Goal: Transaction & Acquisition: Book appointment/travel/reservation

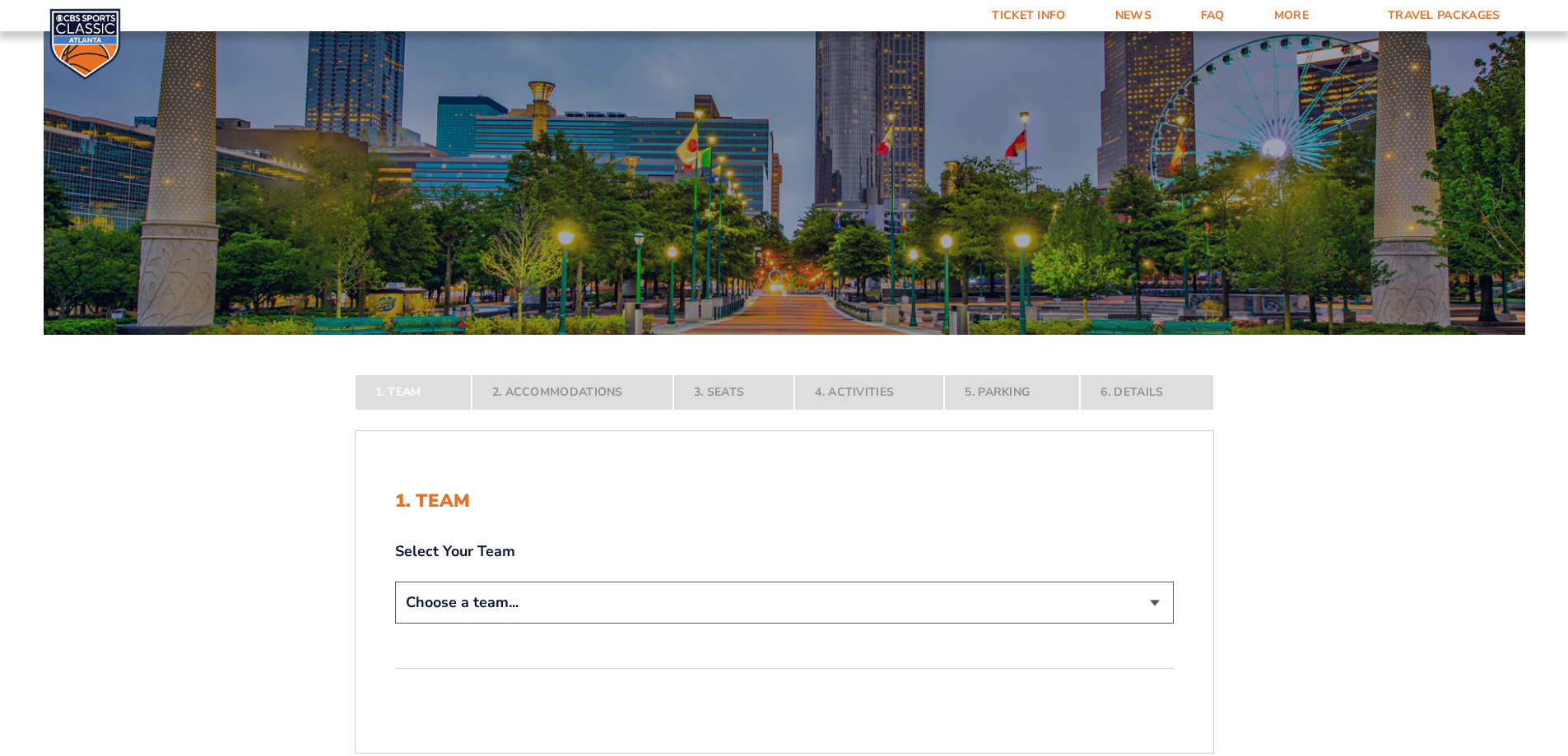
scroll to position [164, 0]
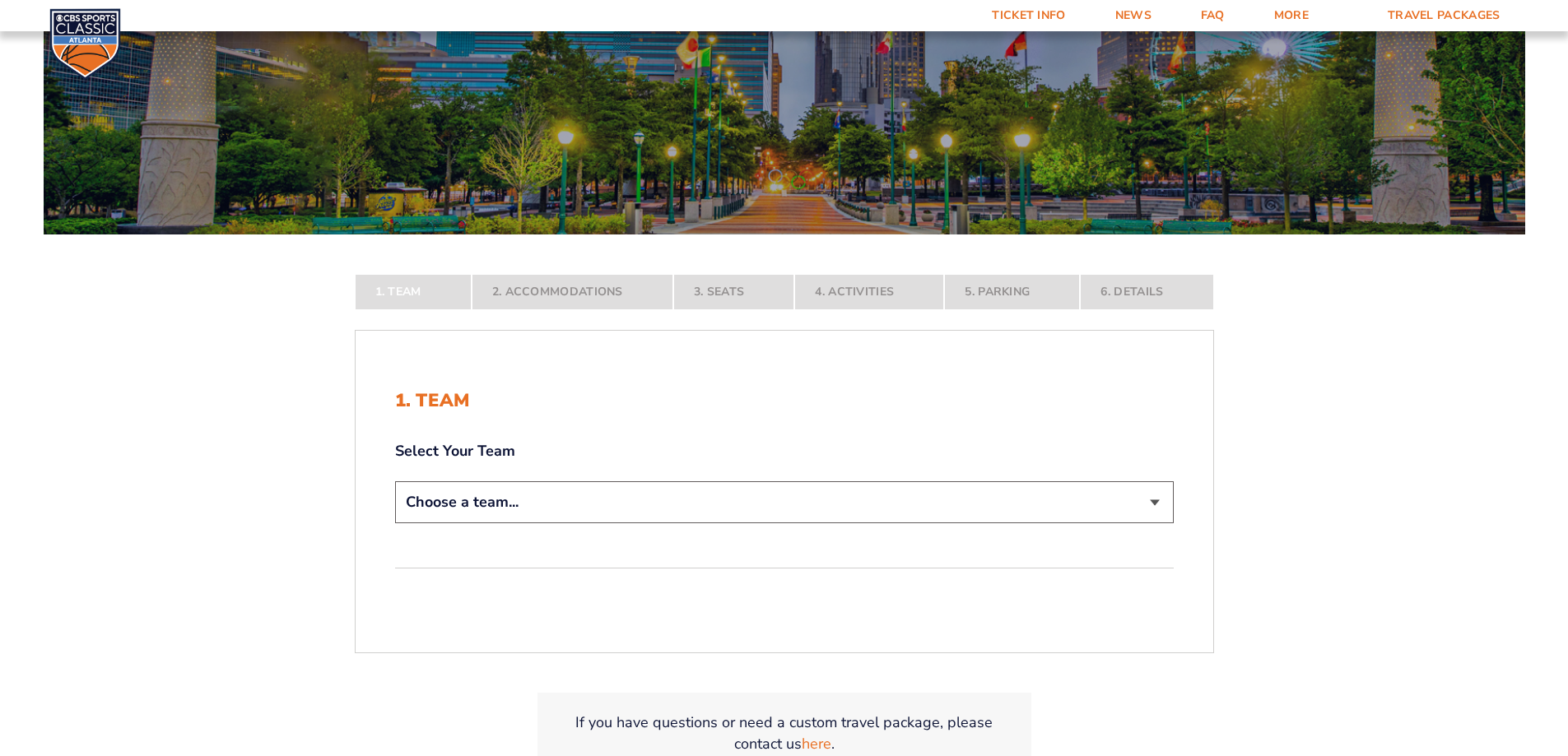
click at [522, 497] on select "Choose a team... [US_STATE] Wildcats [US_STATE] State Buckeyes [US_STATE] Tar H…" at bounding box center [784, 502] width 779 height 42
select select "12756"
click at [395, 523] on select "Choose a team... [US_STATE] Wildcats [US_STATE] State Buckeyes [US_STATE] Tar H…" at bounding box center [784, 502] width 779 height 42
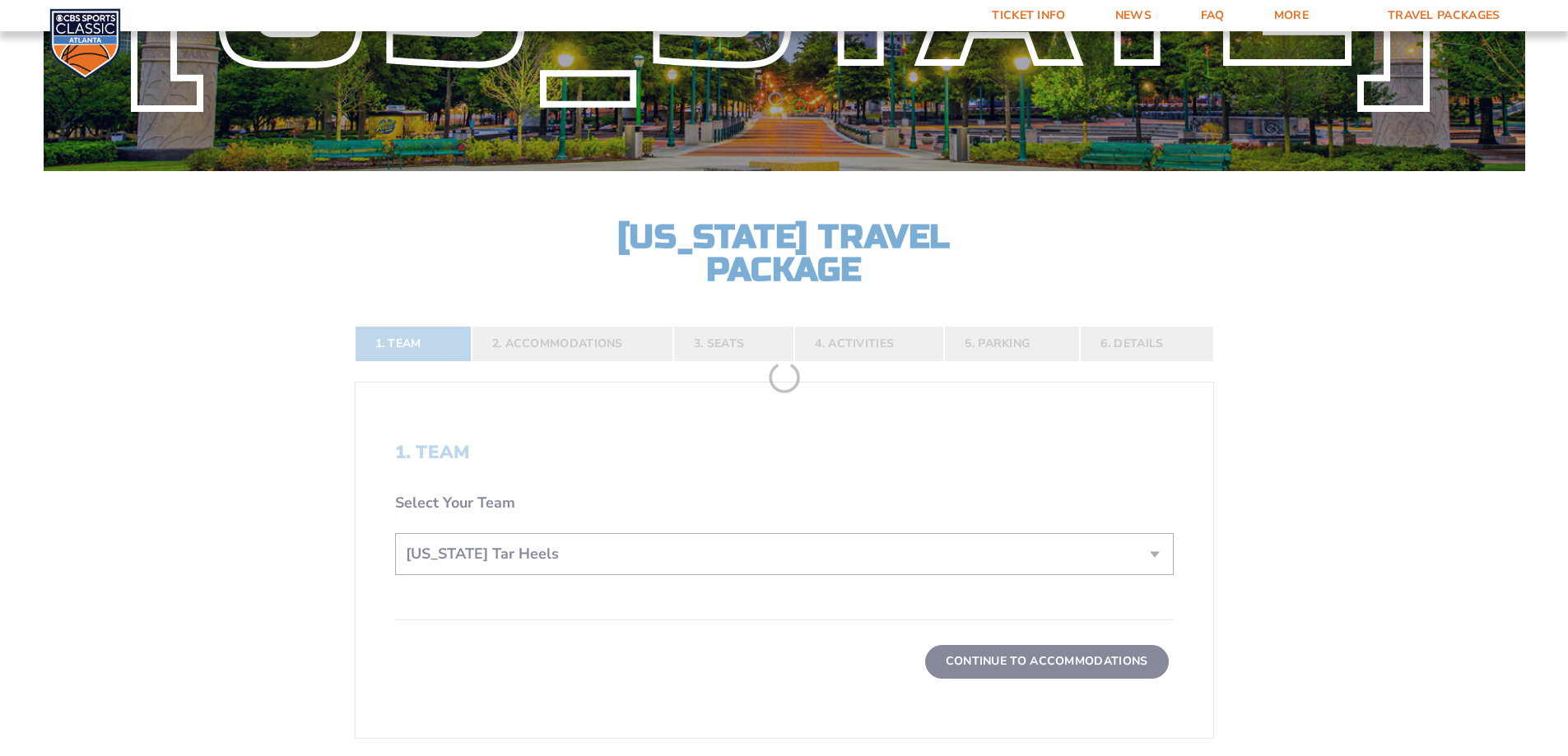
scroll to position [329, 0]
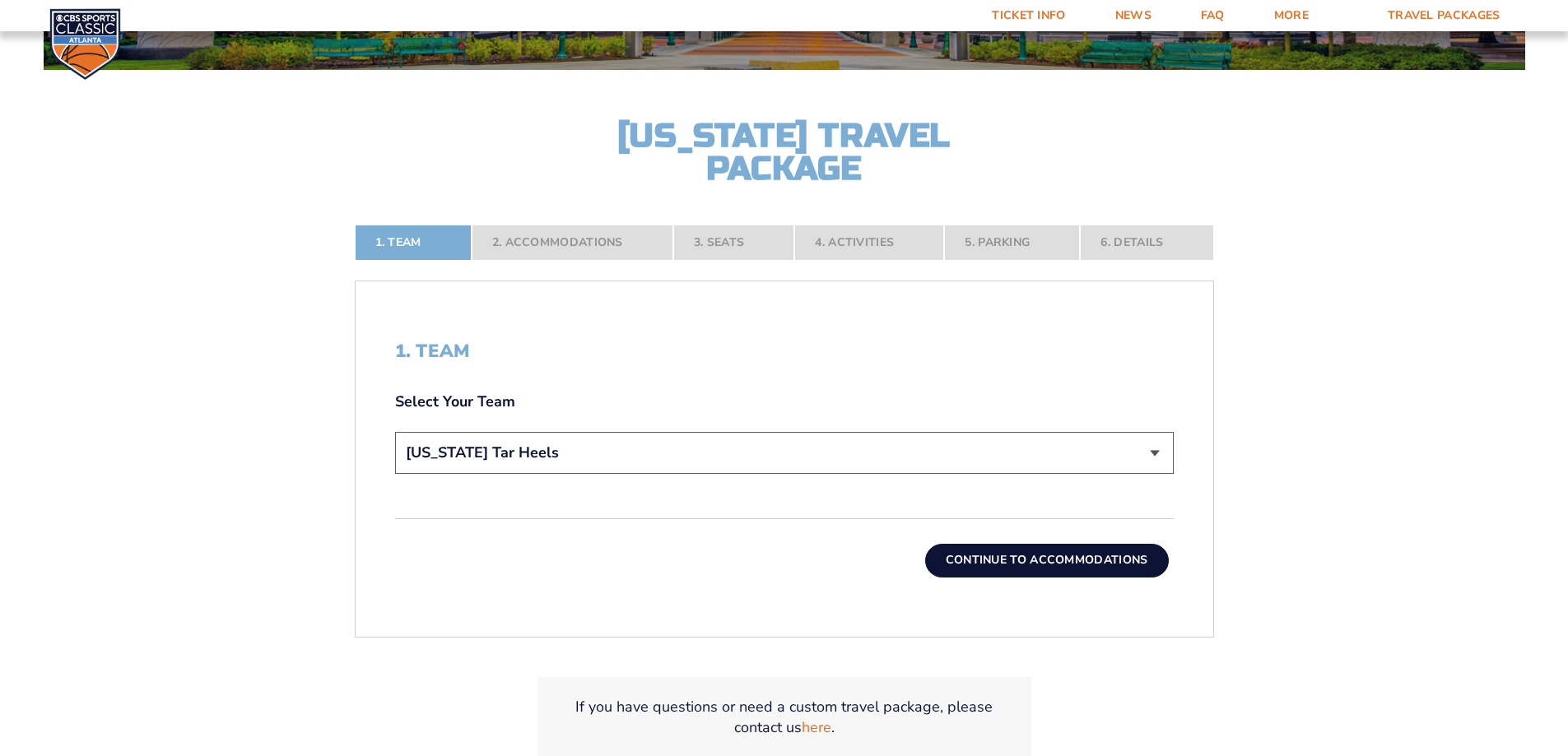
click at [1048, 559] on button "Continue To Accommodations" at bounding box center [1046, 560] width 244 height 33
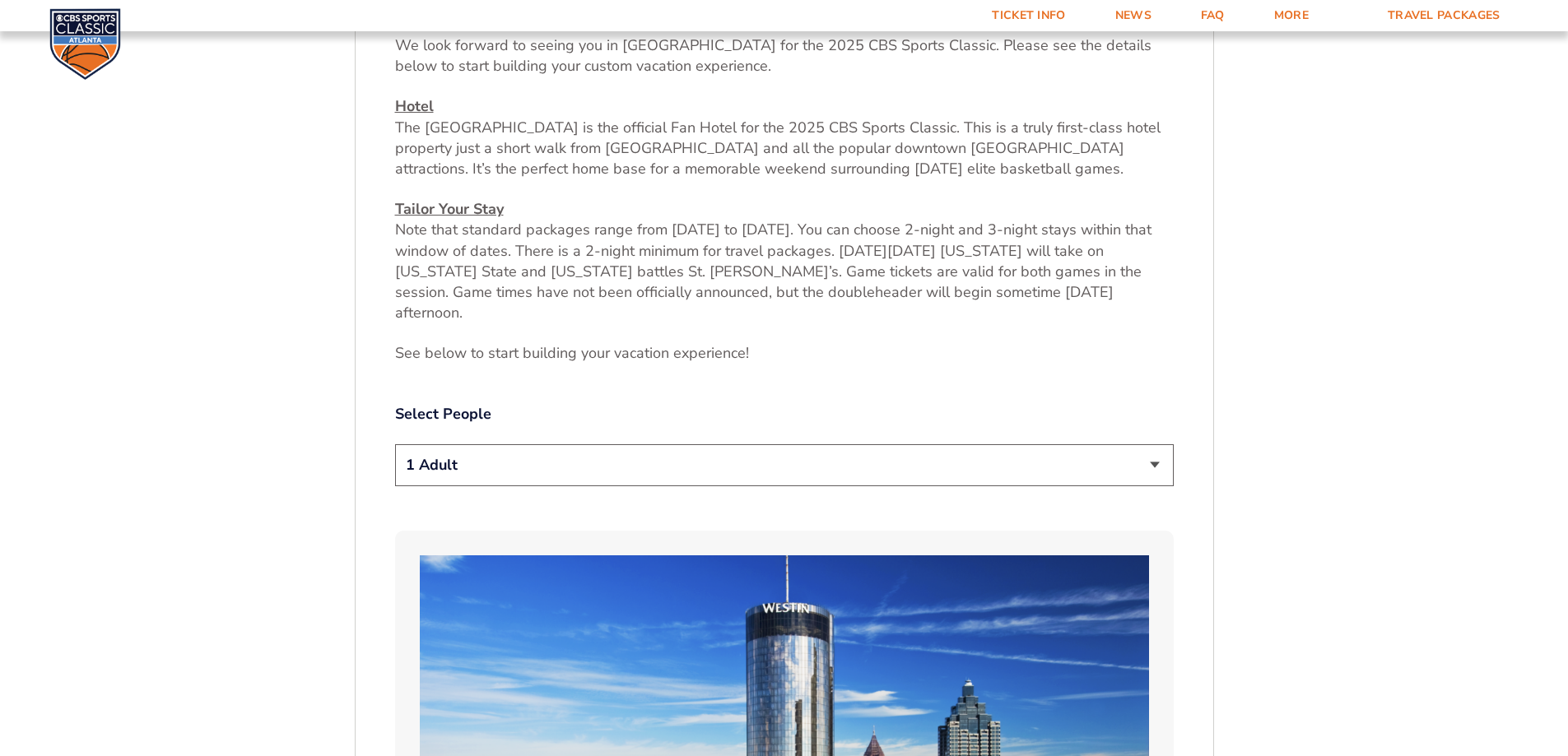
scroll to position [687, 0]
click at [529, 449] on select "1 Adult 2 Adults 3 Adults 4 Adults 2 Adults + 1 Child 2 Adults + 2 Children 2 A…" at bounding box center [784, 464] width 779 height 42
select select "3 Adults"
click at [395, 443] on select "1 Adult 2 Adults 3 Adults 4 Adults 2 Adults + 1 Child 2 Adults + 2 Children 2 A…" at bounding box center [784, 464] width 779 height 42
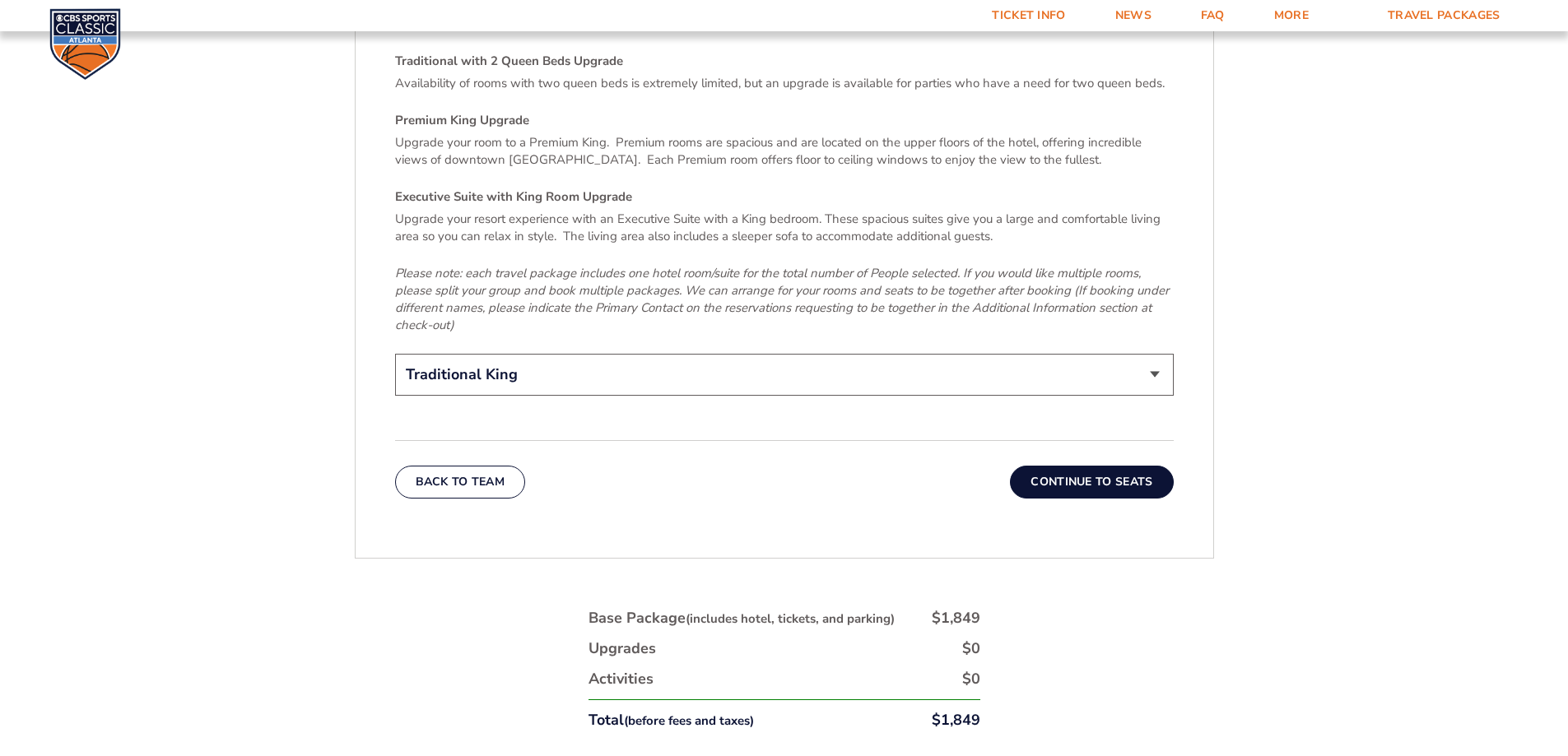
scroll to position [2579, 0]
click at [1087, 465] on button "Continue To Seats" at bounding box center [1091, 482] width 163 height 33
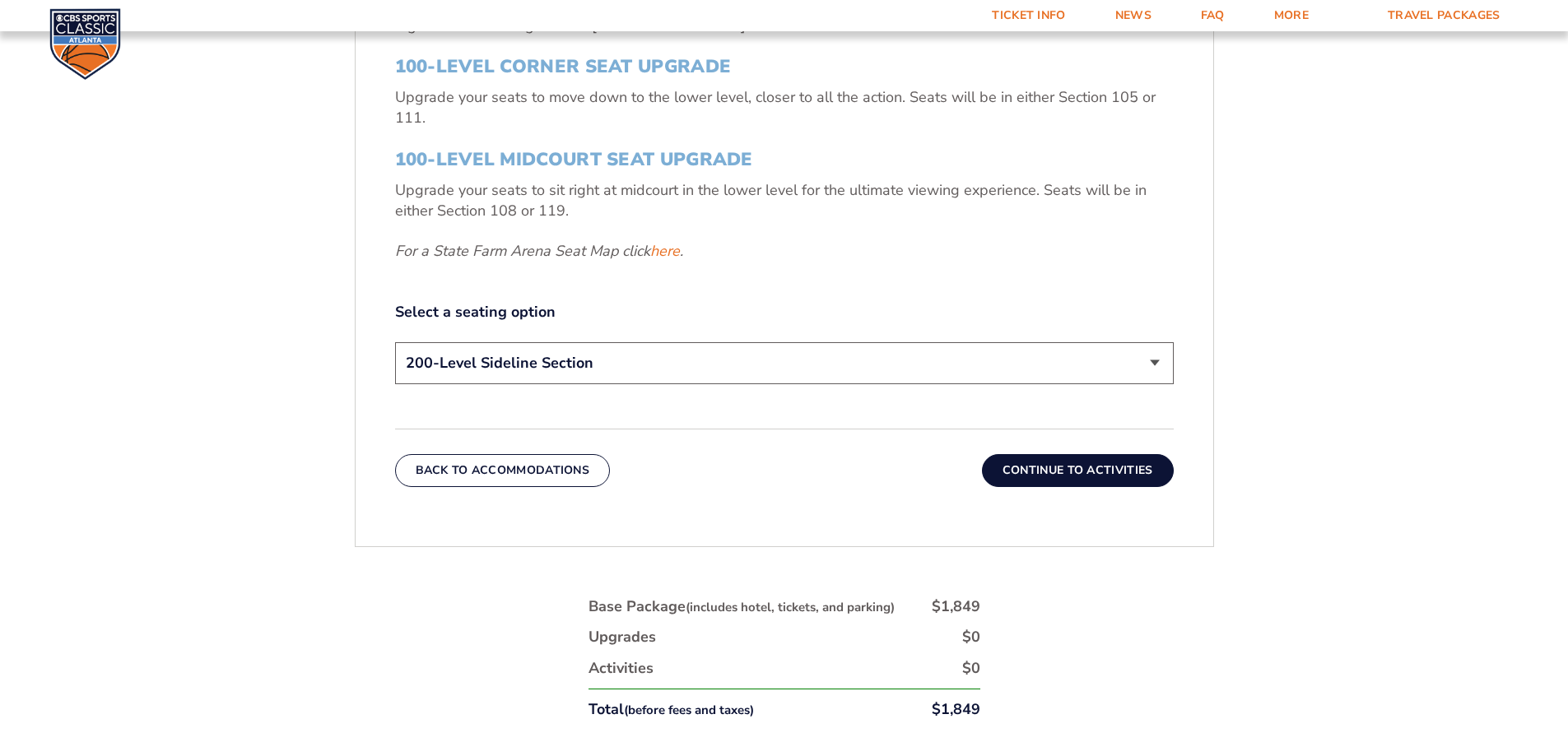
scroll to position [769, 0]
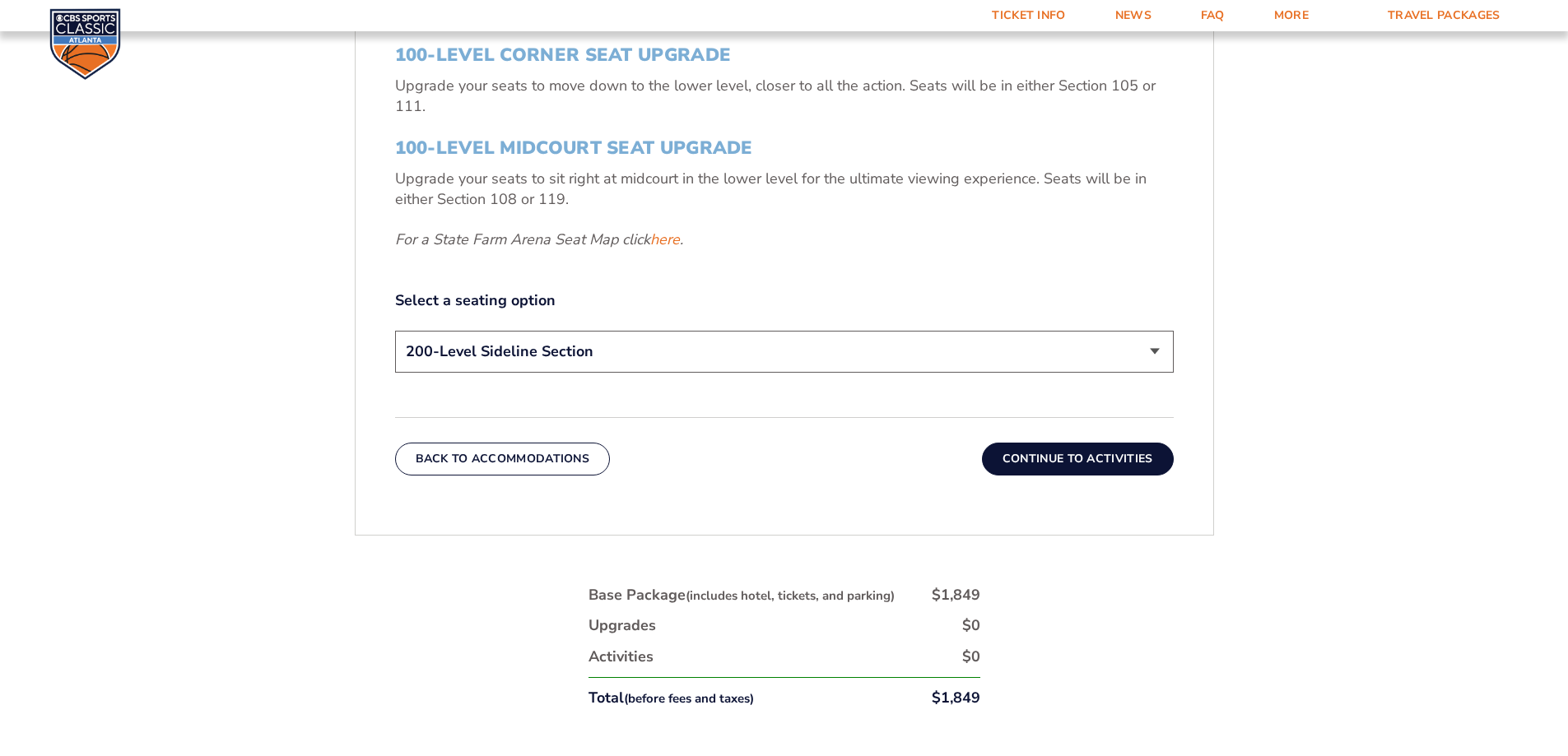
click at [750, 359] on select "200-Level Sideline Section 100-Level Corner Seat Upgrade (+$120 per person) 100…" at bounding box center [784, 351] width 779 height 42
click at [1271, 231] on form "[US_STATE] [US_STATE] Travel Package [US_STATE][GEOGRAPHIC_DATA] [US_STATE] Sta…" at bounding box center [784, 78] width 1568 height 1696
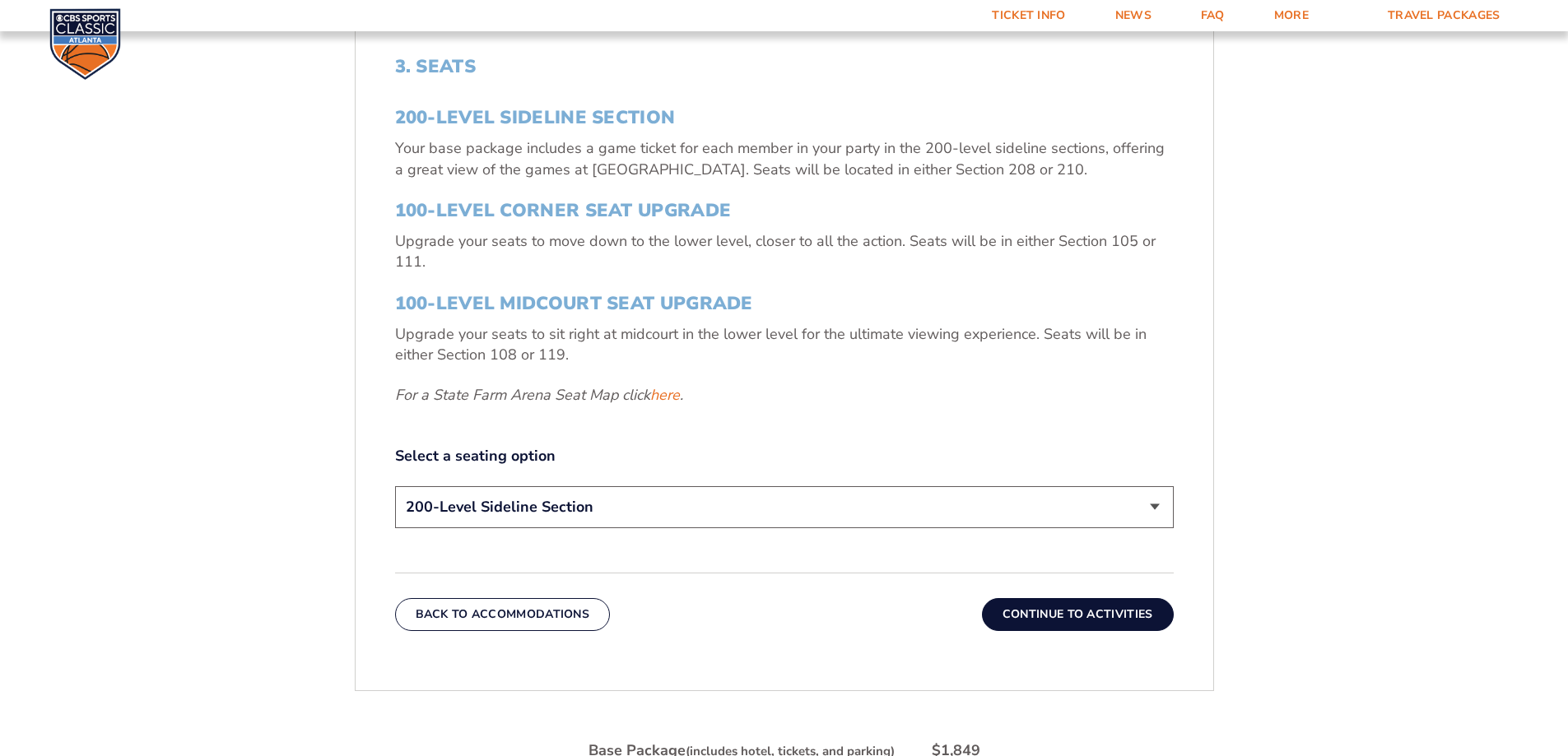
scroll to position [605, 0]
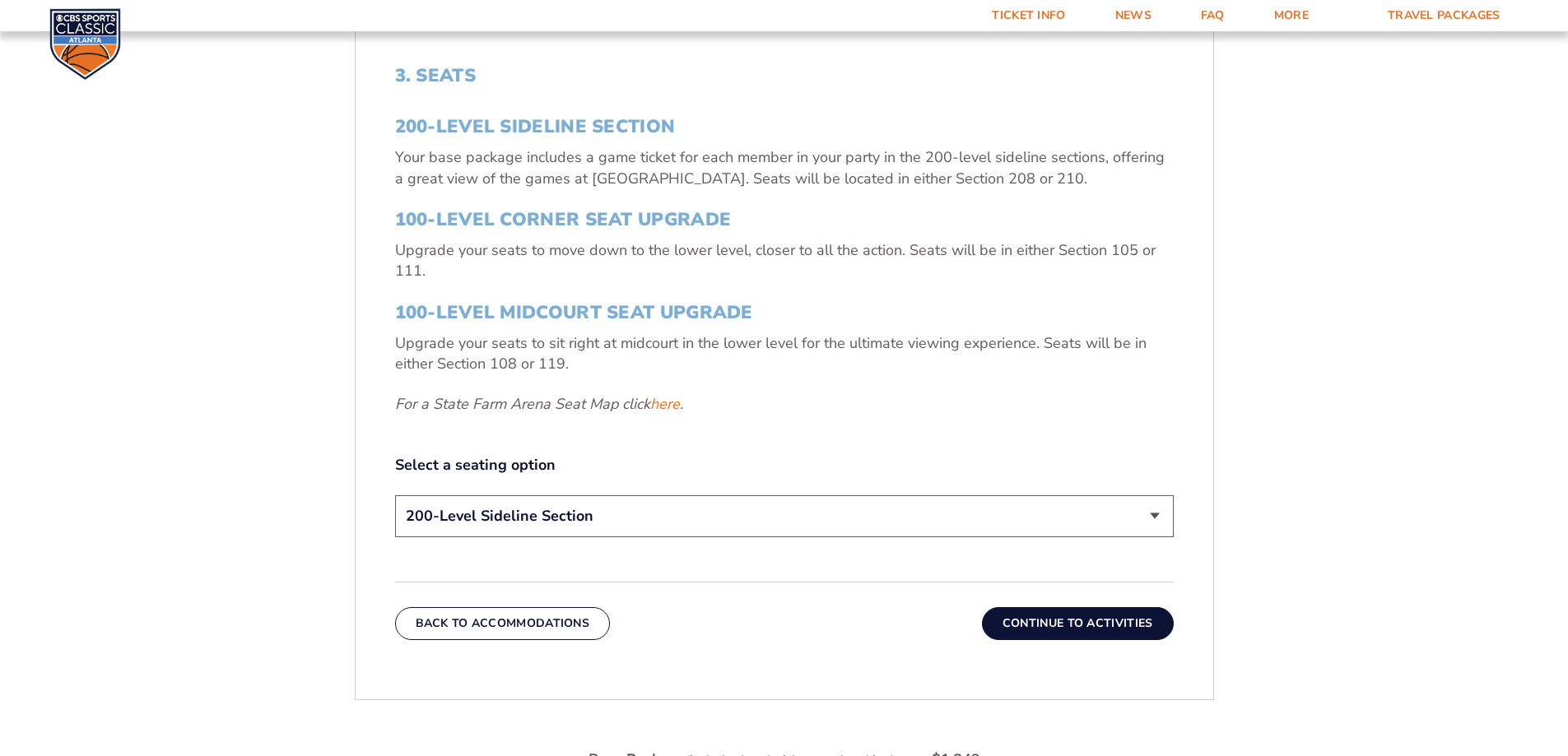
click at [1155, 516] on select "200-Level Sideline Section 100-Level Corner Seat Upgrade (+$120 per person) 100…" at bounding box center [784, 516] width 779 height 42
select select "100-Level Midcourt Seat Upgrade"
click at [395, 495] on select "200-Level Sideline Section 100-Level Corner Seat Upgrade (+$120 per person) 100…" at bounding box center [784, 516] width 779 height 42
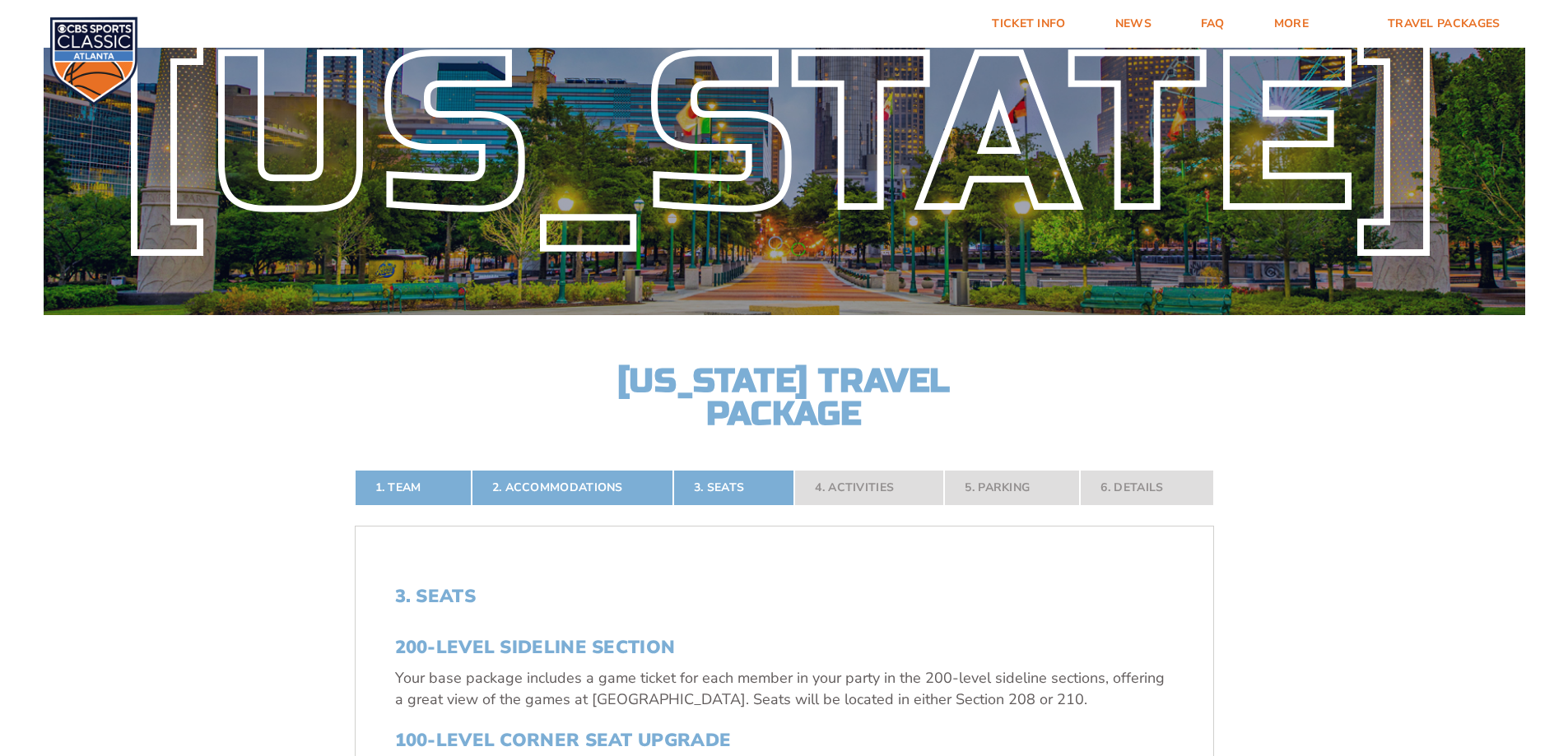
scroll to position [0, 0]
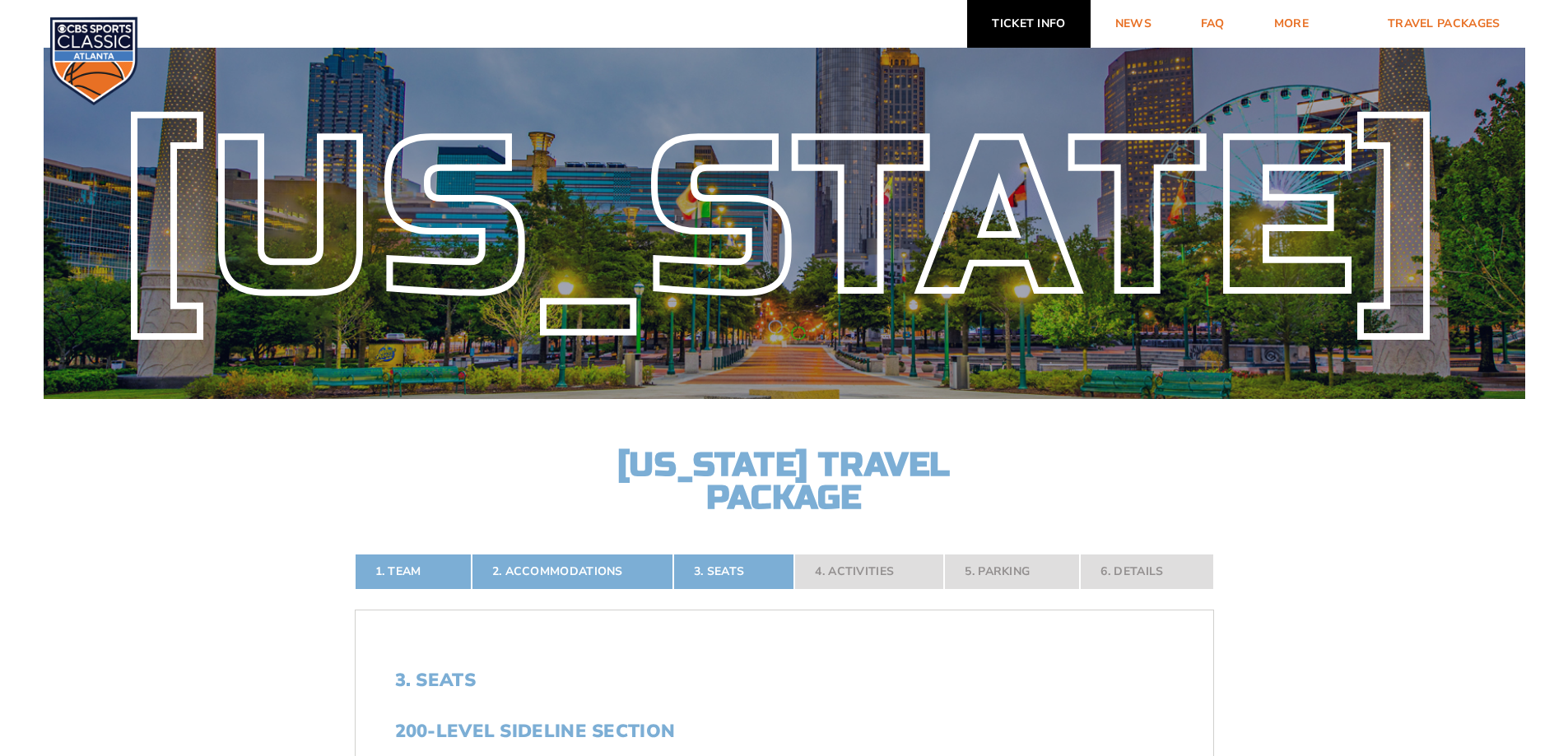
click at [1028, 23] on link "Ticket Info" at bounding box center [1028, 24] width 122 height 48
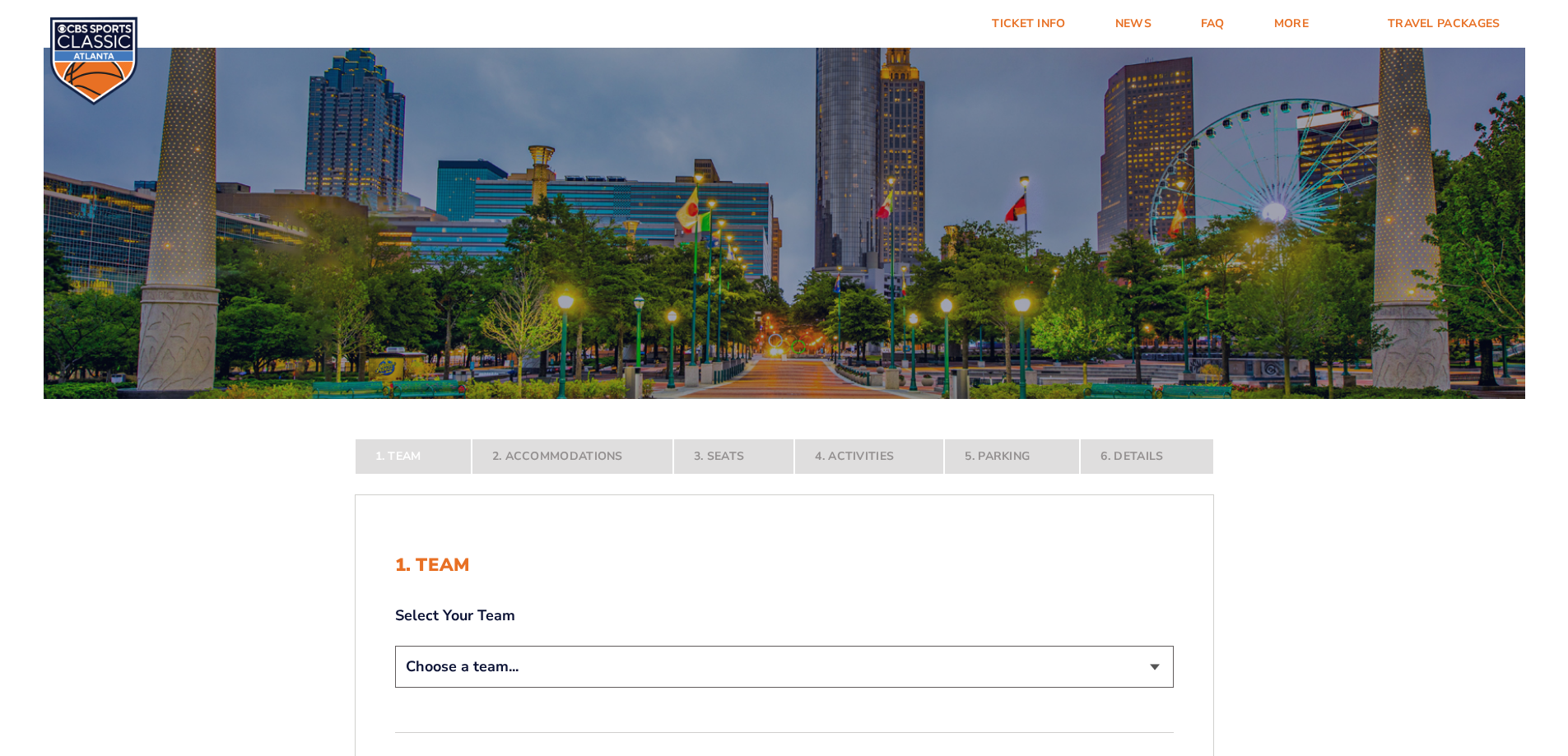
scroll to position [83, 0]
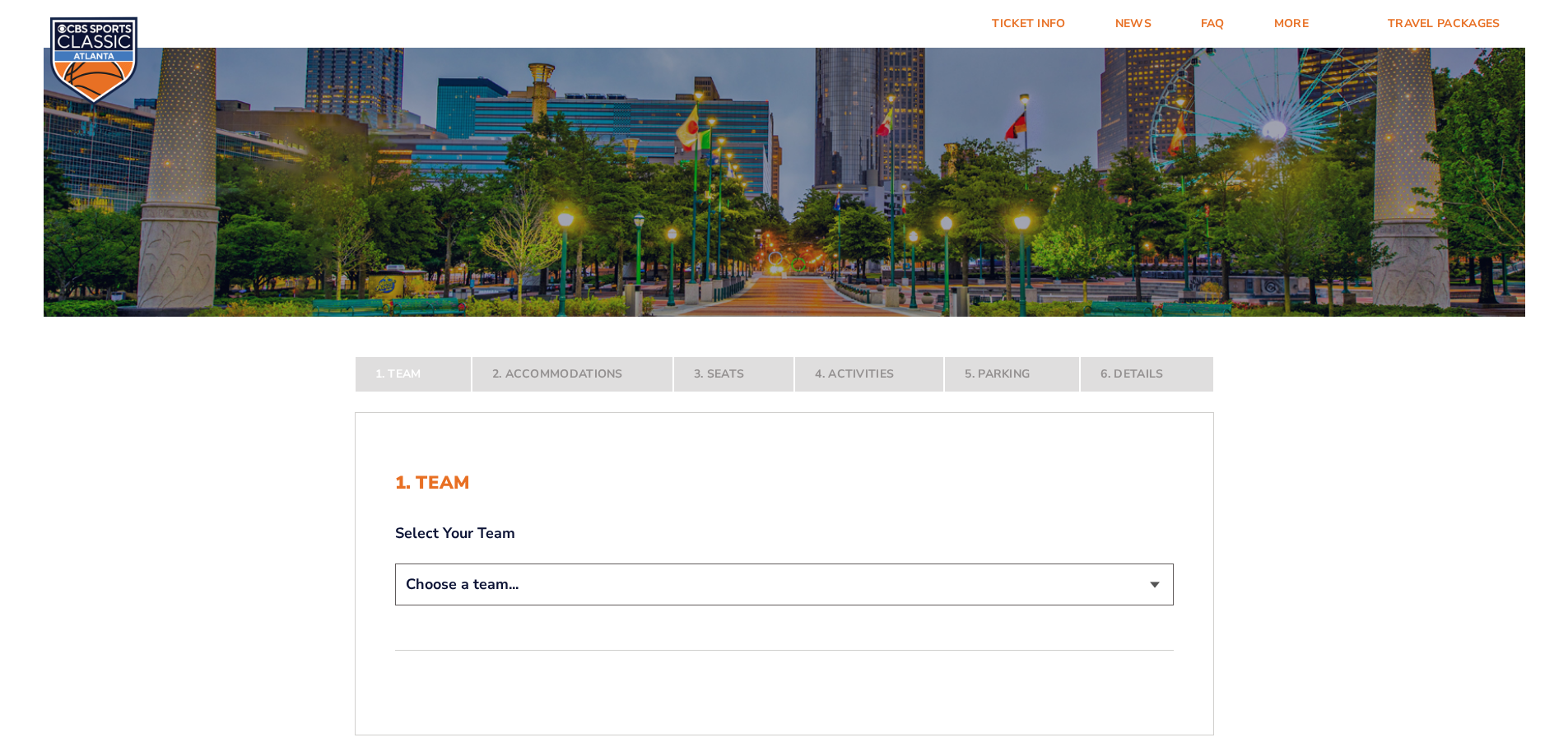
click at [522, 586] on select "Choose a team... [US_STATE] Wildcats [US_STATE] State Buckeyes [US_STATE] Tar H…" at bounding box center [784, 584] width 779 height 42
select select "12756"
click at [395, 606] on select "Choose a team... [US_STATE] Wildcats [US_STATE] State Buckeyes [US_STATE] Tar H…" at bounding box center [784, 584] width 779 height 42
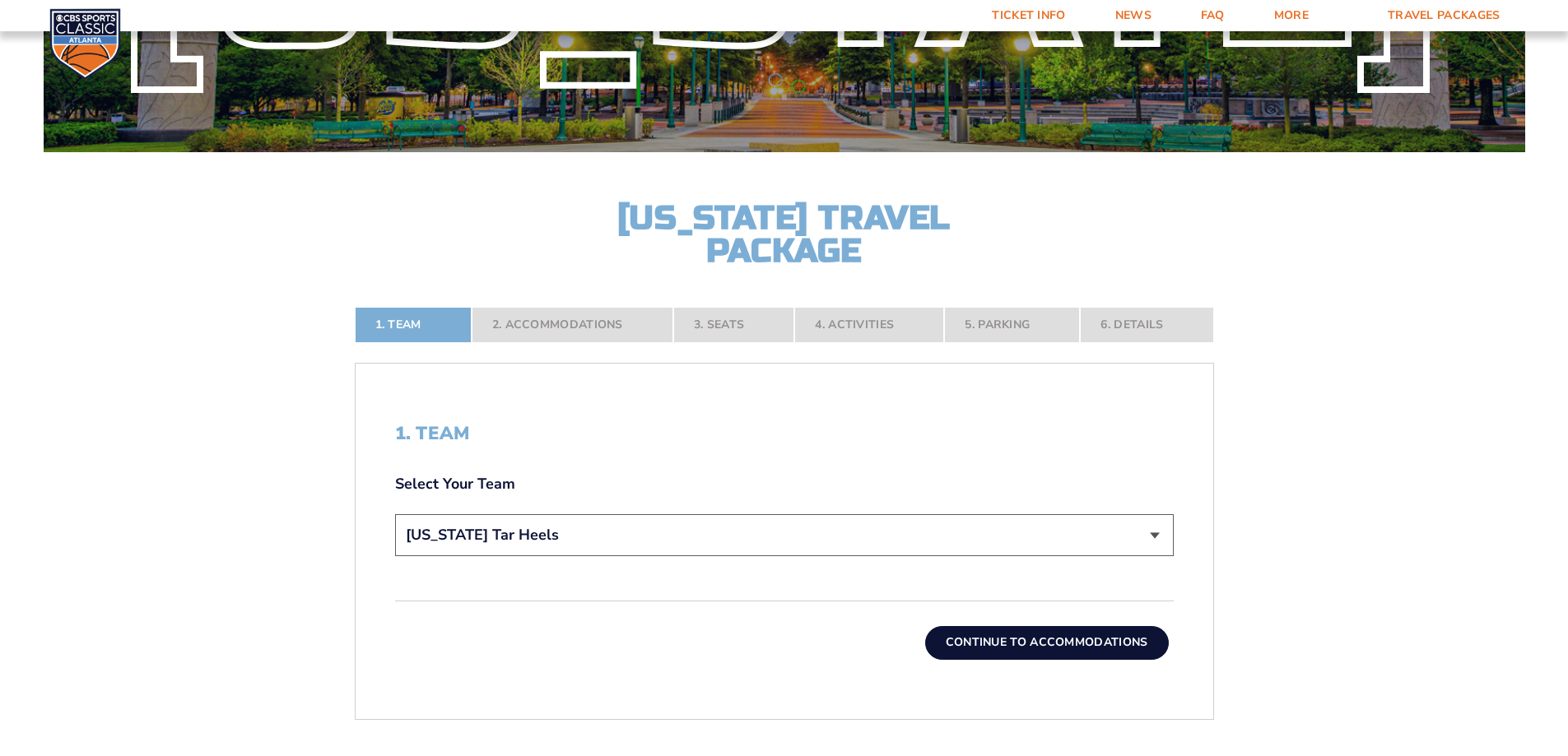
scroll to position [411, 0]
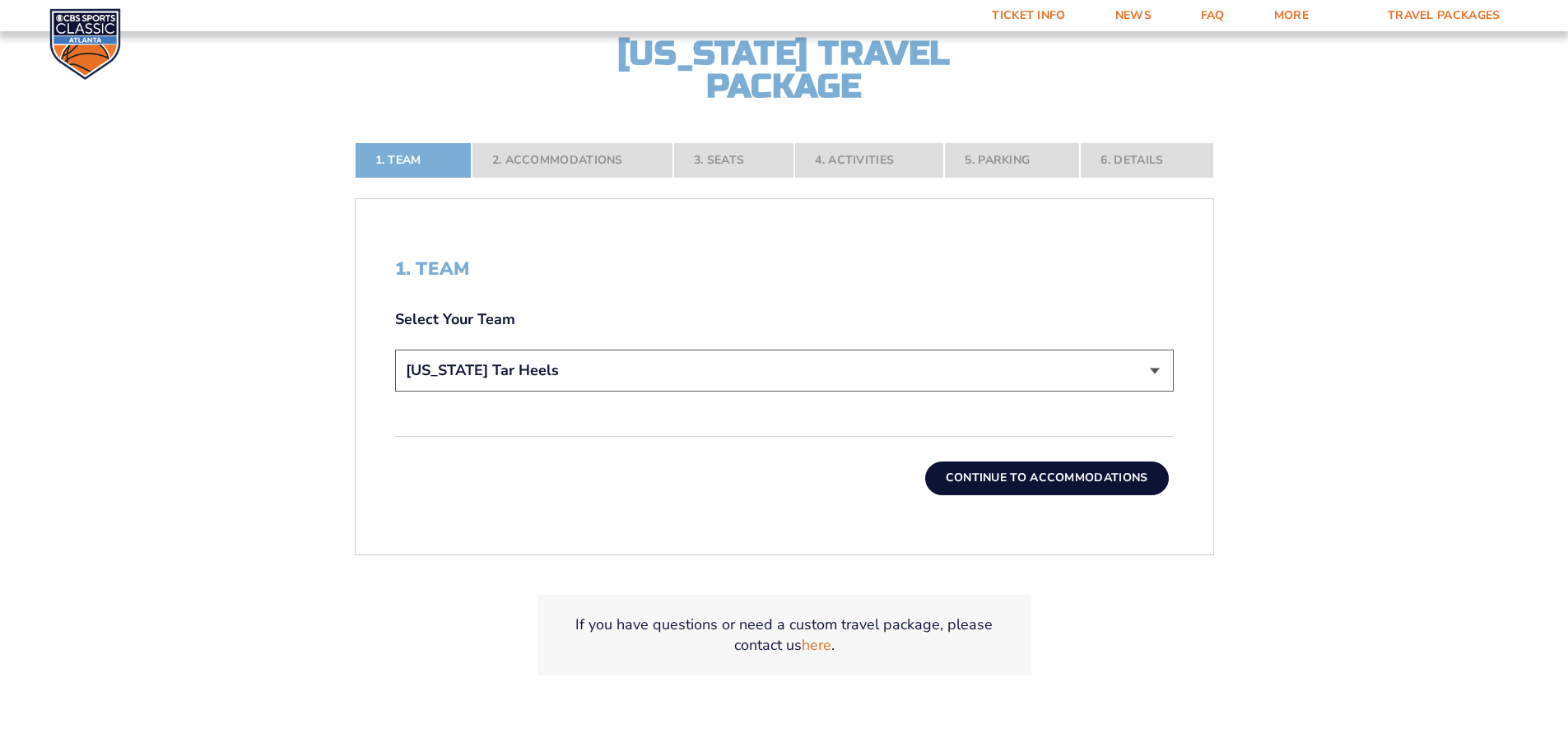
click at [1046, 475] on button "Continue To Accommodations" at bounding box center [1046, 478] width 244 height 33
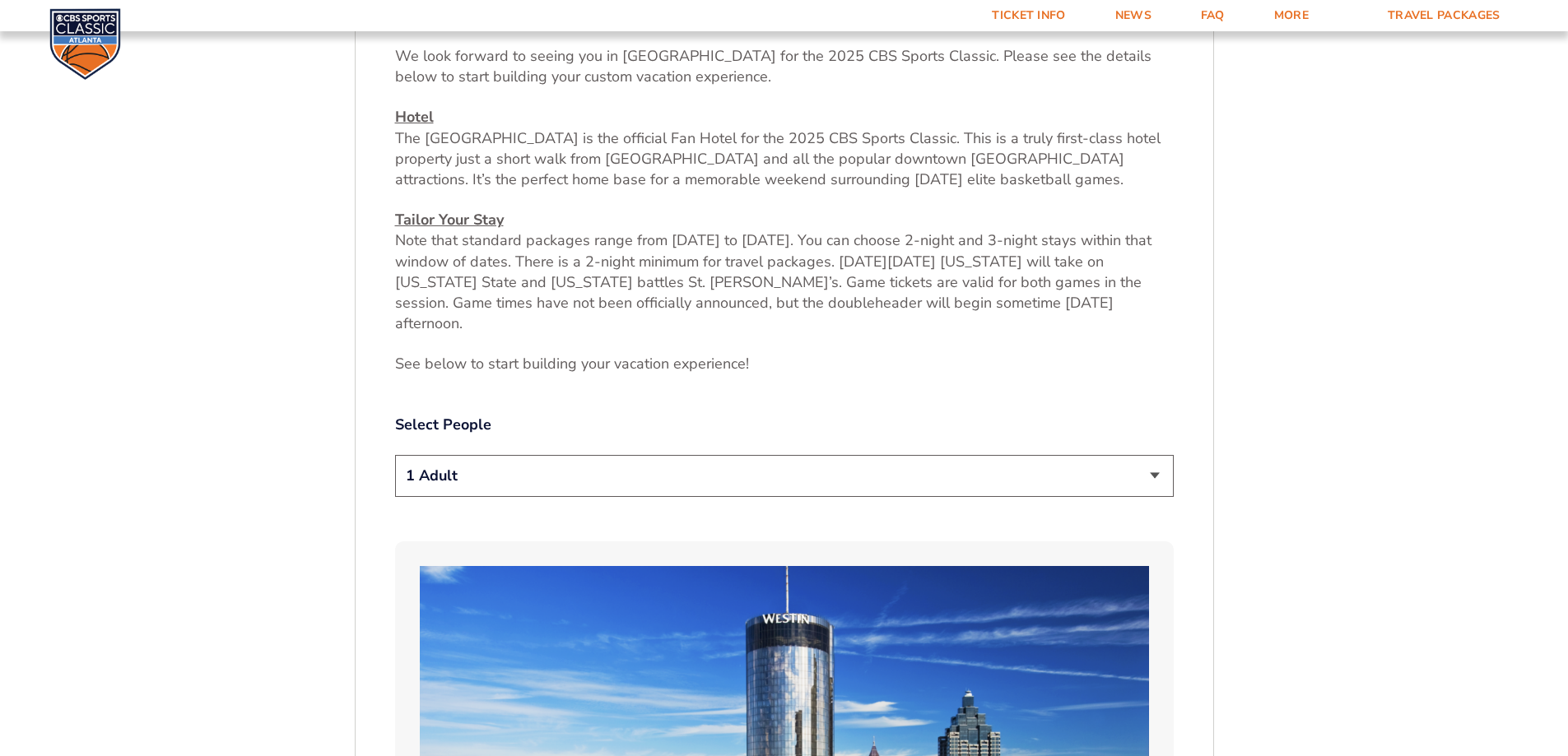
scroll to position [769, 0]
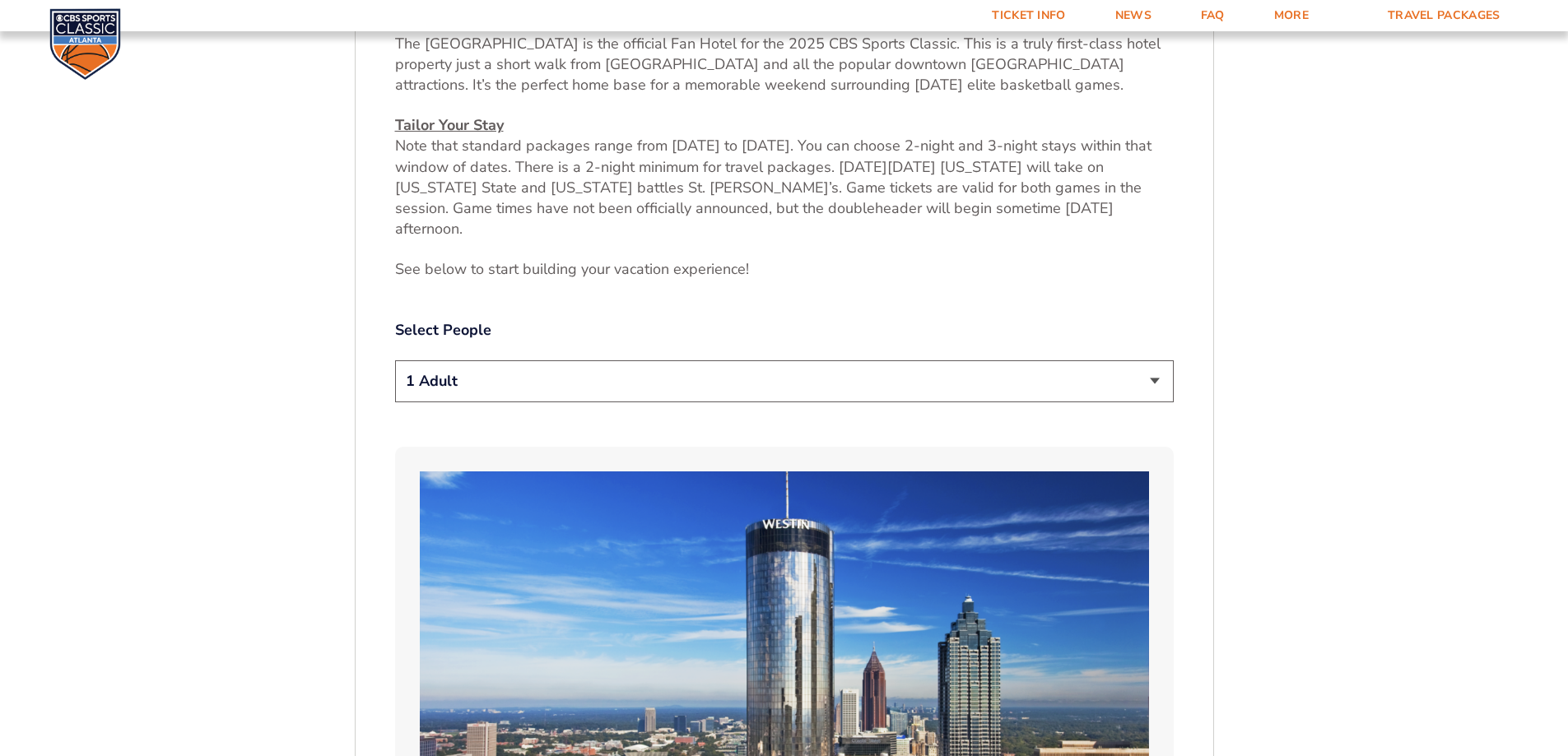
click at [536, 364] on select "1 Adult 2 Adults 3 Adults 4 Adults 2 Adults + 1 Child 2 Adults + 2 Children 2 A…" at bounding box center [784, 381] width 779 height 42
select select "3 Adults"
click at [395, 360] on select "1 Adult 2 Adults 3 Adults 4 Adults 2 Adults + 1 Child 2 Adults + 2 Children 2 A…" at bounding box center [784, 381] width 779 height 42
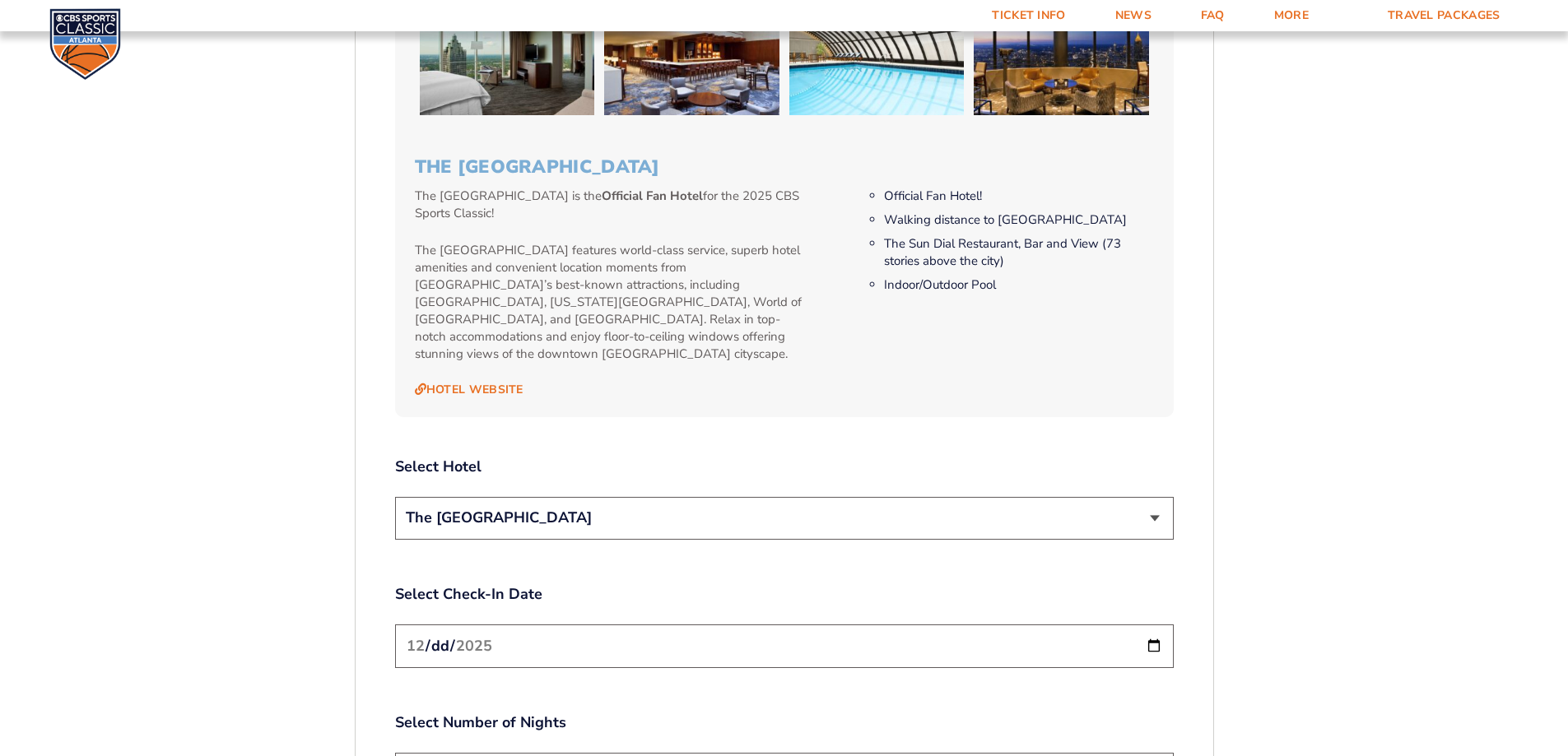
scroll to position [1757, 0]
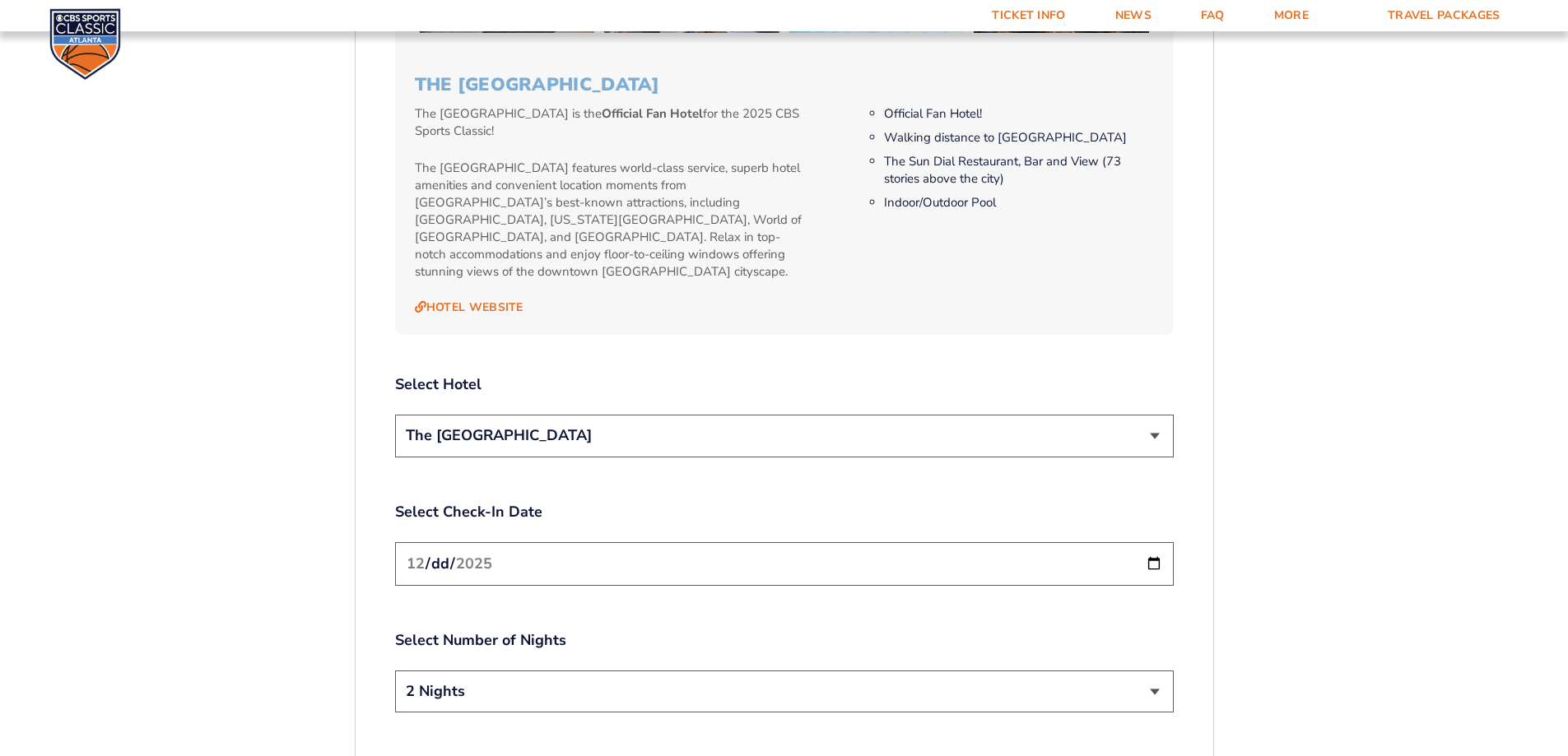
click at [476, 671] on select "2 Nights 3 Nights" at bounding box center [784, 692] width 779 height 42
click at [296, 559] on form "[US_STATE] [US_STATE] Travel Package [US_STATE][GEOGRAPHIC_DATA] [US_STATE] Sta…" at bounding box center [784, 7] width 1568 height 3529
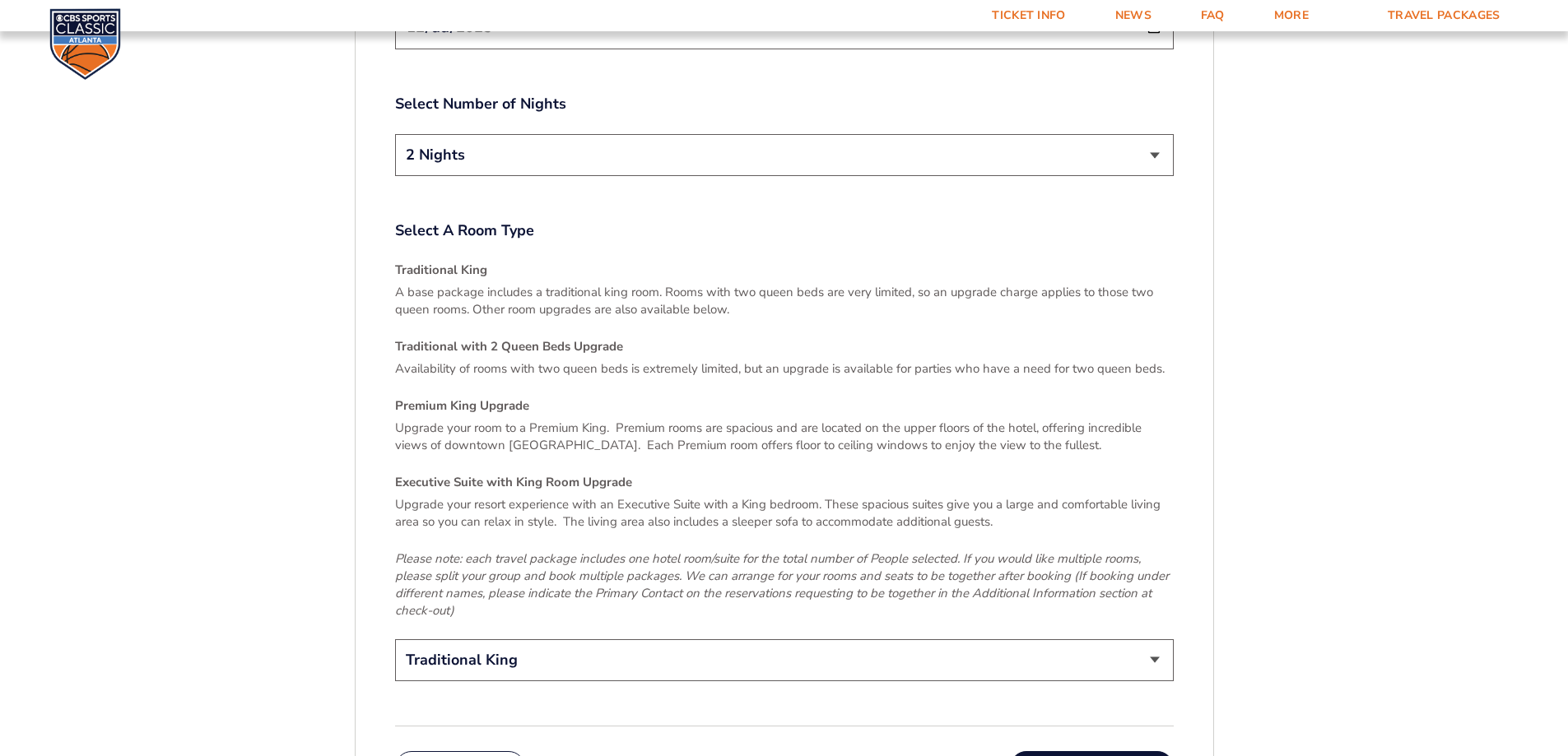
scroll to position [2415, 0]
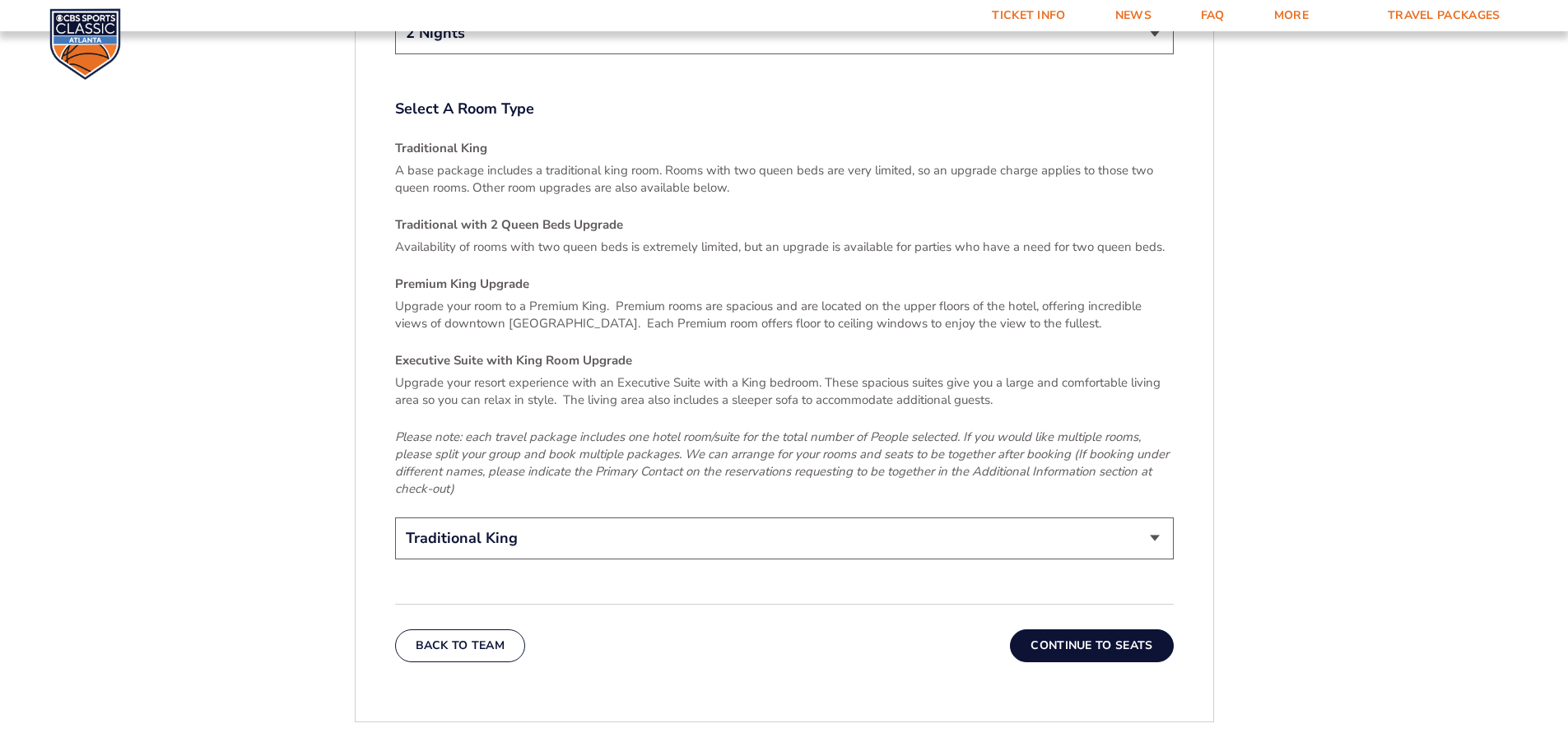
click at [1079, 630] on button "Continue To Seats" at bounding box center [1091, 646] width 163 height 33
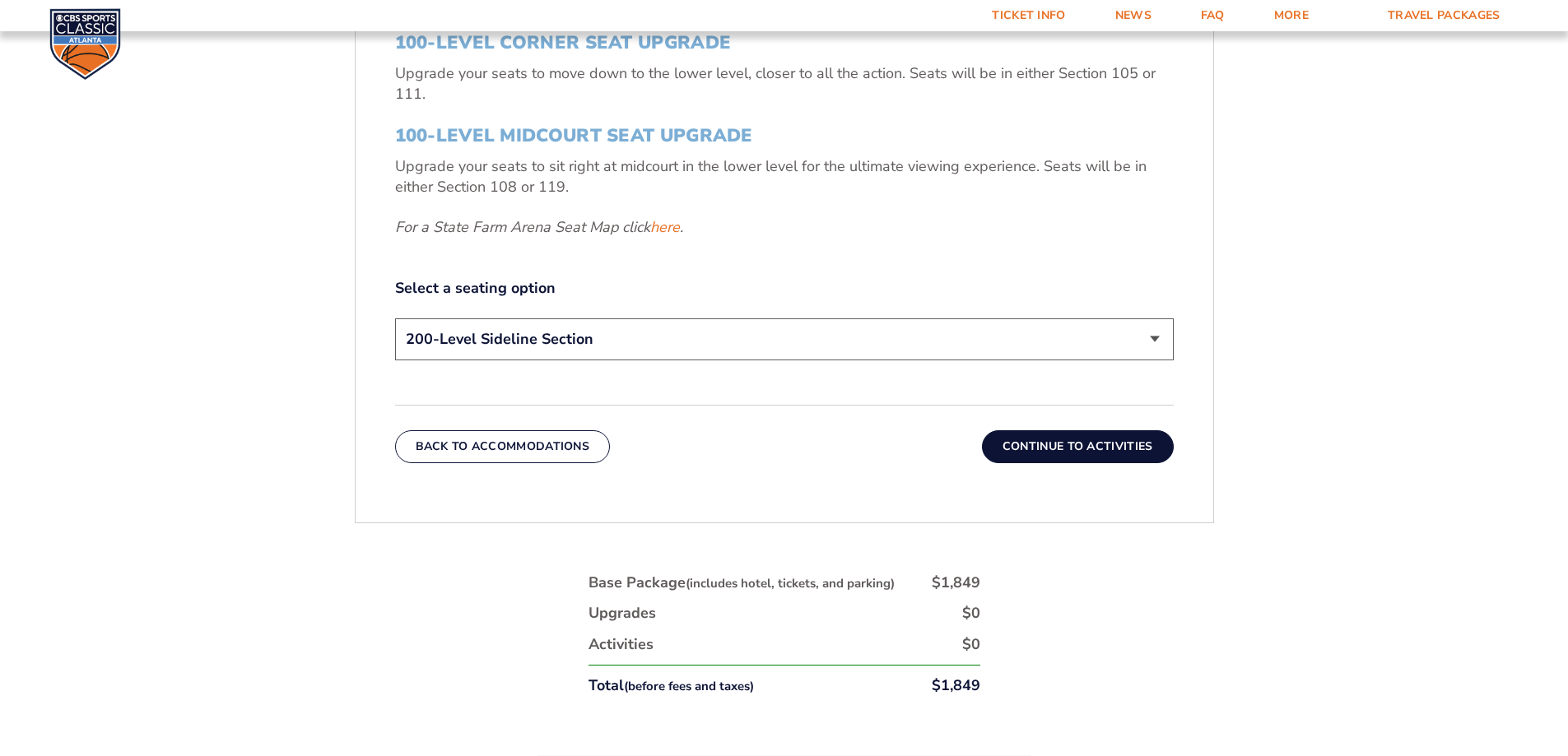
scroll to position [687, 0]
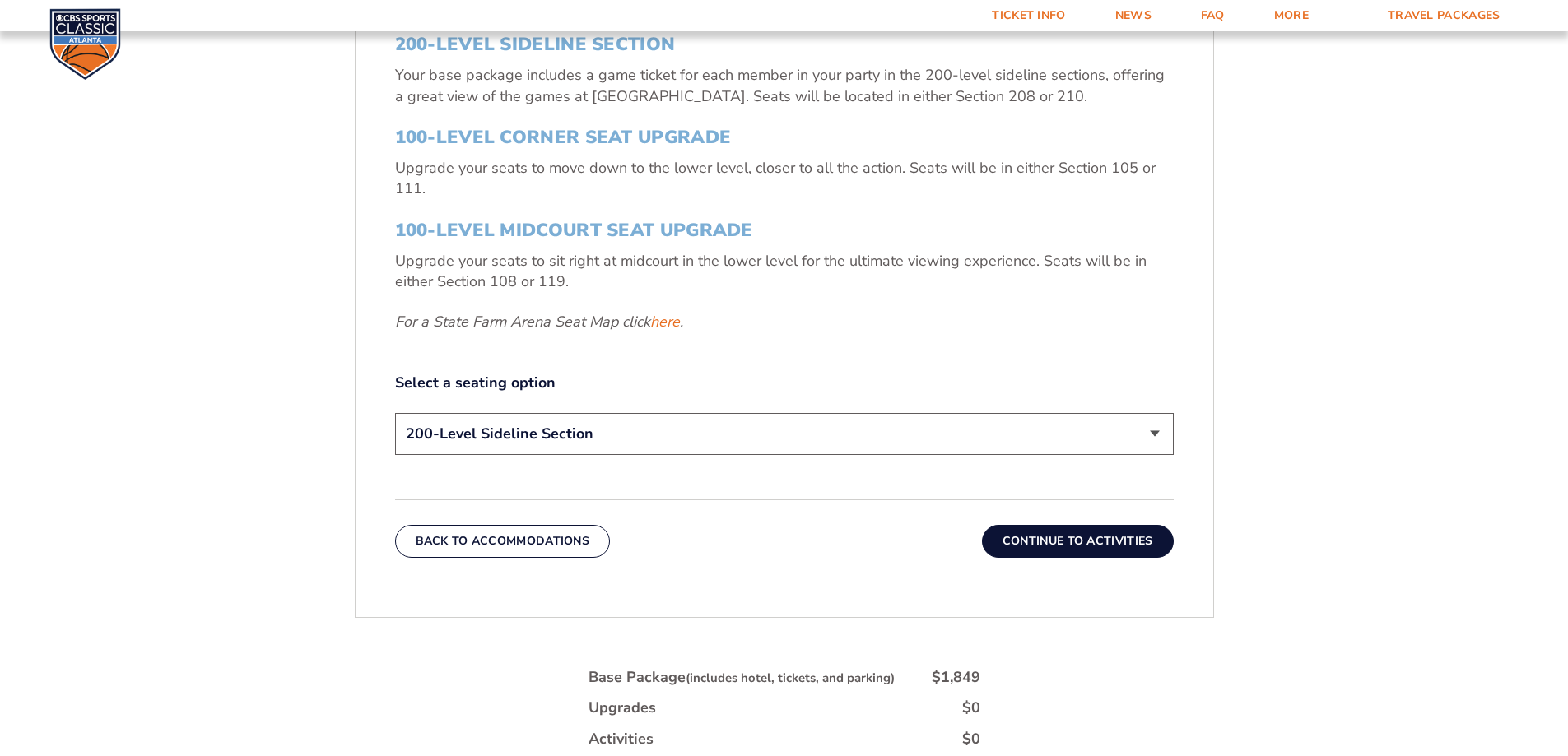
click at [777, 432] on select "200-Level Sideline Section 100-Level Corner Seat Upgrade (+$120 per person) 100…" at bounding box center [784, 434] width 779 height 42
click at [395, 413] on select "200-Level Sideline Section 100-Level Corner Seat Upgrade (+$120 per person) 100…" at bounding box center [784, 434] width 779 height 42
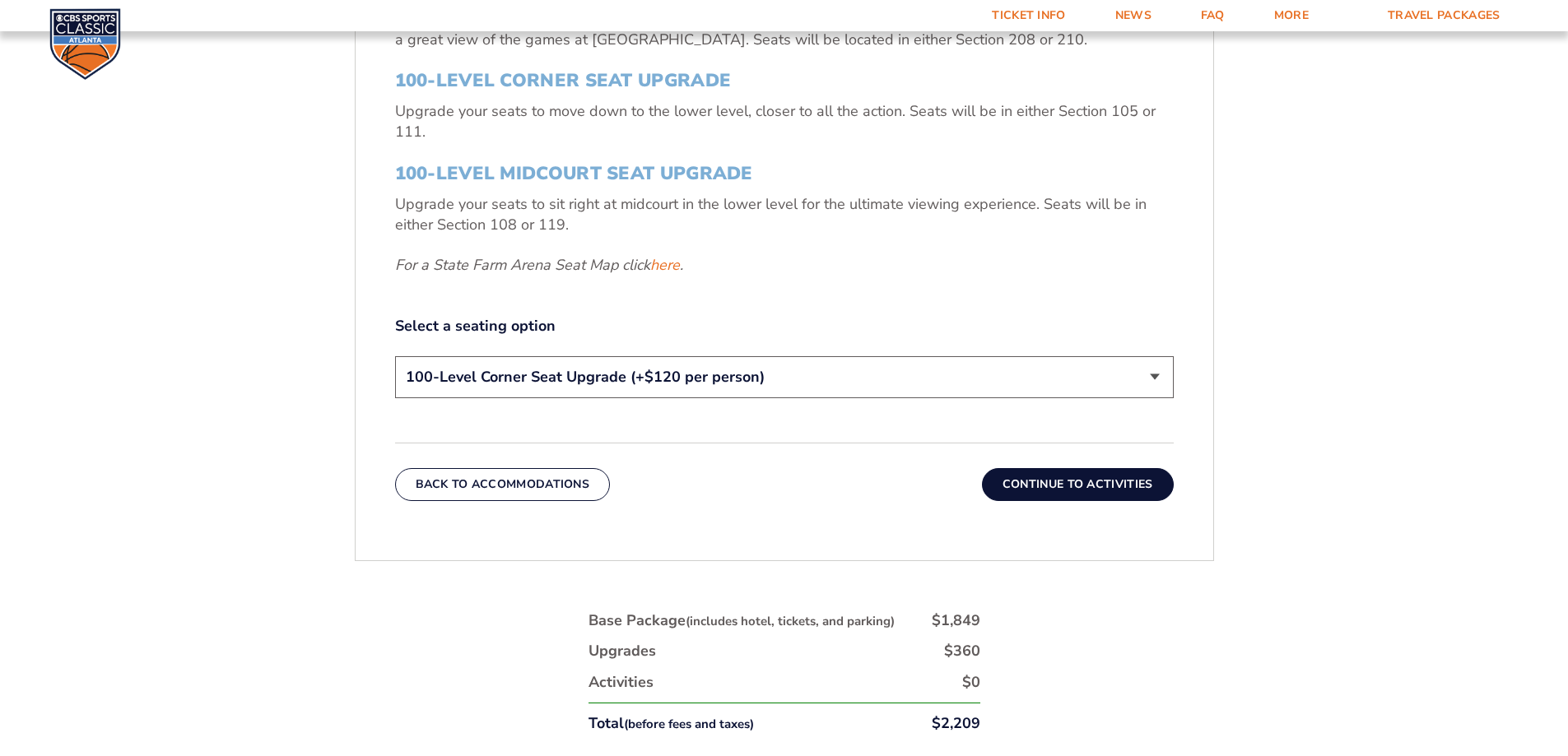
scroll to position [852, 0]
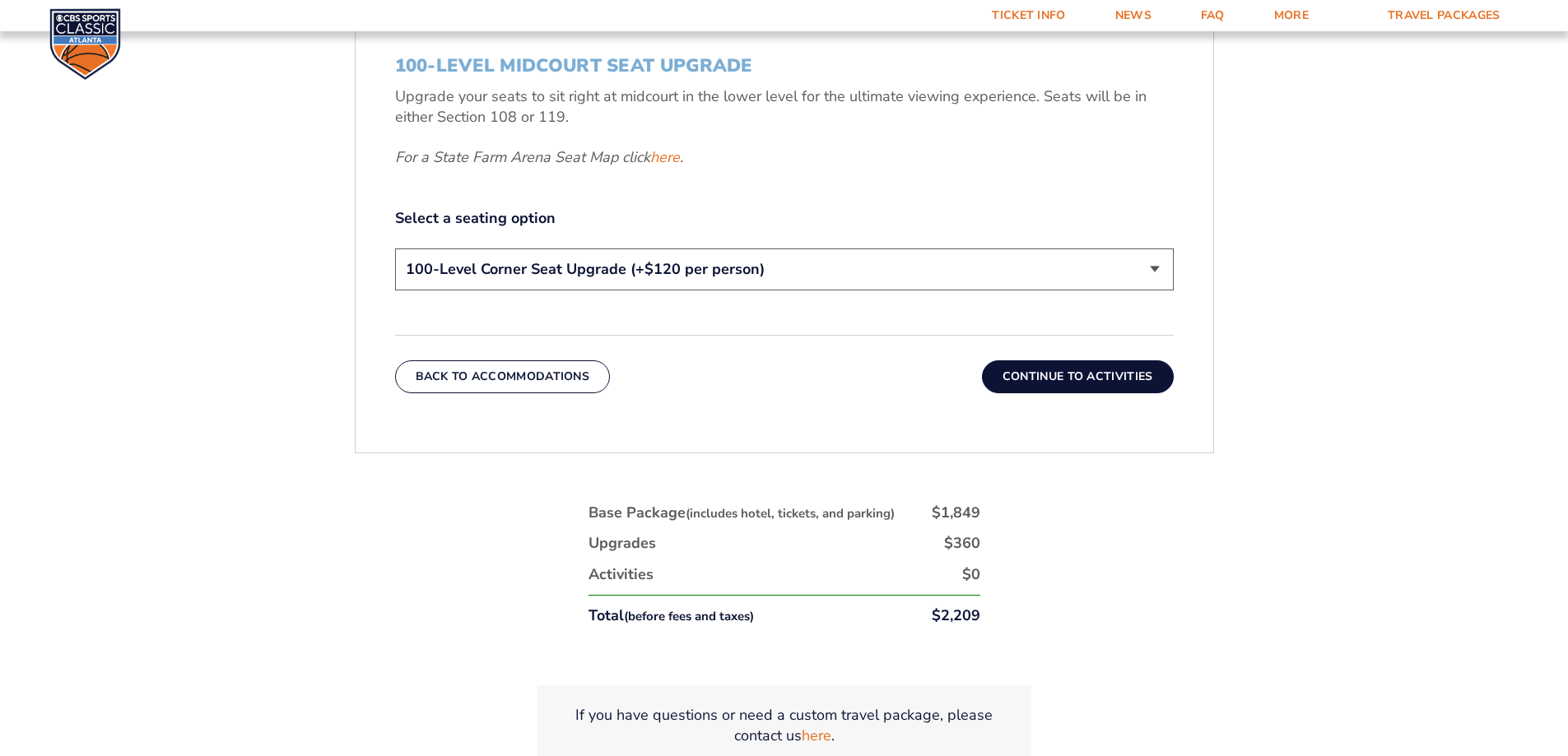
click at [1156, 270] on select "200-Level Sideline Section 100-Level Corner Seat Upgrade (+$120 per person) 100…" at bounding box center [784, 269] width 779 height 42
click at [395, 249] on select "200-Level Sideline Section 100-Level Corner Seat Upgrade (+$120 per person) 100…" at bounding box center [784, 269] width 779 height 42
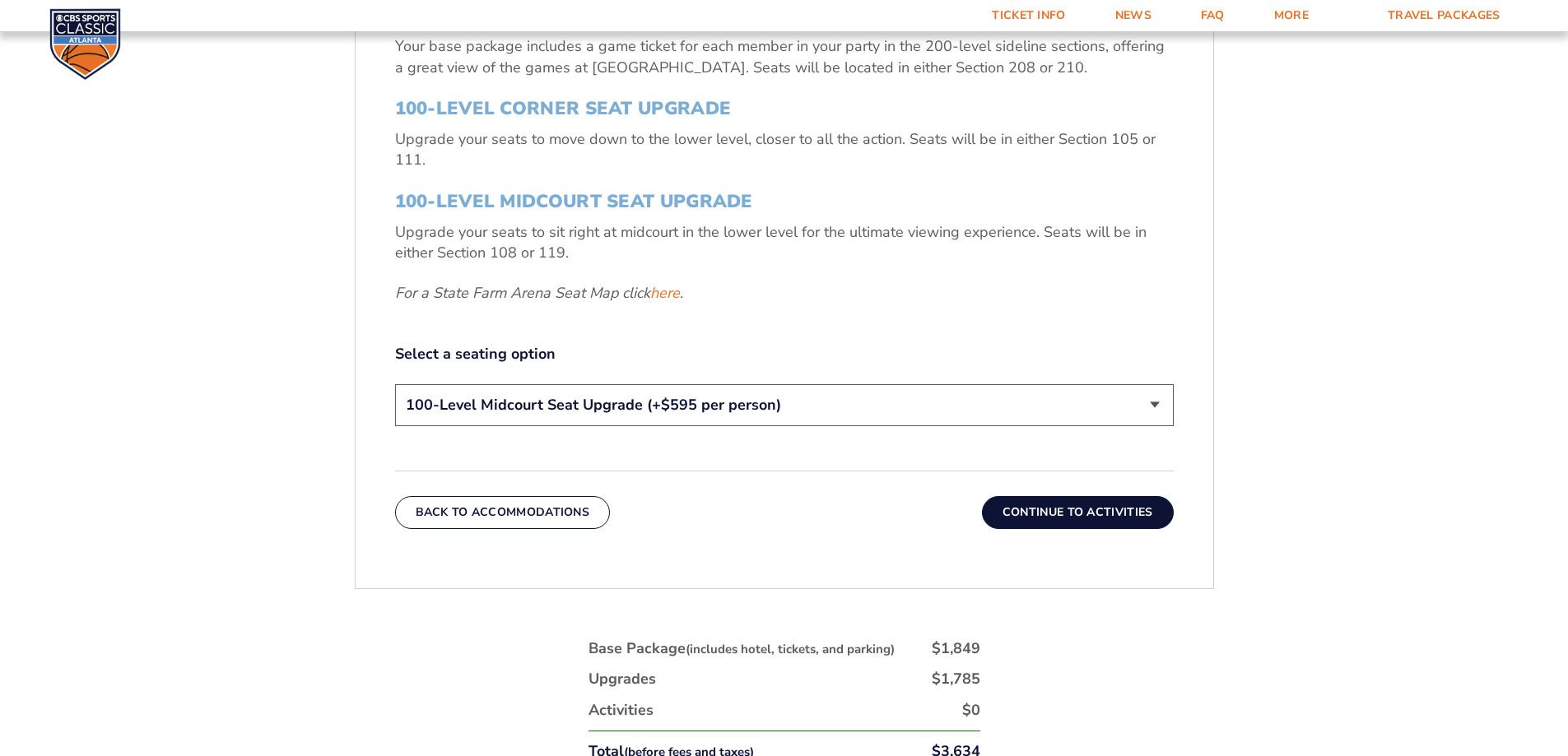
scroll to position [687, 0]
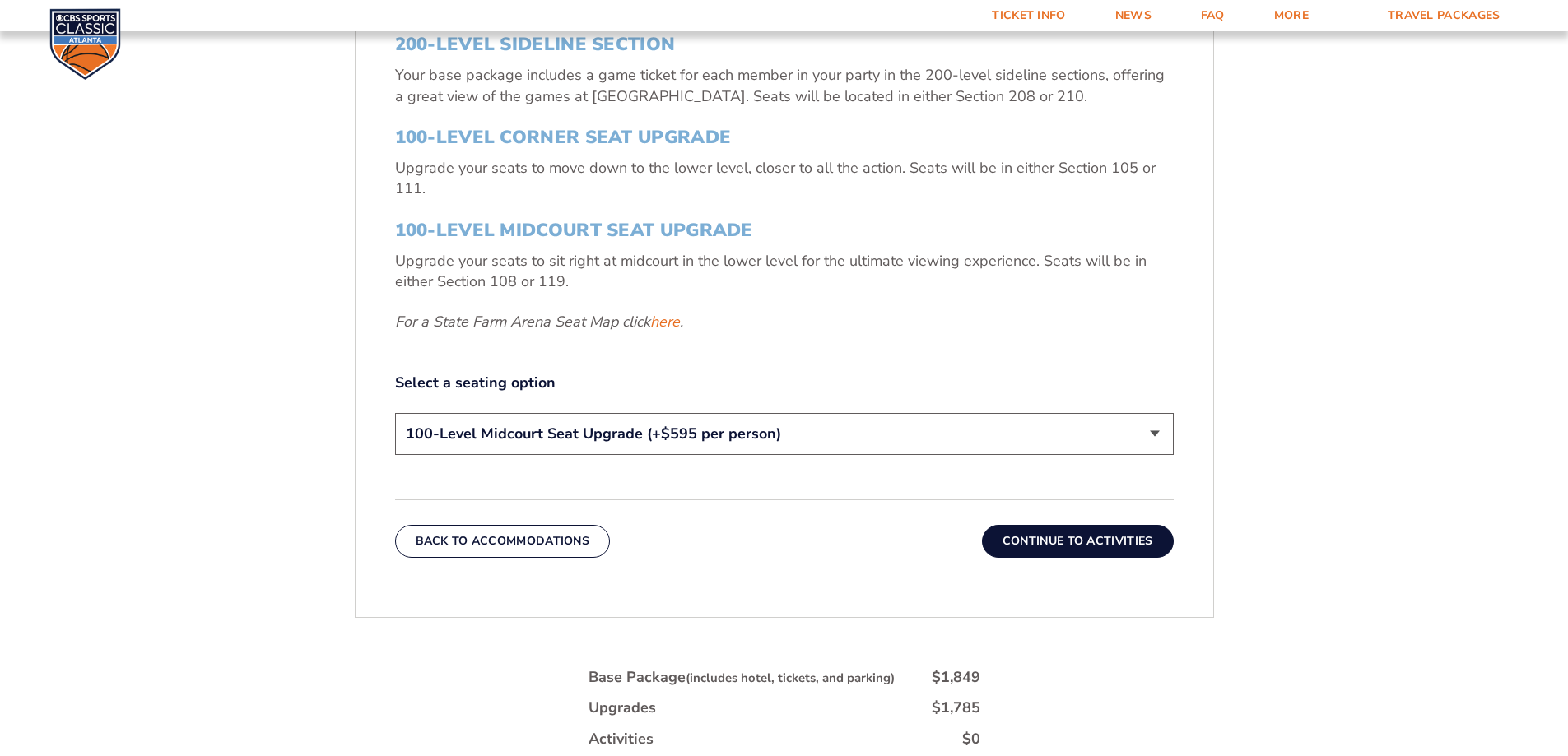
click at [823, 426] on select "200-Level Sideline Section 100-Level Corner Seat Upgrade (+$120 per person) 100…" at bounding box center [784, 434] width 779 height 42
click at [395, 413] on select "200-Level Sideline Section 100-Level Corner Seat Upgrade (+$120 per person) 100…" at bounding box center [784, 434] width 779 height 42
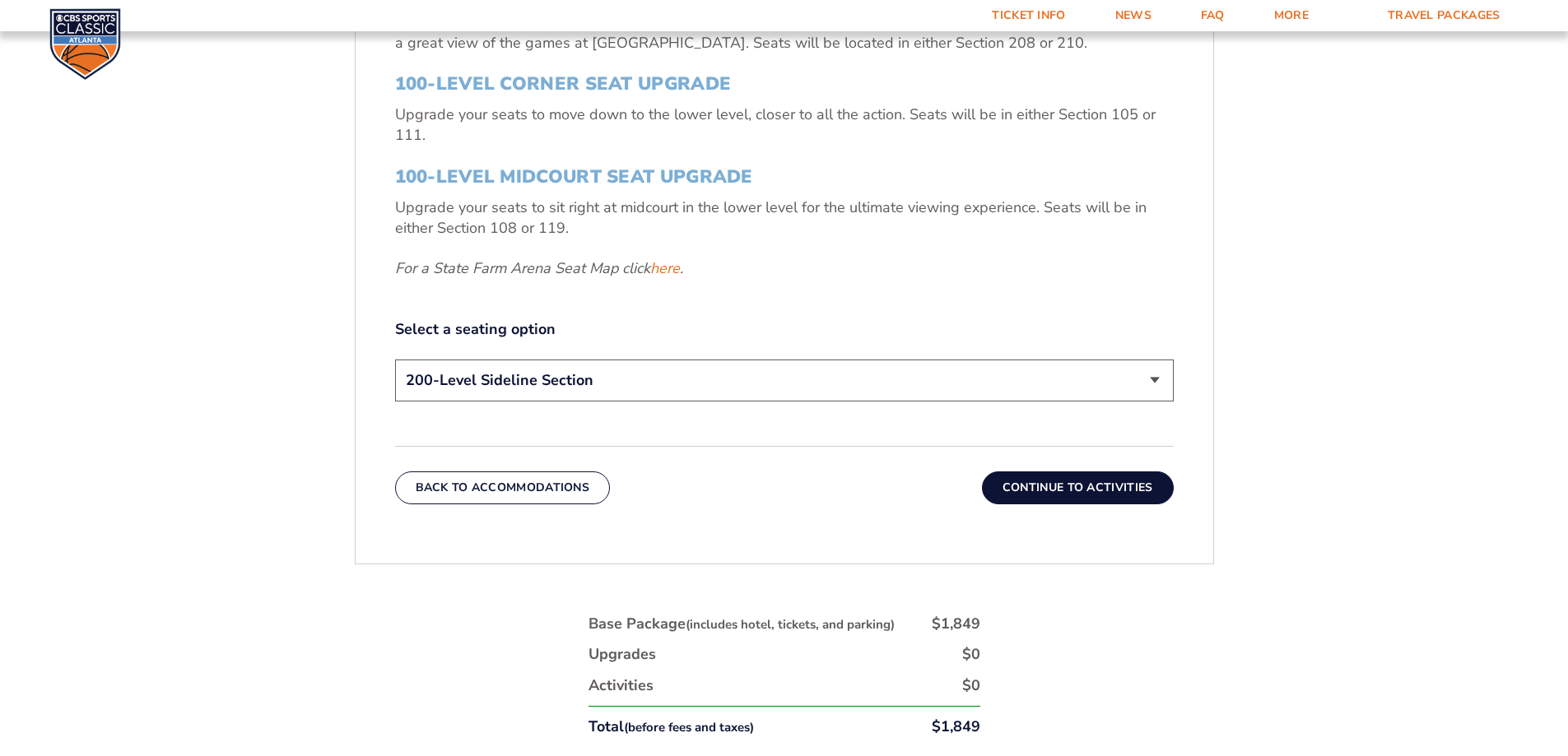
scroll to position [769, 0]
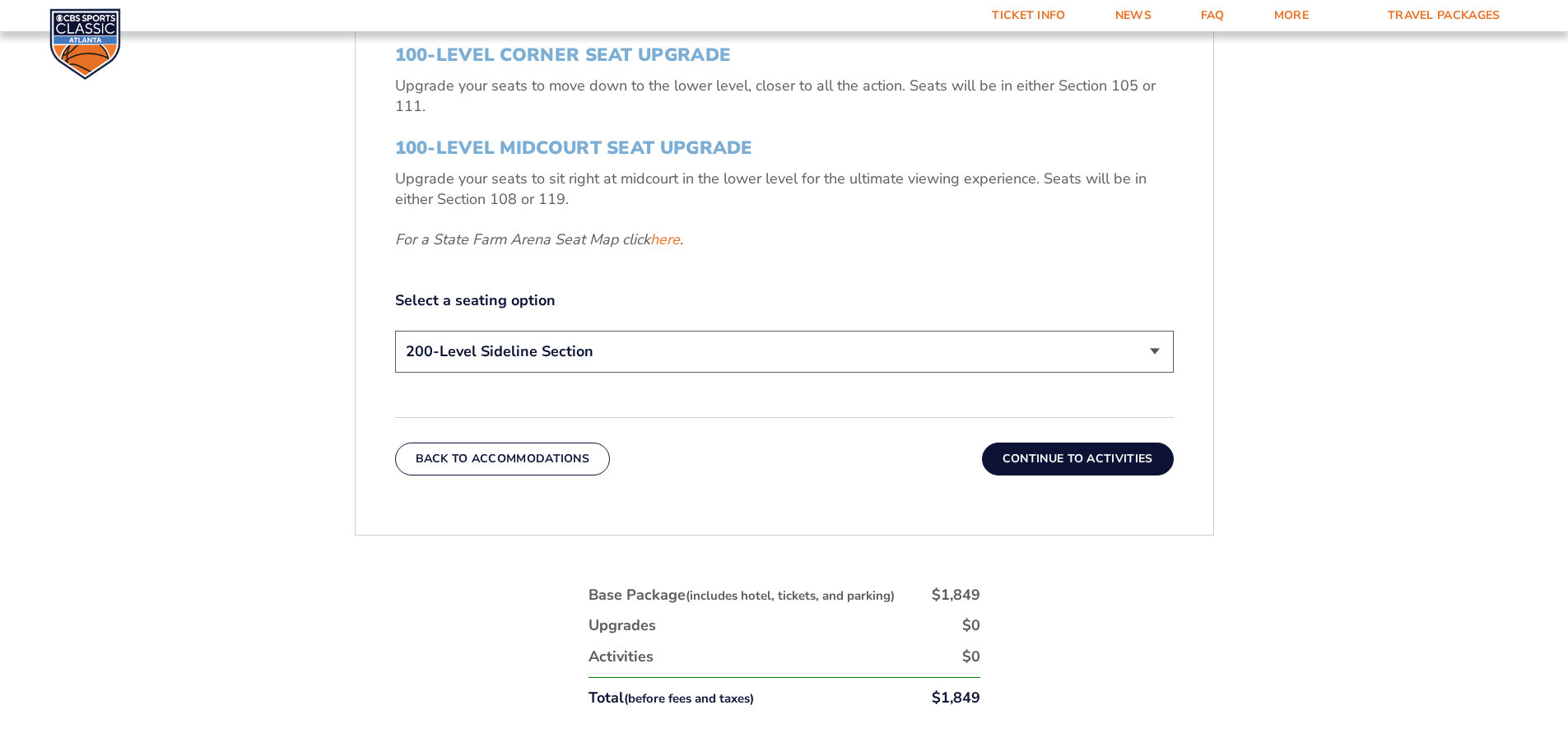
click at [692, 340] on select "200-Level Sideline Section 100-Level Corner Seat Upgrade (+$120 per person) 100…" at bounding box center [784, 351] width 779 height 42
select select "100-Level Corner Seat Upgrade"
click at [395, 330] on select "200-Level Sideline Section 100-Level Corner Seat Upgrade (+$120 per person) 100…" at bounding box center [784, 351] width 779 height 42
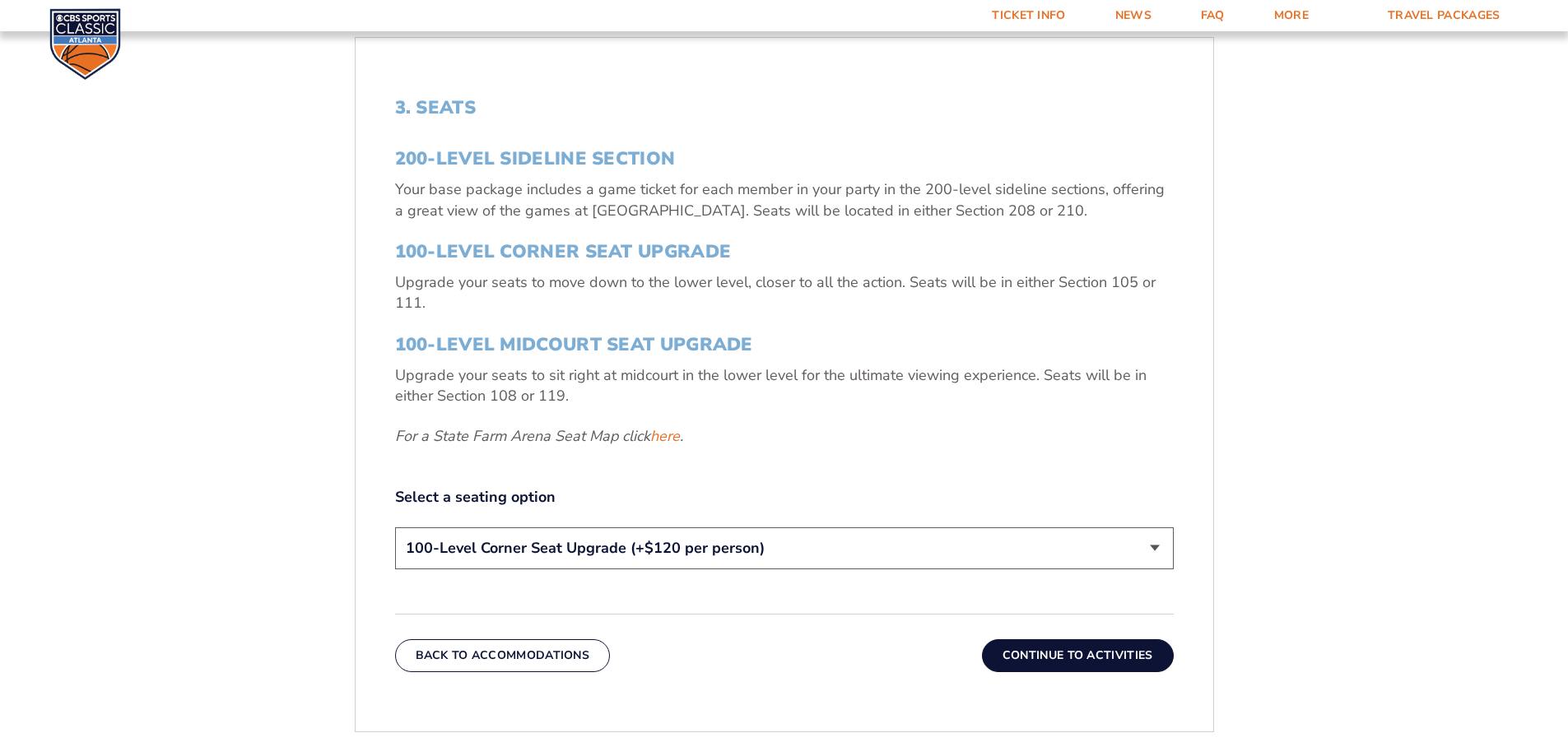
scroll to position [659, 0]
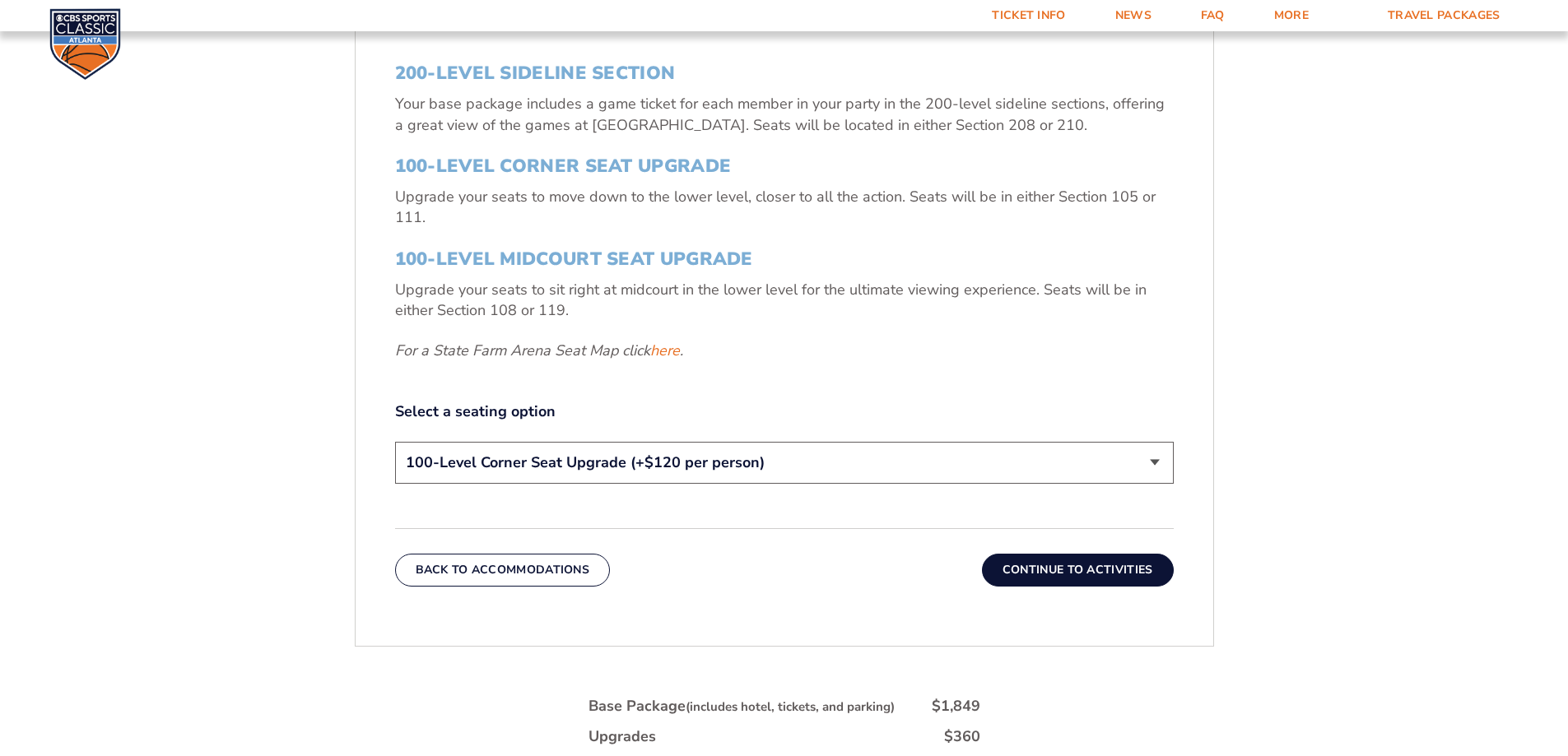
click at [808, 464] on select "200-Level Sideline Section 100-Level Corner Seat Upgrade (+$120 per person) 100…" at bounding box center [784, 463] width 779 height 42
click at [395, 442] on select "200-Level Sideline Section 100-Level Corner Seat Upgrade (+$120 per person) 100…" at bounding box center [784, 463] width 779 height 42
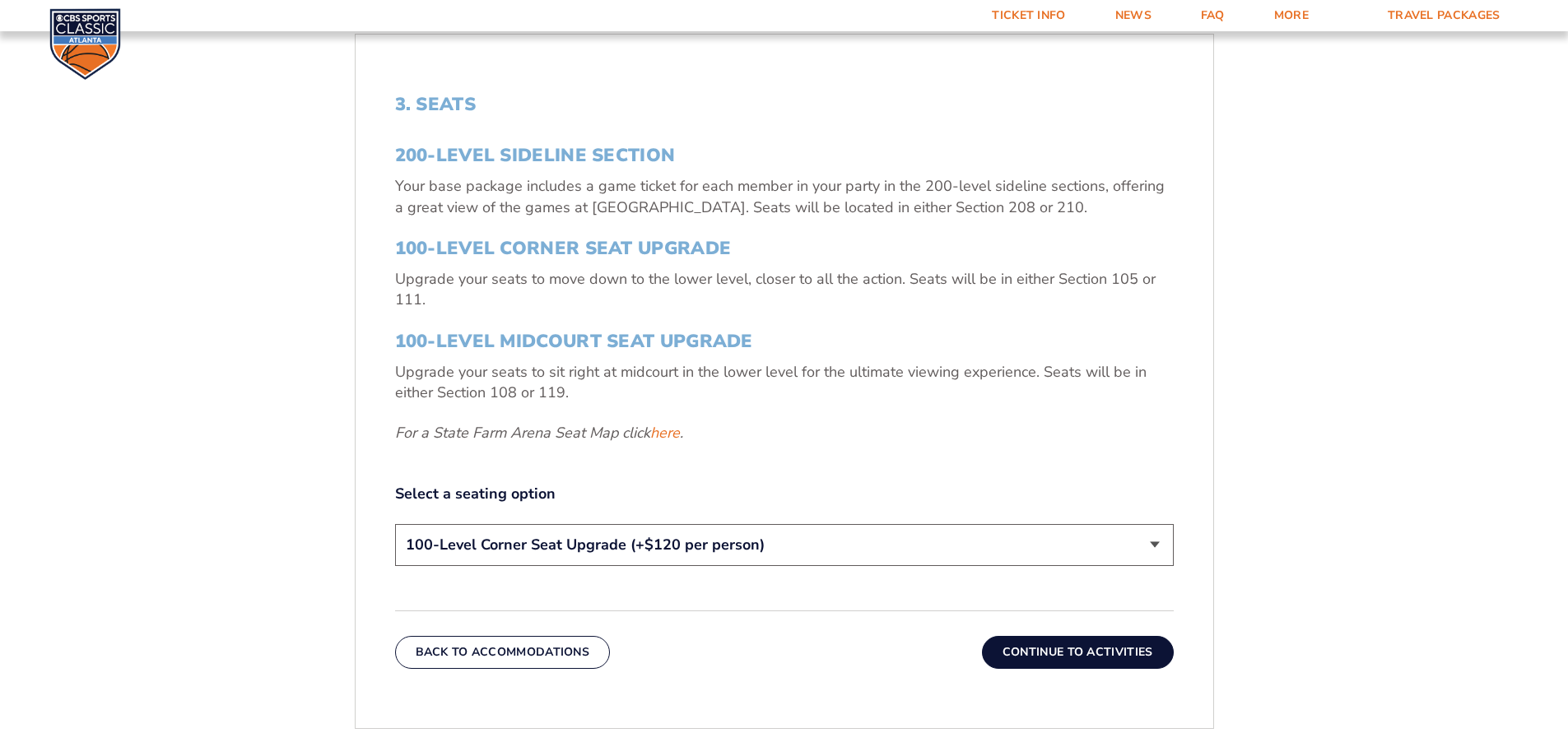
scroll to position [740, 0]
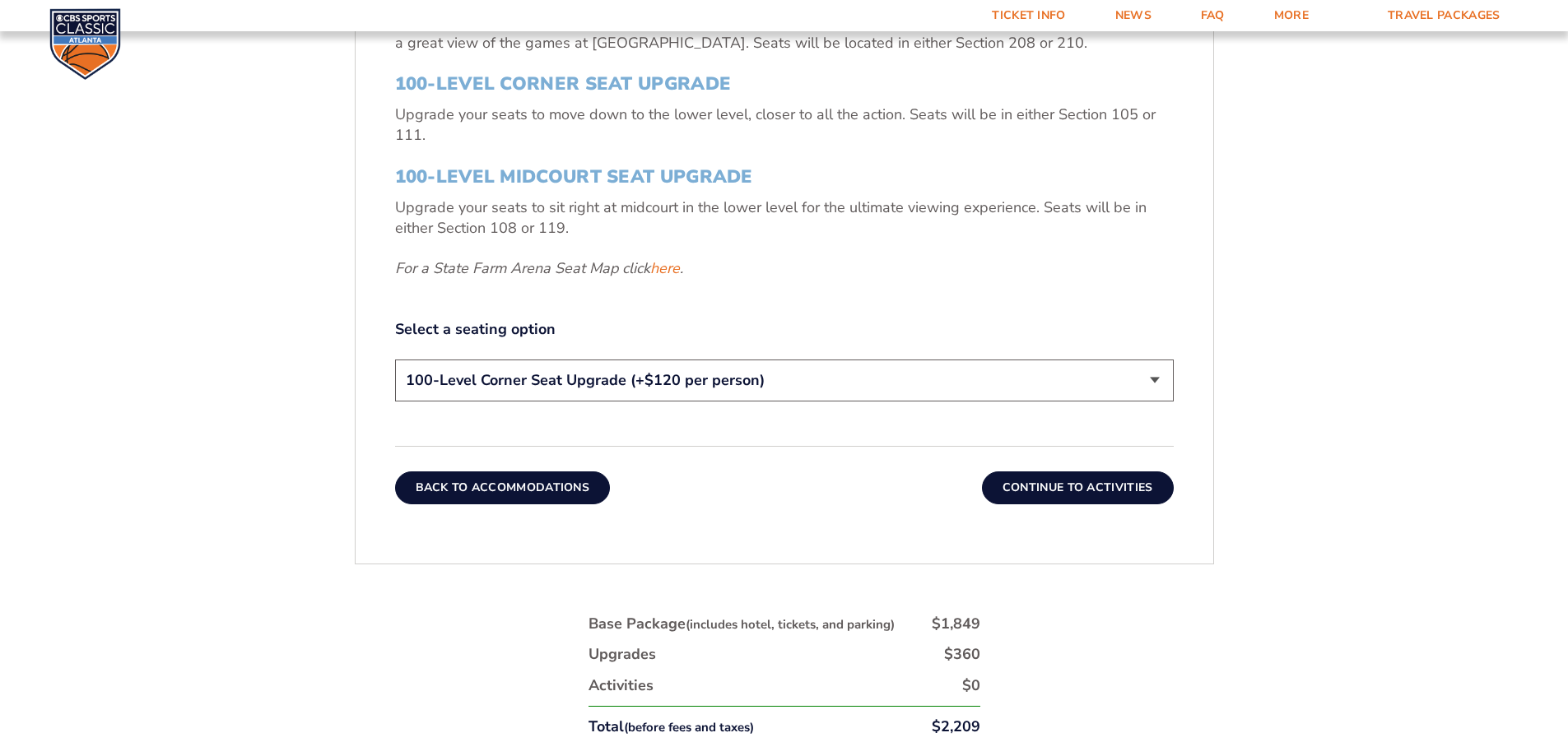
click at [477, 484] on button "Back To Accommodations" at bounding box center [503, 488] width 216 height 33
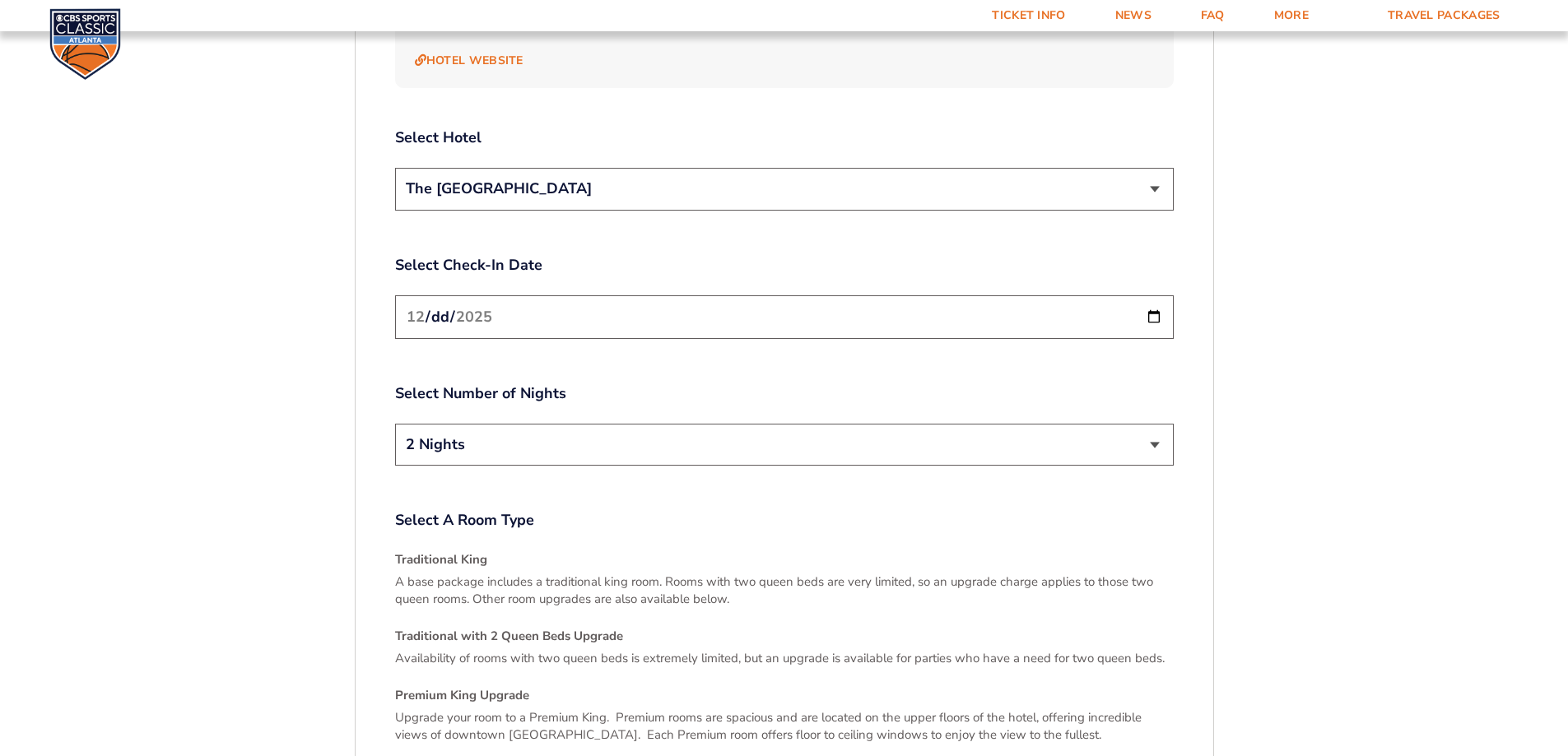
scroll to position [2085, 0]
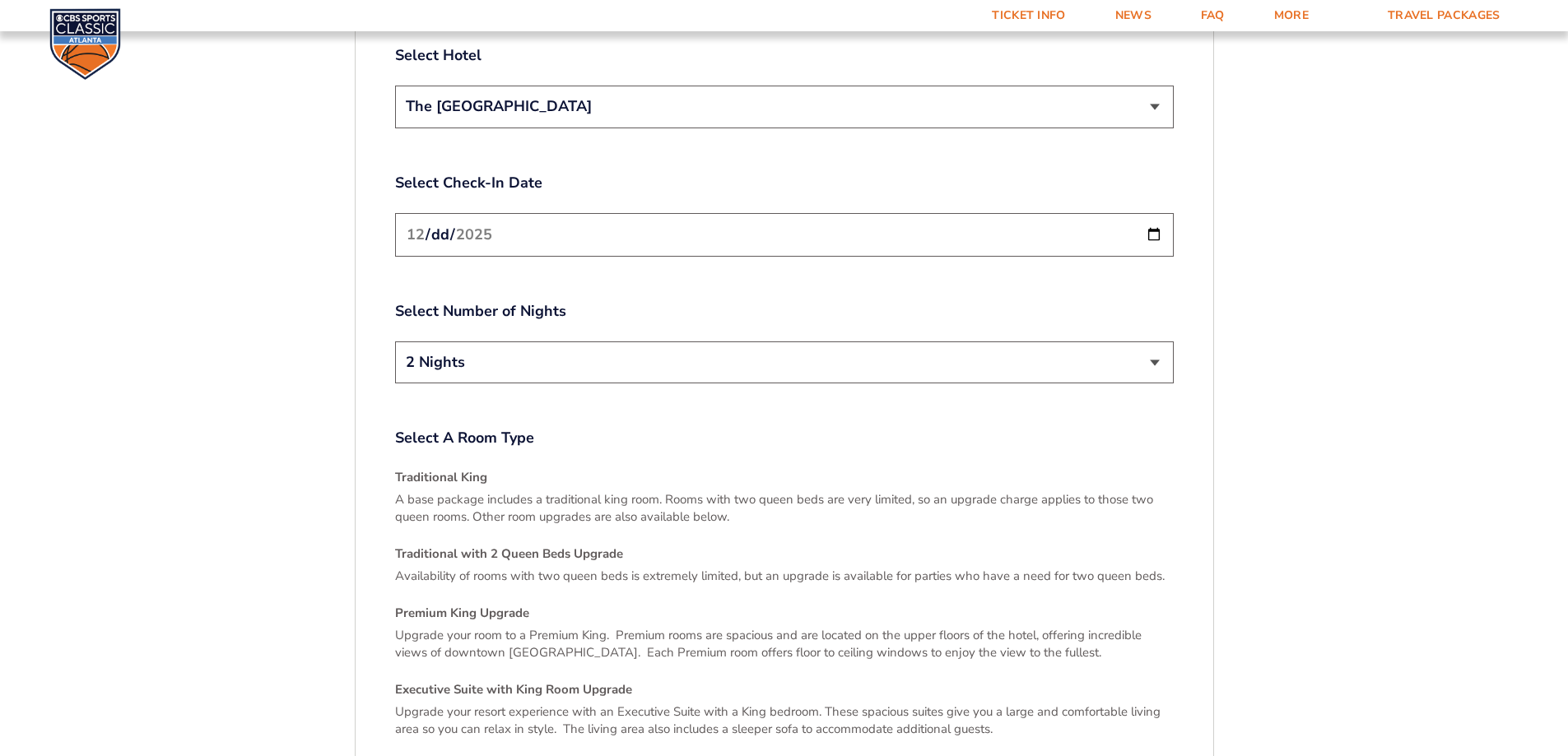
click at [838, 341] on select "2 Nights 3 Nights" at bounding box center [784, 362] width 779 height 42
click at [395, 341] on select "2 Nights 3 Nights" at bounding box center [784, 362] width 779 height 42
click at [503, 213] on input "[DATE]" at bounding box center [784, 235] width 779 height 44
click at [1150, 213] on input "[DATE]" at bounding box center [784, 235] width 779 height 44
type input "2025-12-20"
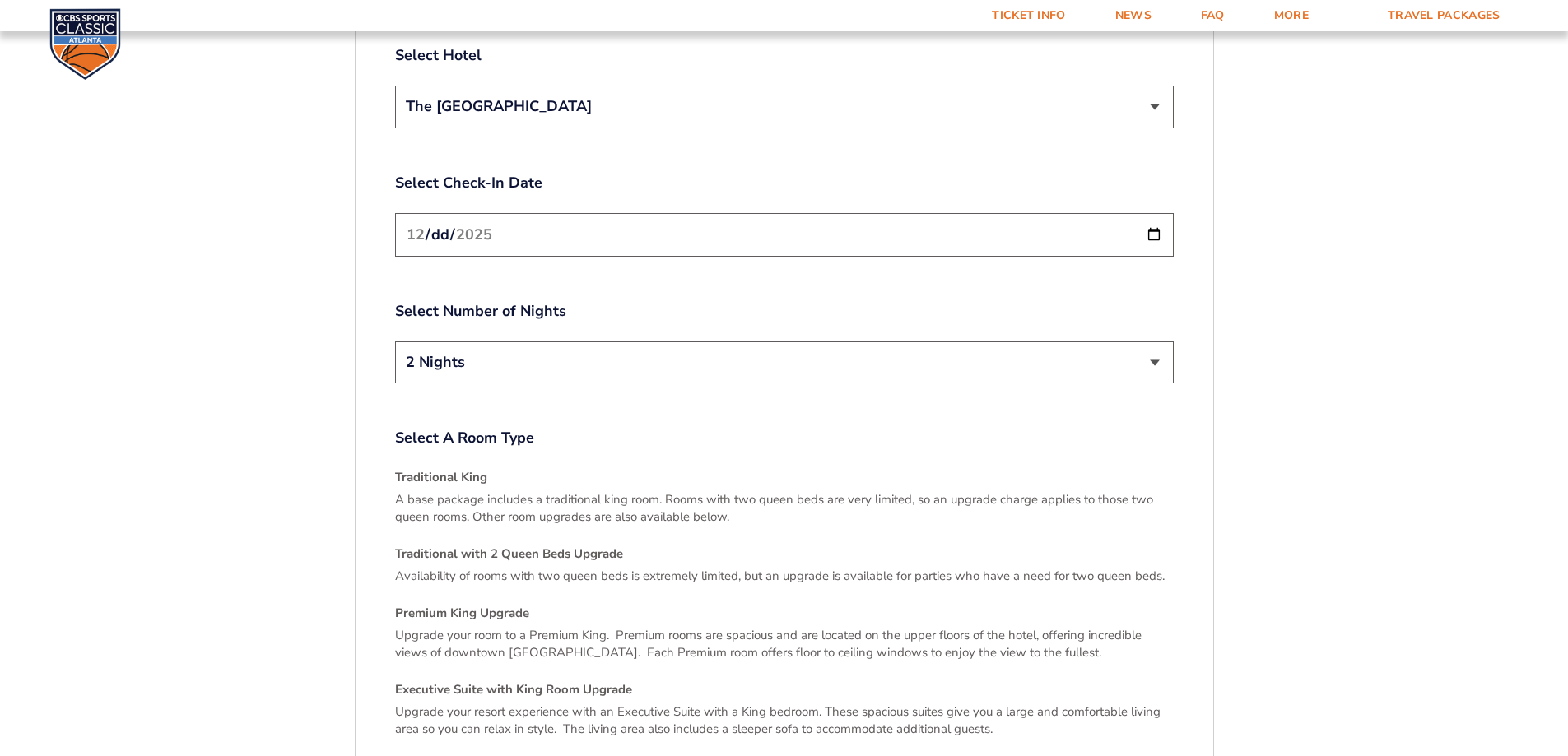
click at [475, 341] on select "2 Nights 3 Nights" at bounding box center [784, 362] width 779 height 42
click at [395, 341] on select "2 Nights 3 Nights" at bounding box center [784, 362] width 779 height 42
click at [482, 341] on select "2 Nights 3 Nights" at bounding box center [784, 362] width 779 height 42
click at [395, 341] on select "2 Nights 3 Nights" at bounding box center [784, 362] width 779 height 42
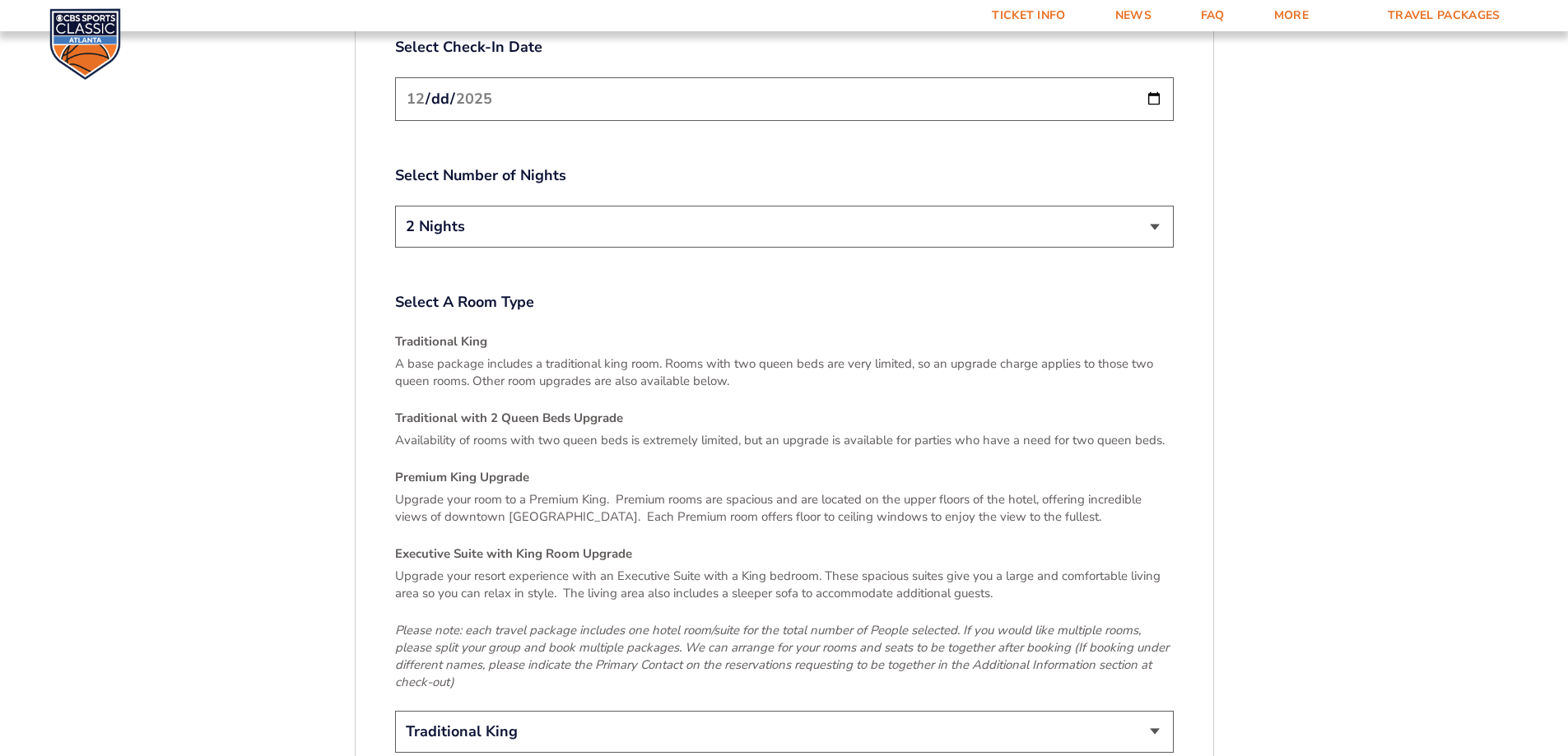
scroll to position [2250, 0]
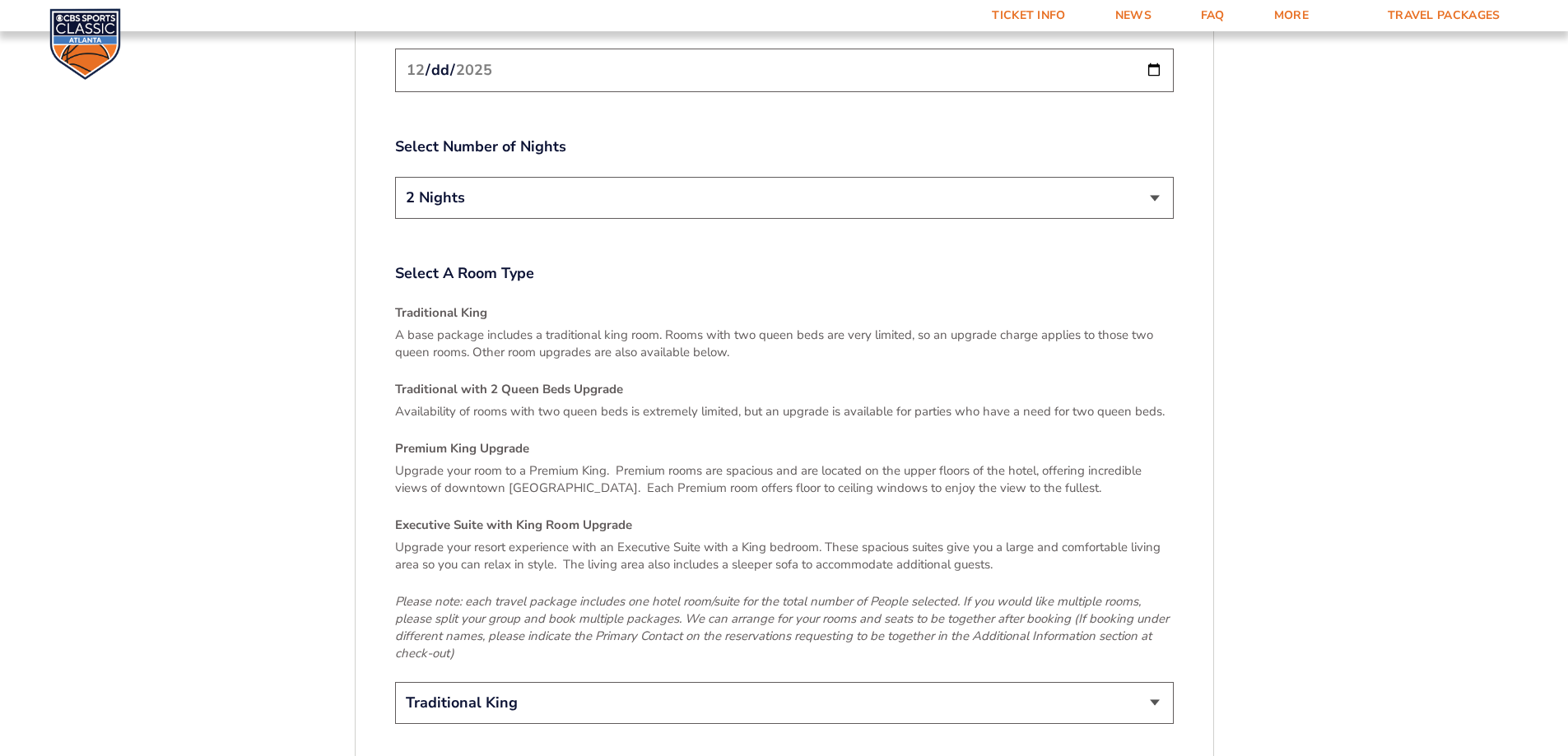
click at [618, 682] on select "Traditional King Traditional with 2 Queen Beds Upgrade (+$45 per night) Premium…" at bounding box center [784, 702] width 779 height 42
select select "Traditional with 2 Queen Beds Upgrade"
click at [395, 682] on select "Traditional King Traditional with 2 Queen Beds Upgrade (+$45 per night) Premium…" at bounding box center [784, 702] width 779 height 42
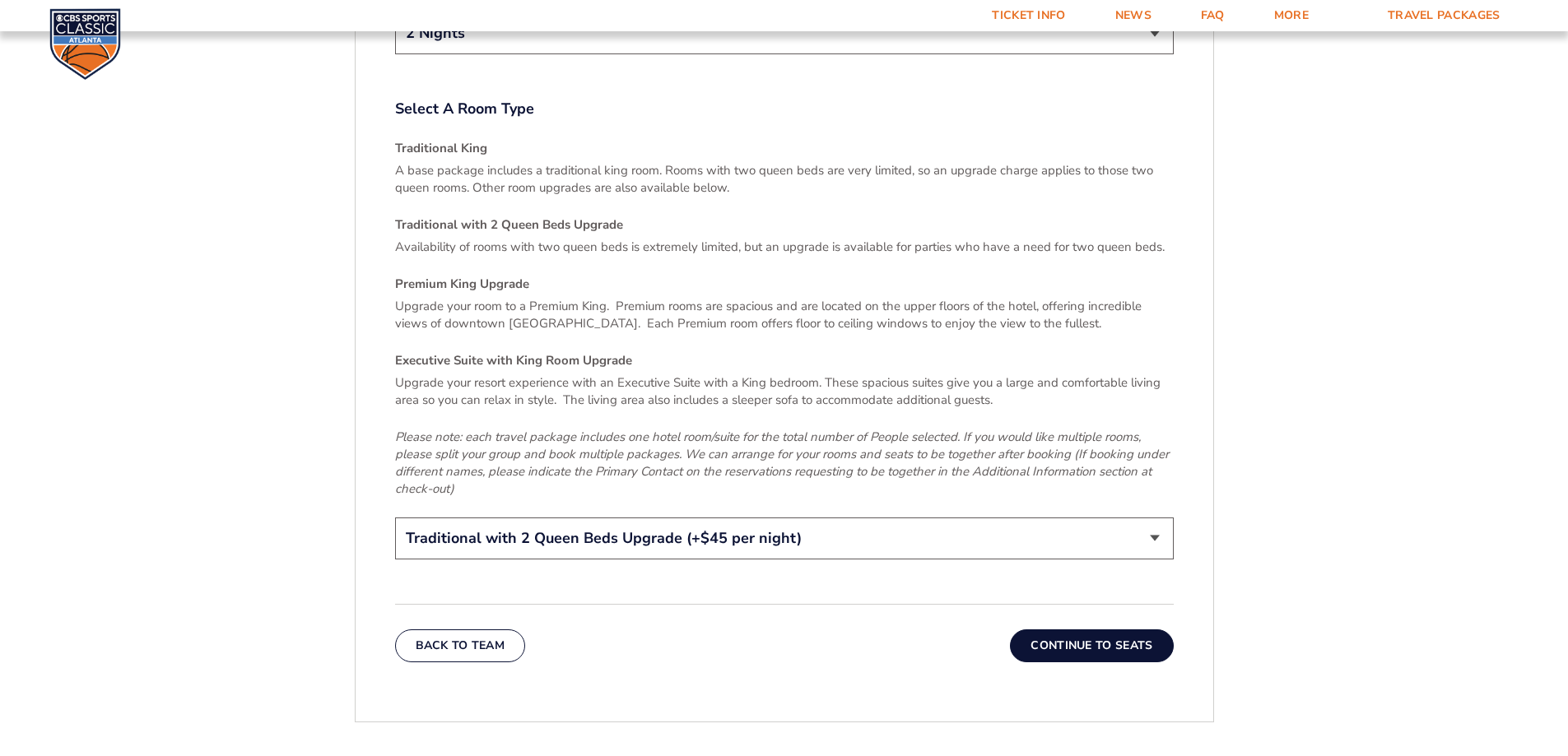
click at [1085, 630] on button "Continue To Seats" at bounding box center [1091, 646] width 163 height 33
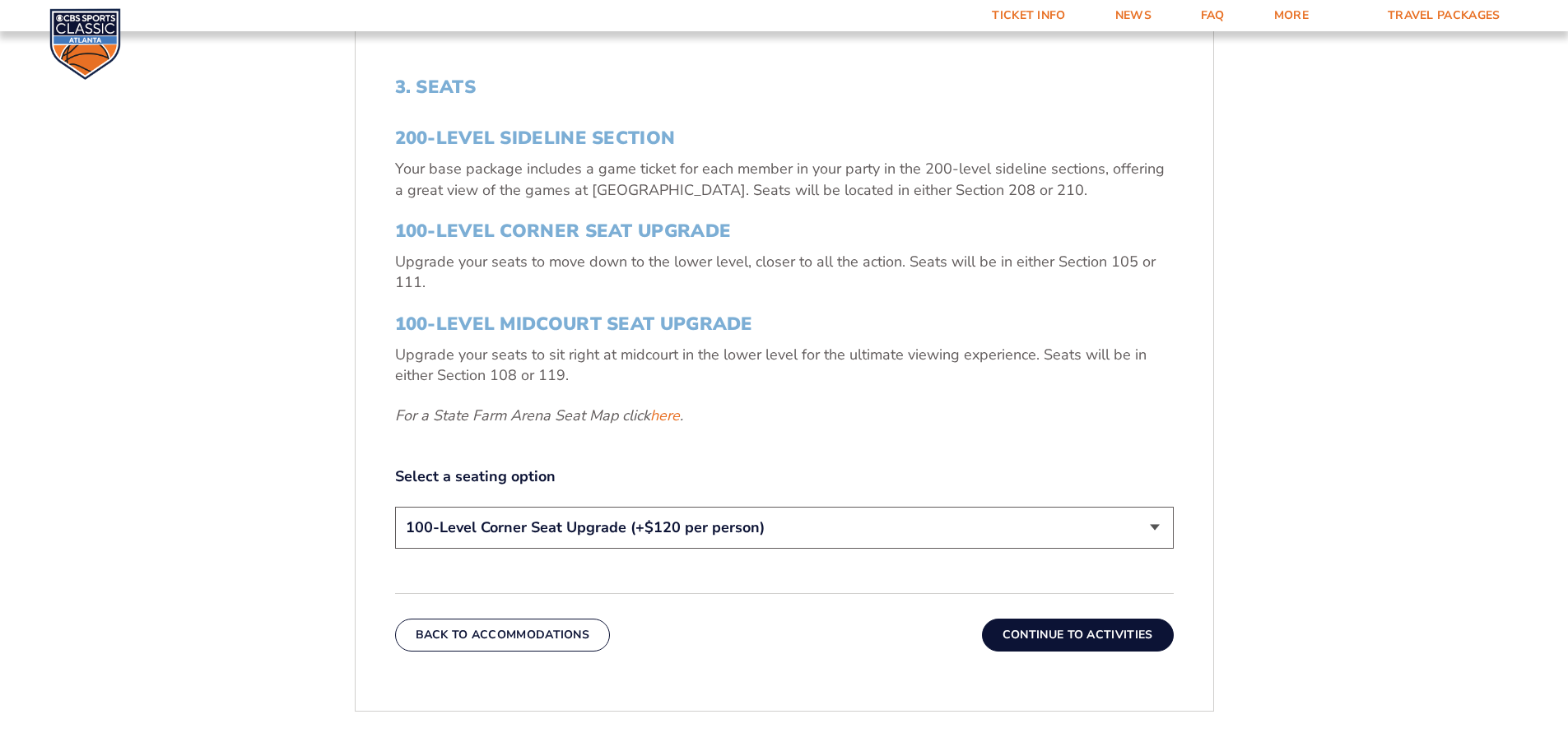
scroll to position [687, 0]
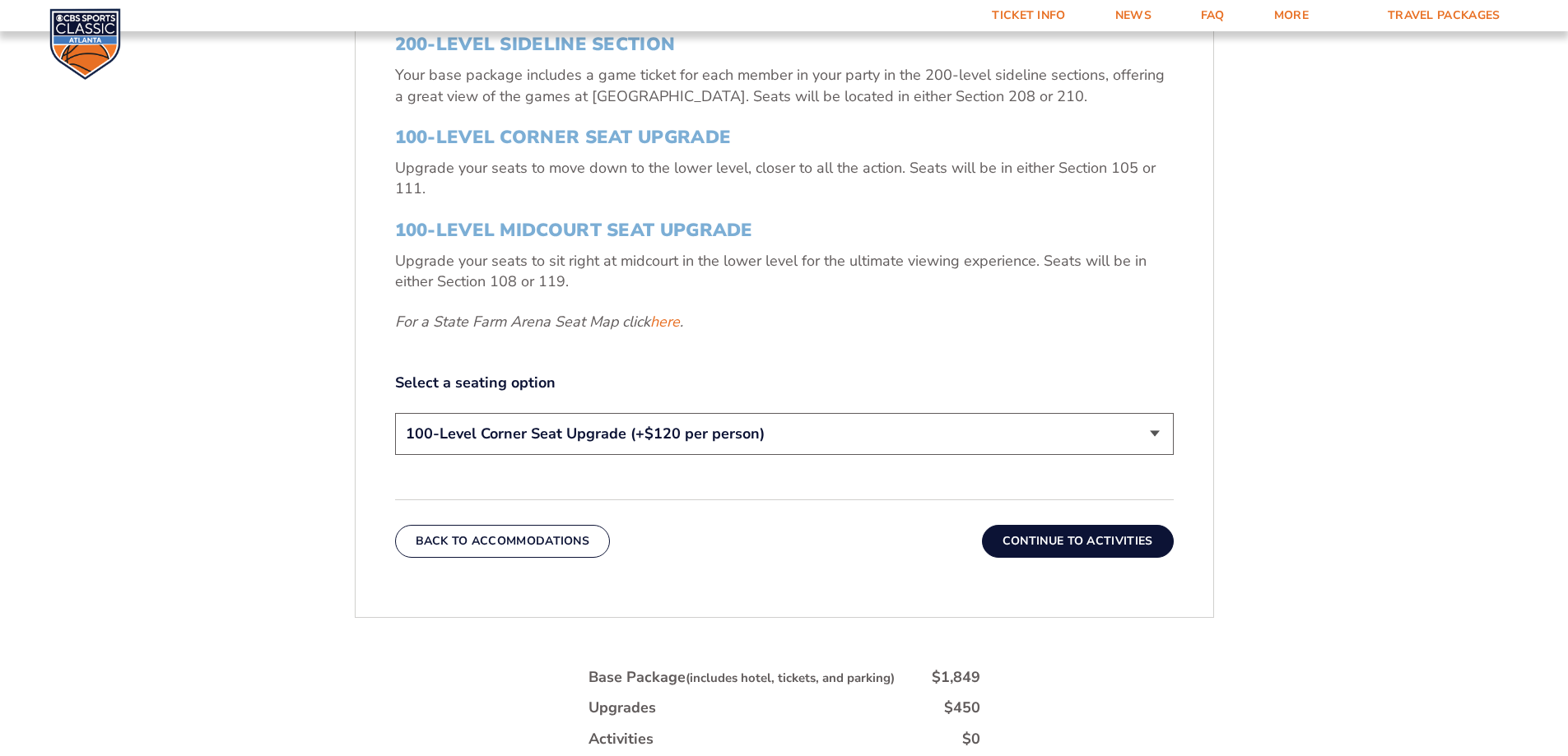
click at [808, 433] on select "200-Level Sideline Section 100-Level Corner Seat Upgrade (+$120 per person) 100…" at bounding box center [784, 434] width 779 height 42
click at [395, 413] on select "200-Level Sideline Section 100-Level Corner Seat Upgrade (+$120 per person) 100…" at bounding box center [784, 434] width 779 height 42
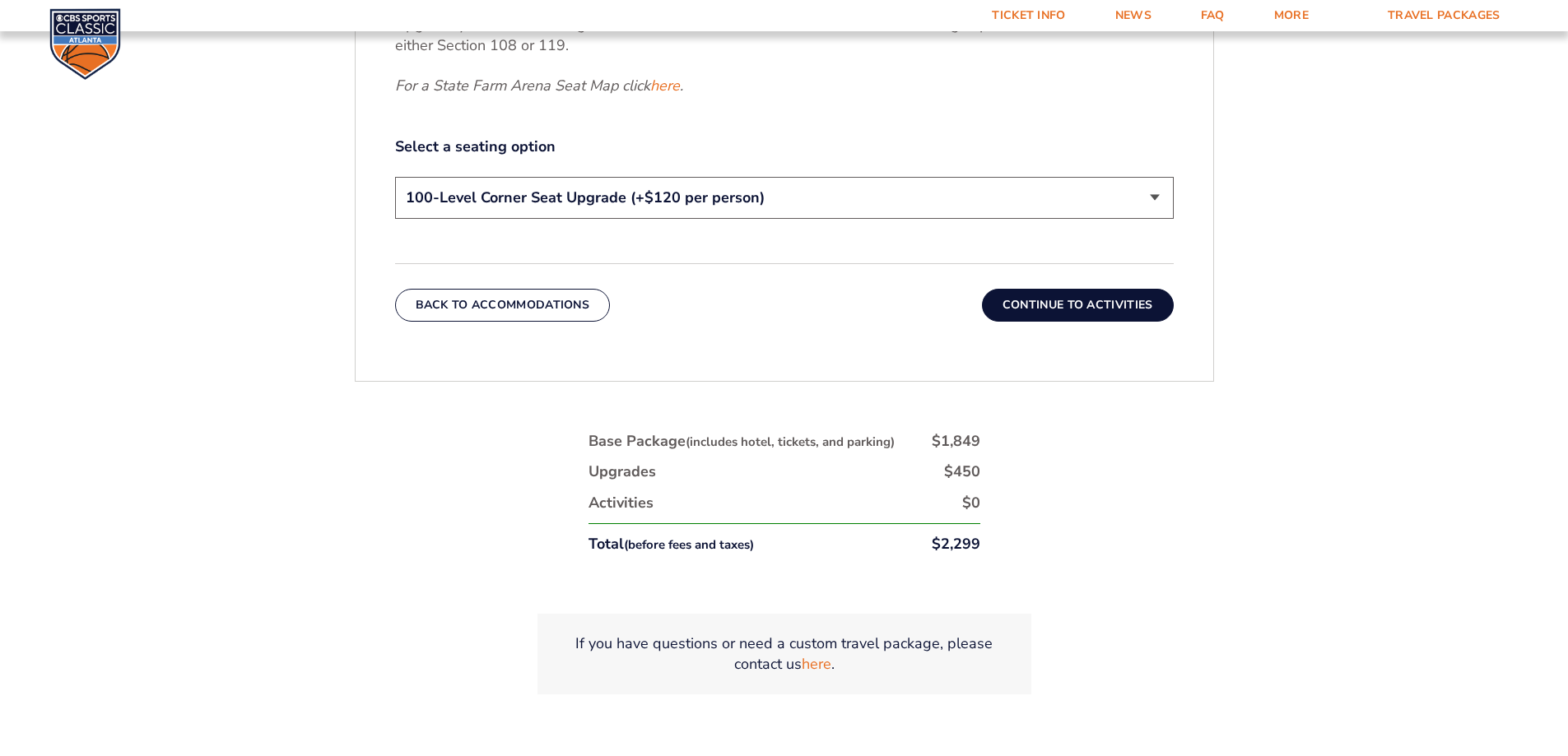
scroll to position [1016, 0]
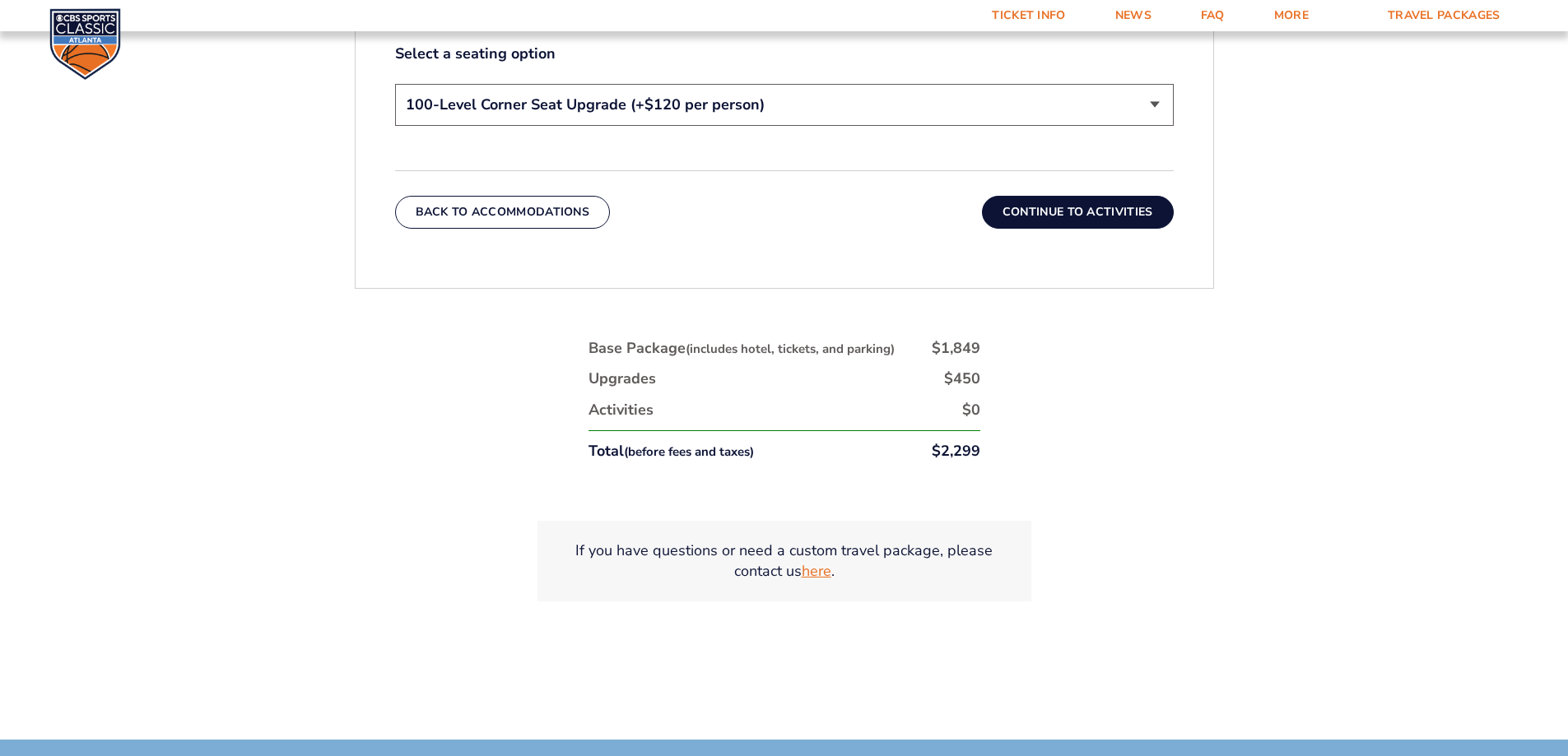
click at [814, 572] on link "here" at bounding box center [817, 571] width 30 height 21
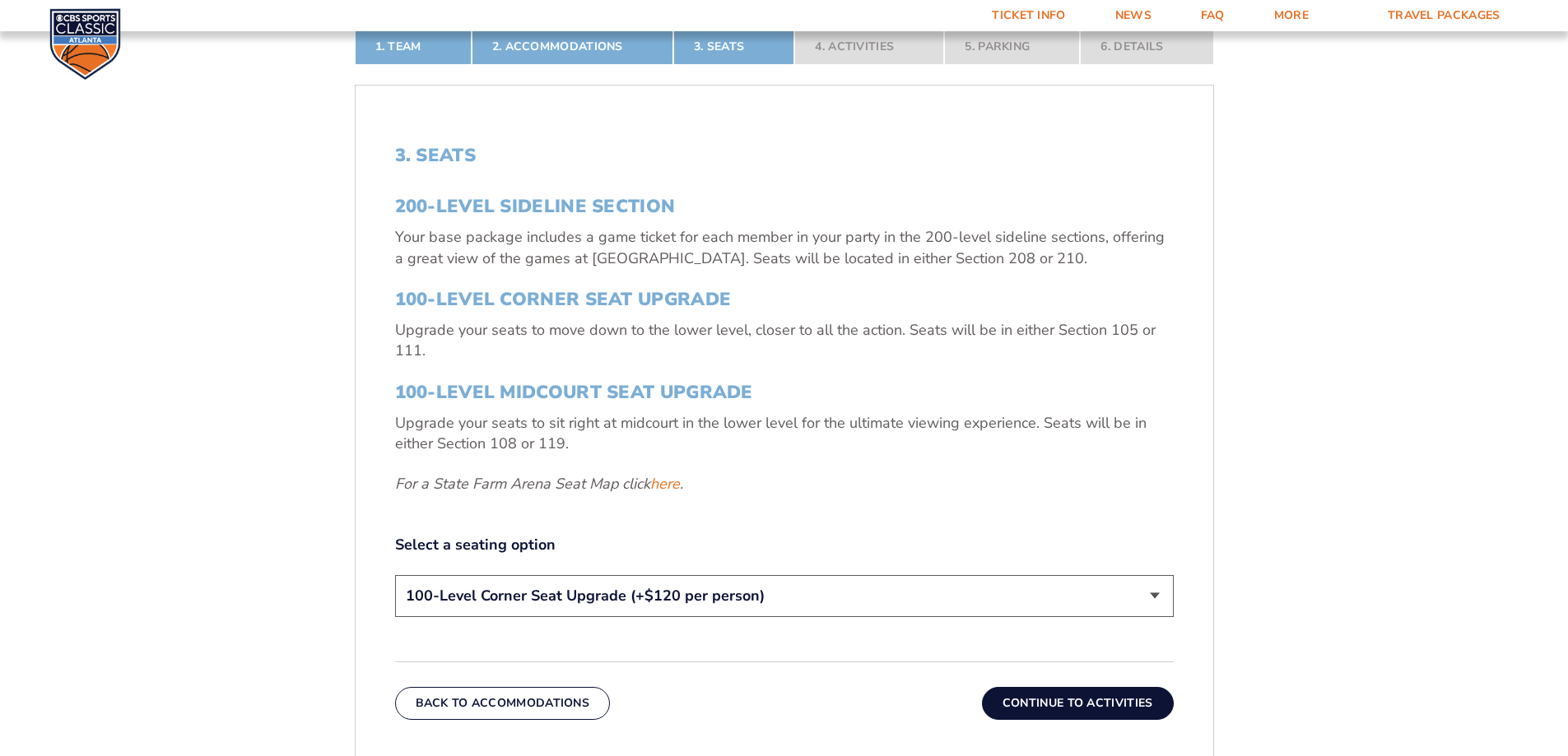
scroll to position [522, 0]
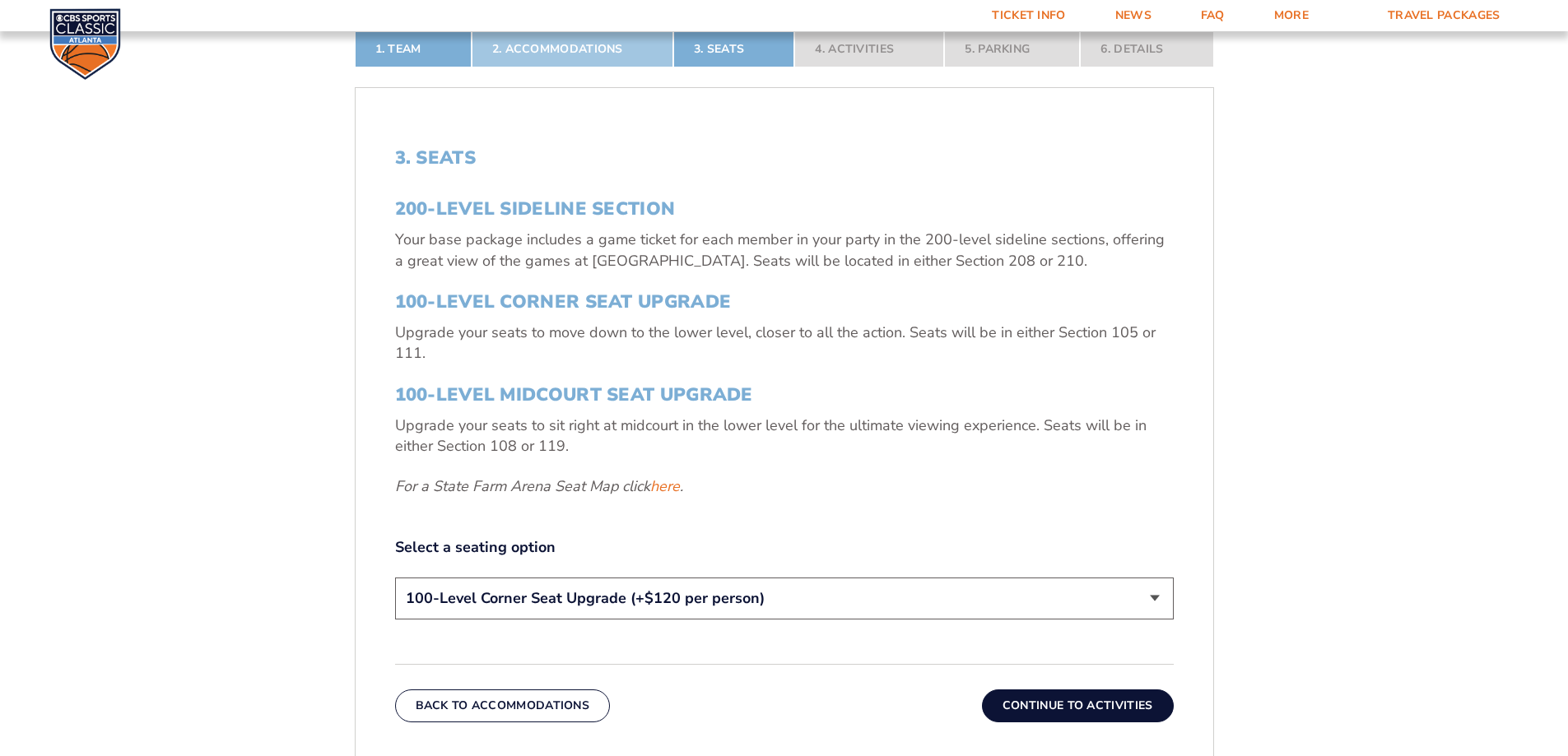
click at [590, 45] on link "2. Accommodations" at bounding box center [573, 50] width 202 height 36
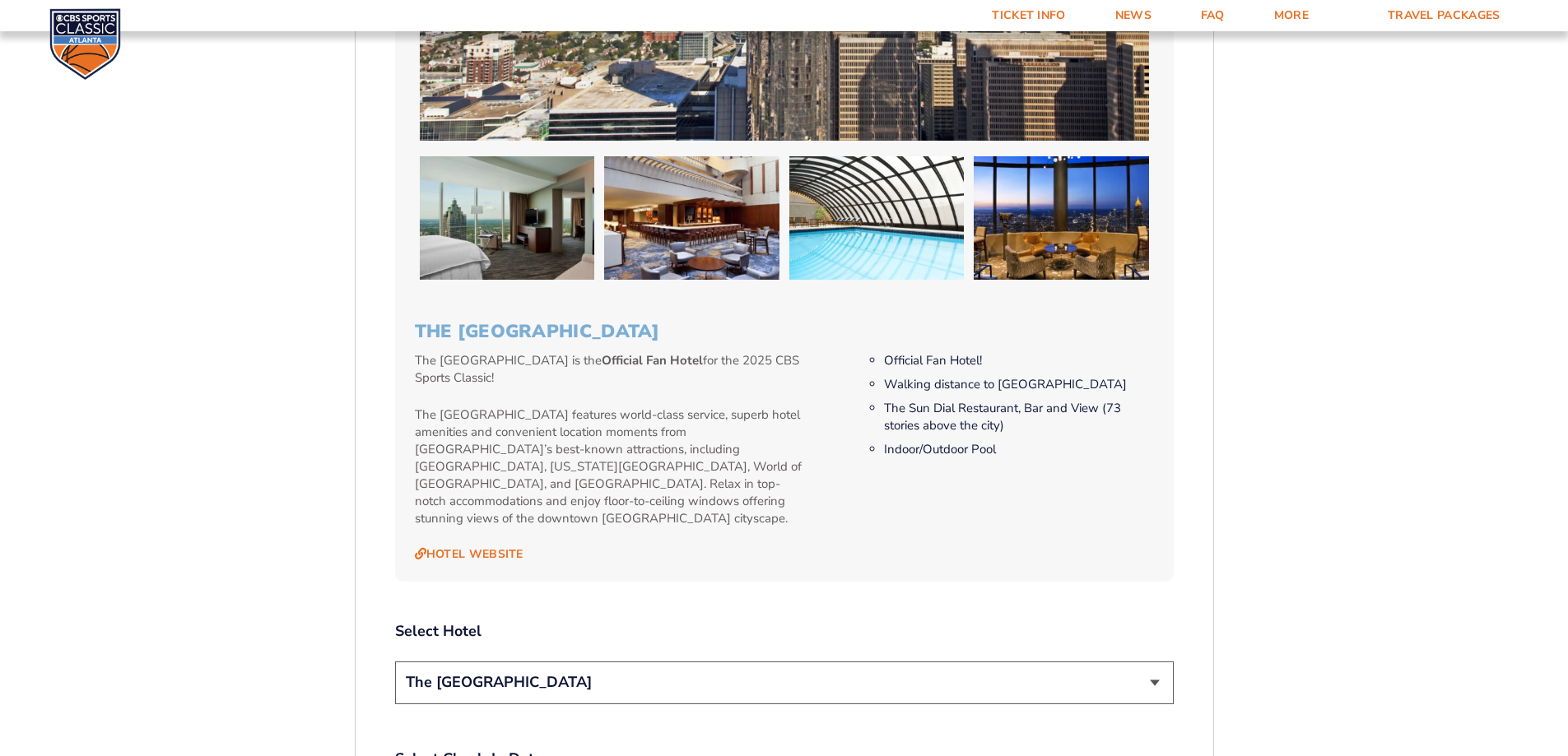
scroll to position [1674, 0]
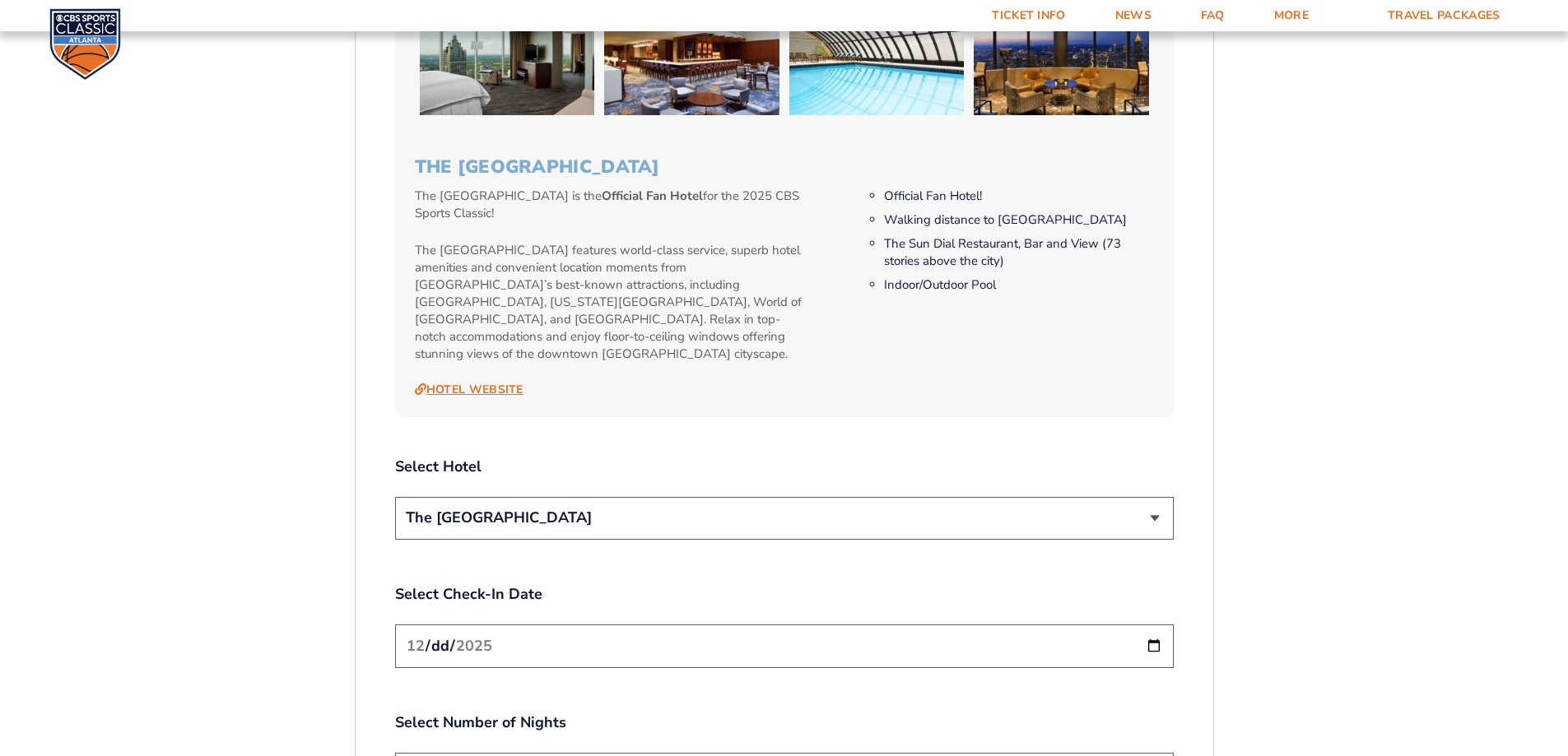
click at [498, 383] on link "Hotel Website" at bounding box center [469, 390] width 108 height 15
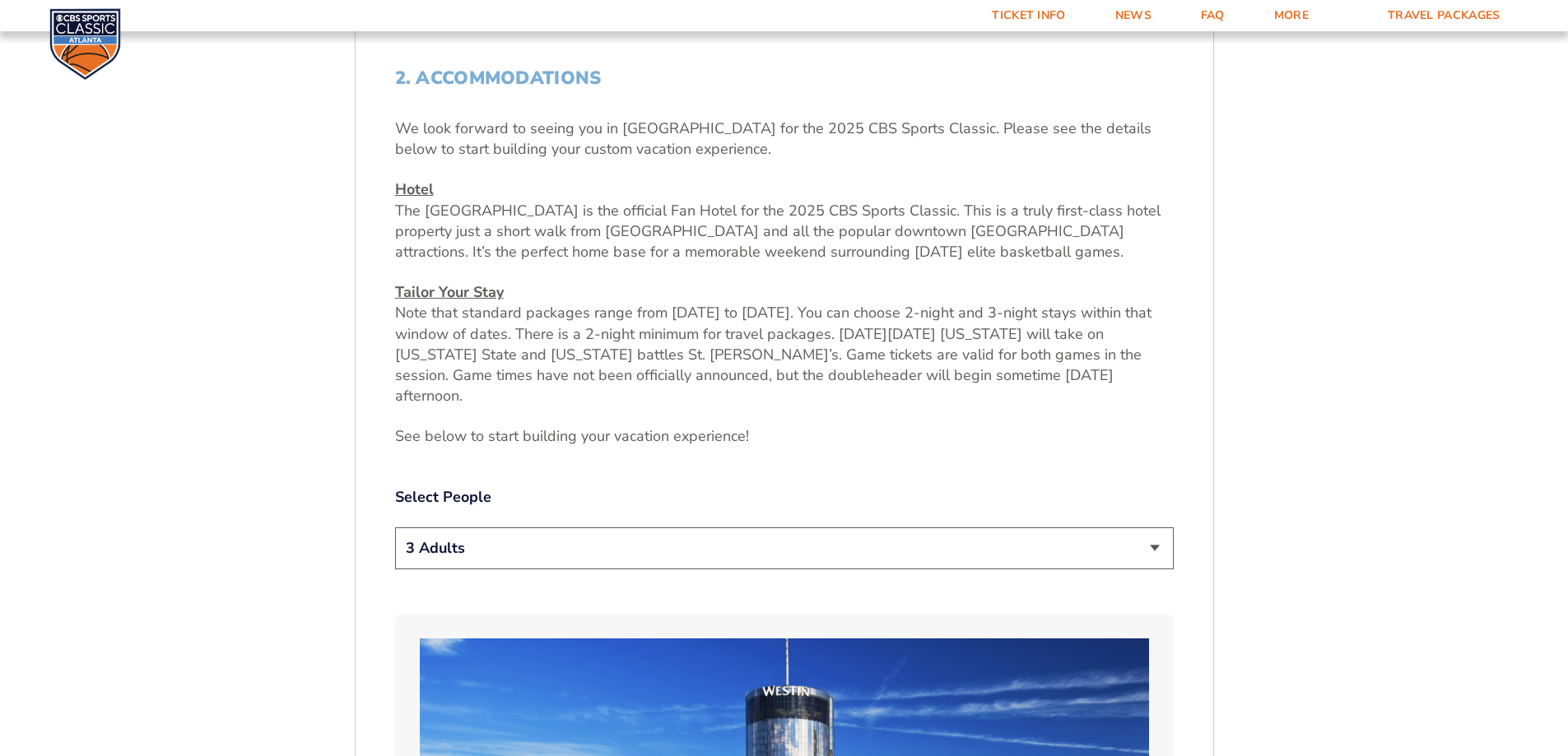
scroll to position [440, 0]
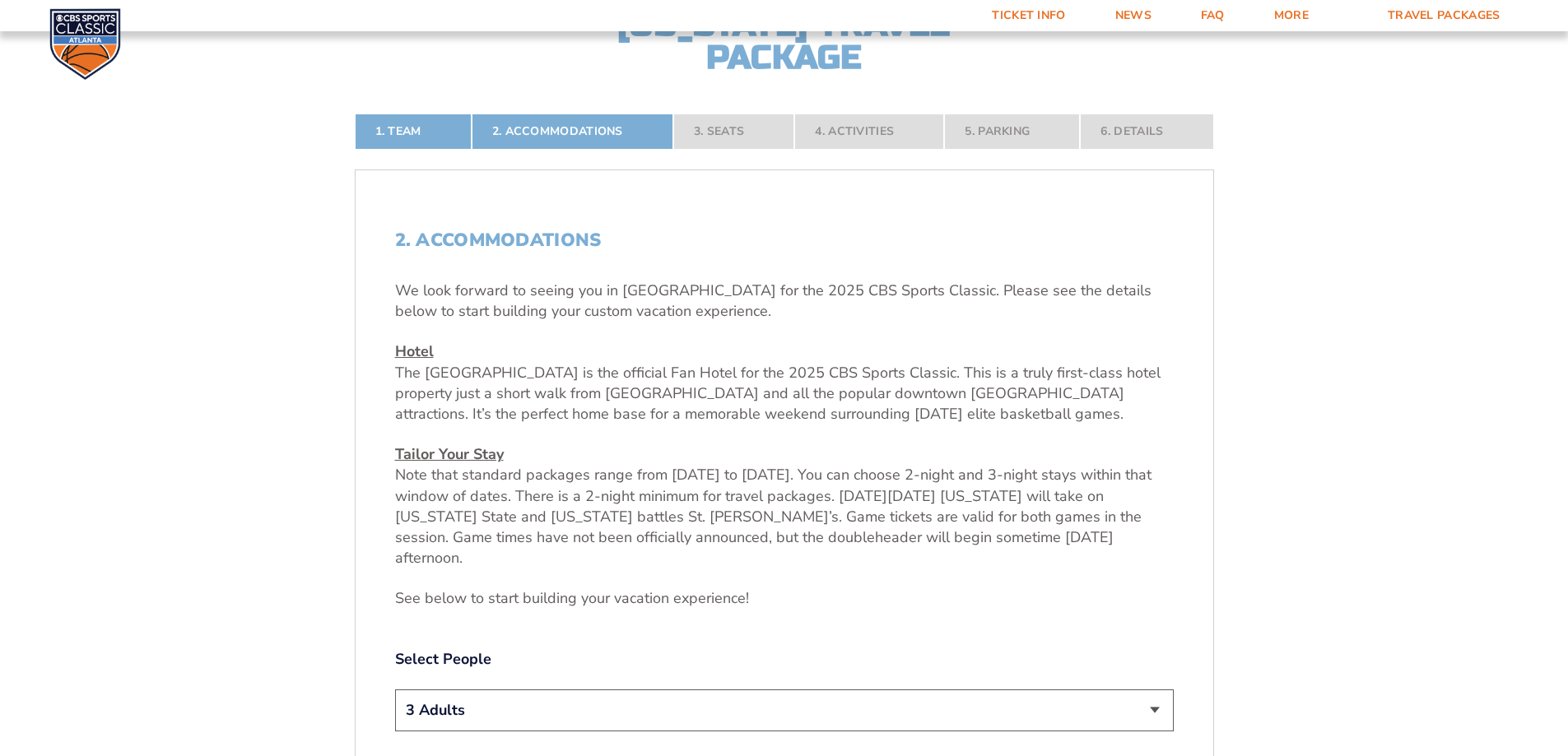
click at [711, 134] on nav "1. Team 2. Accommodations 3. Seats 4. Activities 5. Parking 6. Details" at bounding box center [784, 131] width 860 height 36
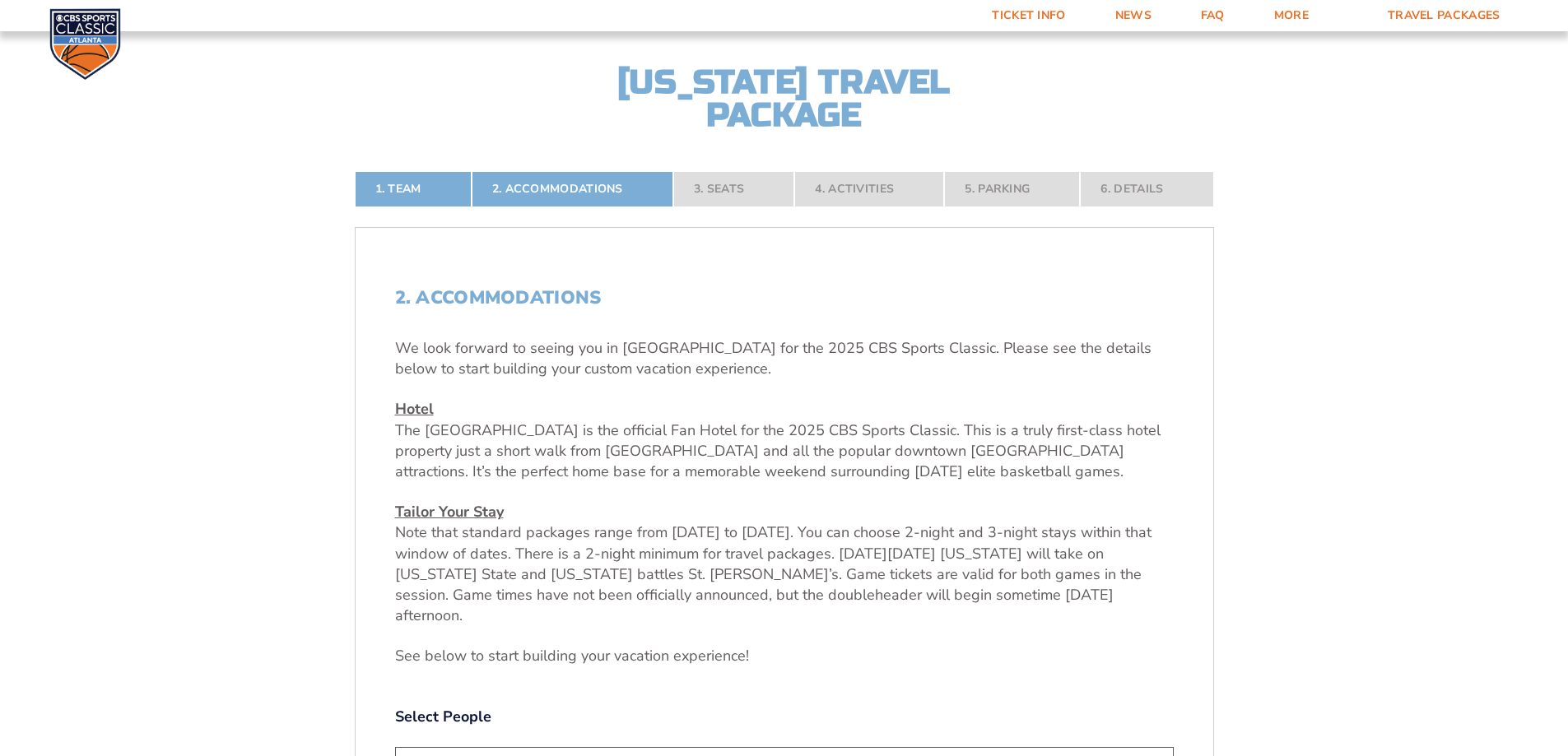
scroll to position [358, 0]
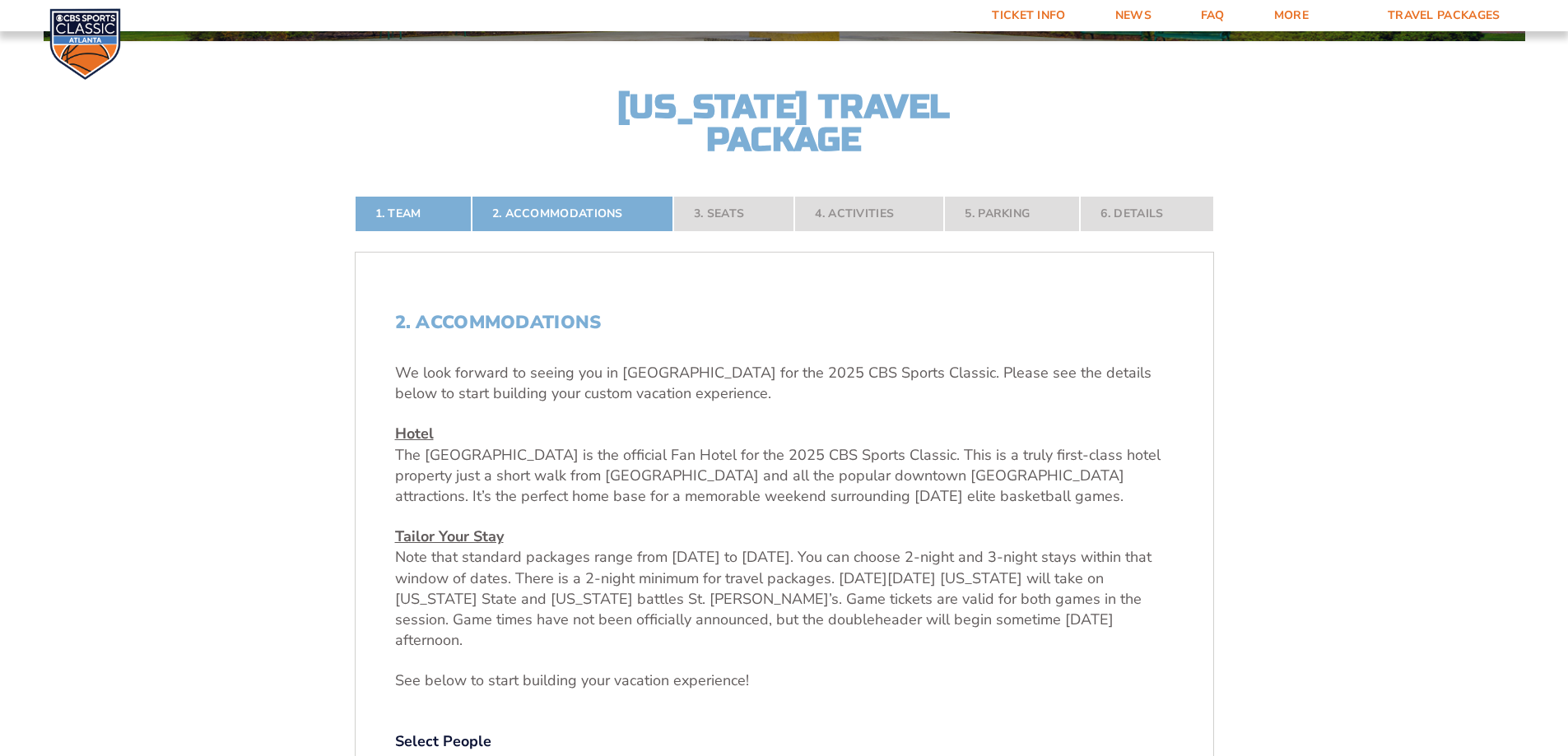
click at [728, 207] on nav "1. Team 2. Accommodations 3. Seats 4. Activities 5. Parking 6. Details" at bounding box center [784, 214] width 860 height 36
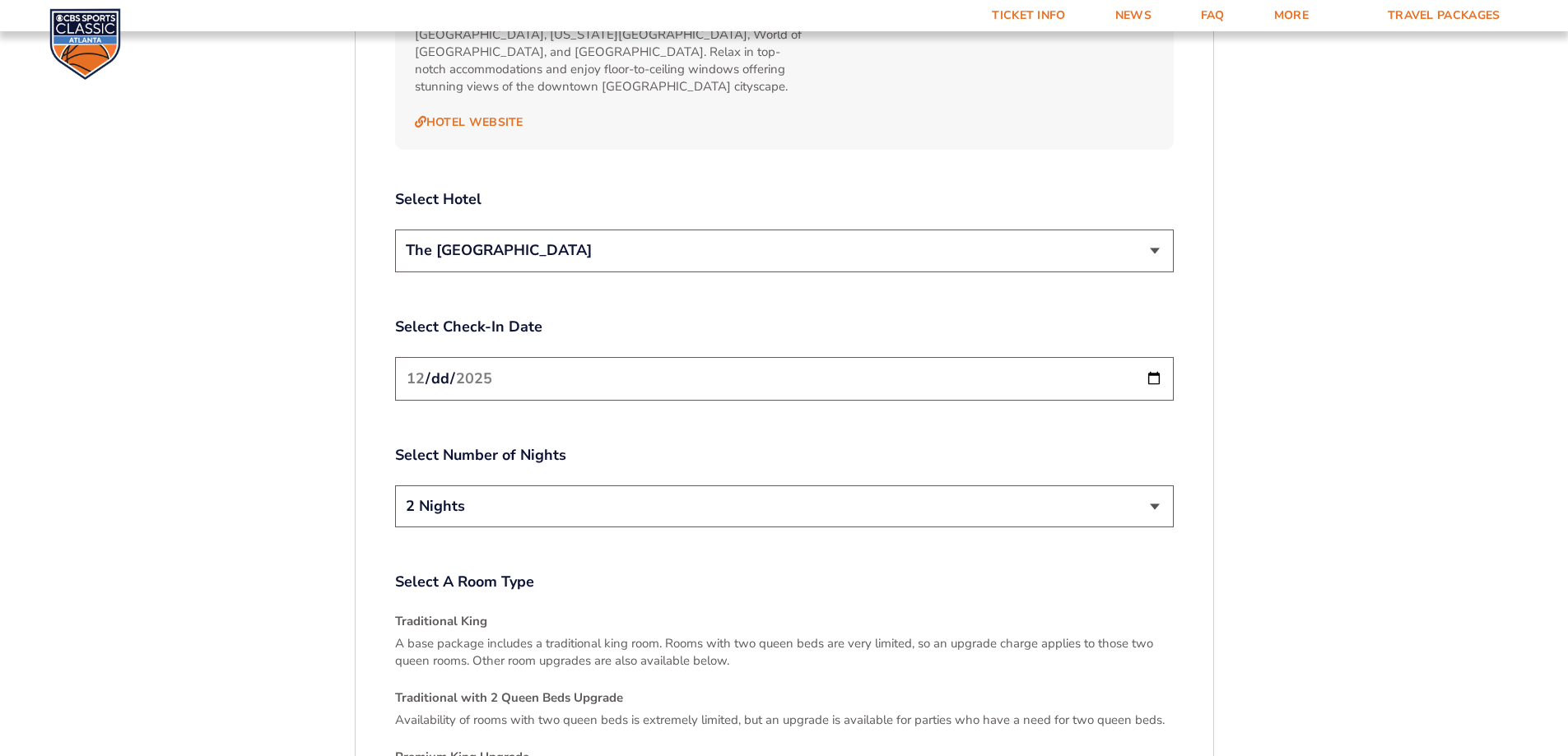
scroll to position [2085, 0]
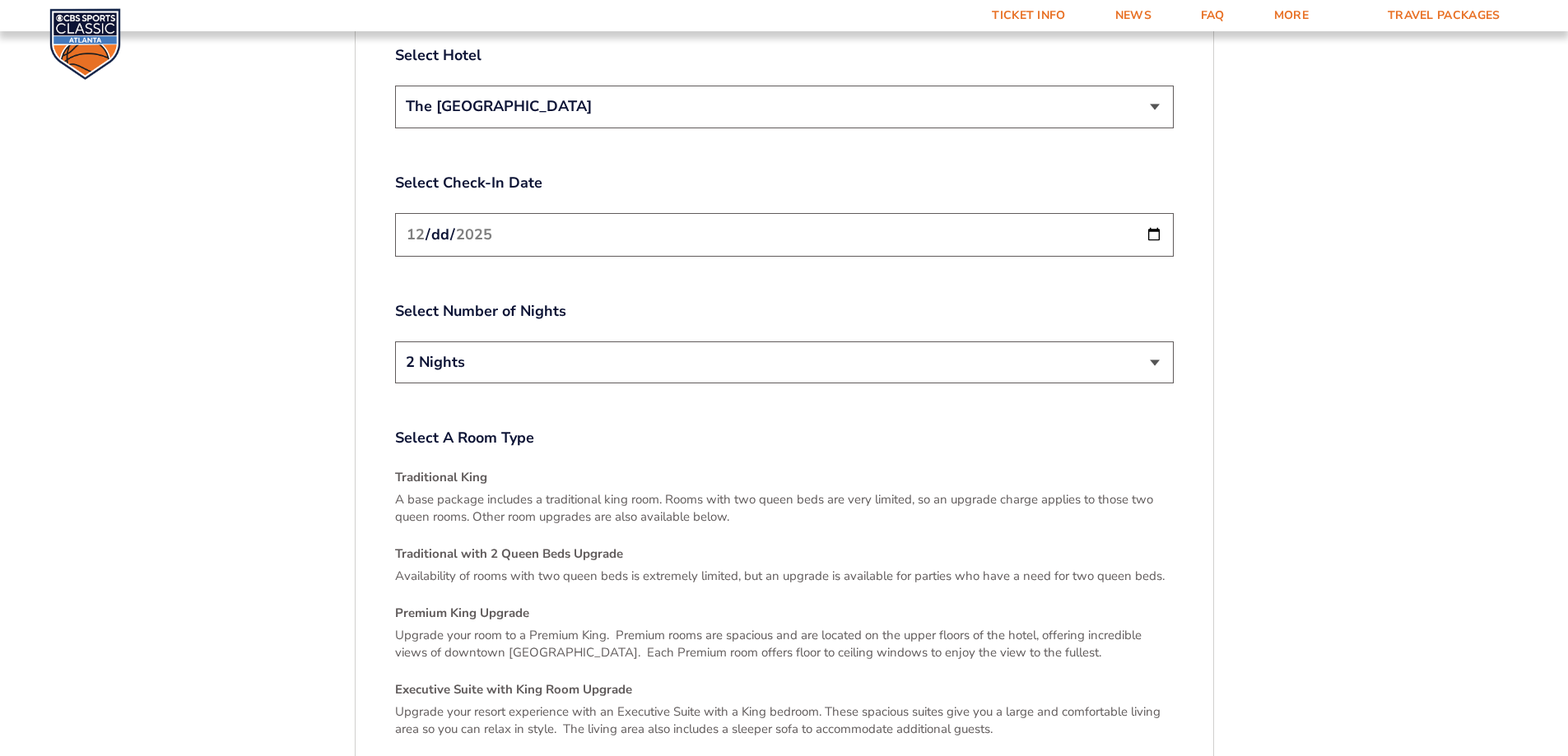
click at [622, 213] on input "2025-12-20" at bounding box center [784, 235] width 779 height 44
click at [1150, 213] on input "2025-12-20" at bounding box center [784, 235] width 779 height 44
type input "[DATE]"
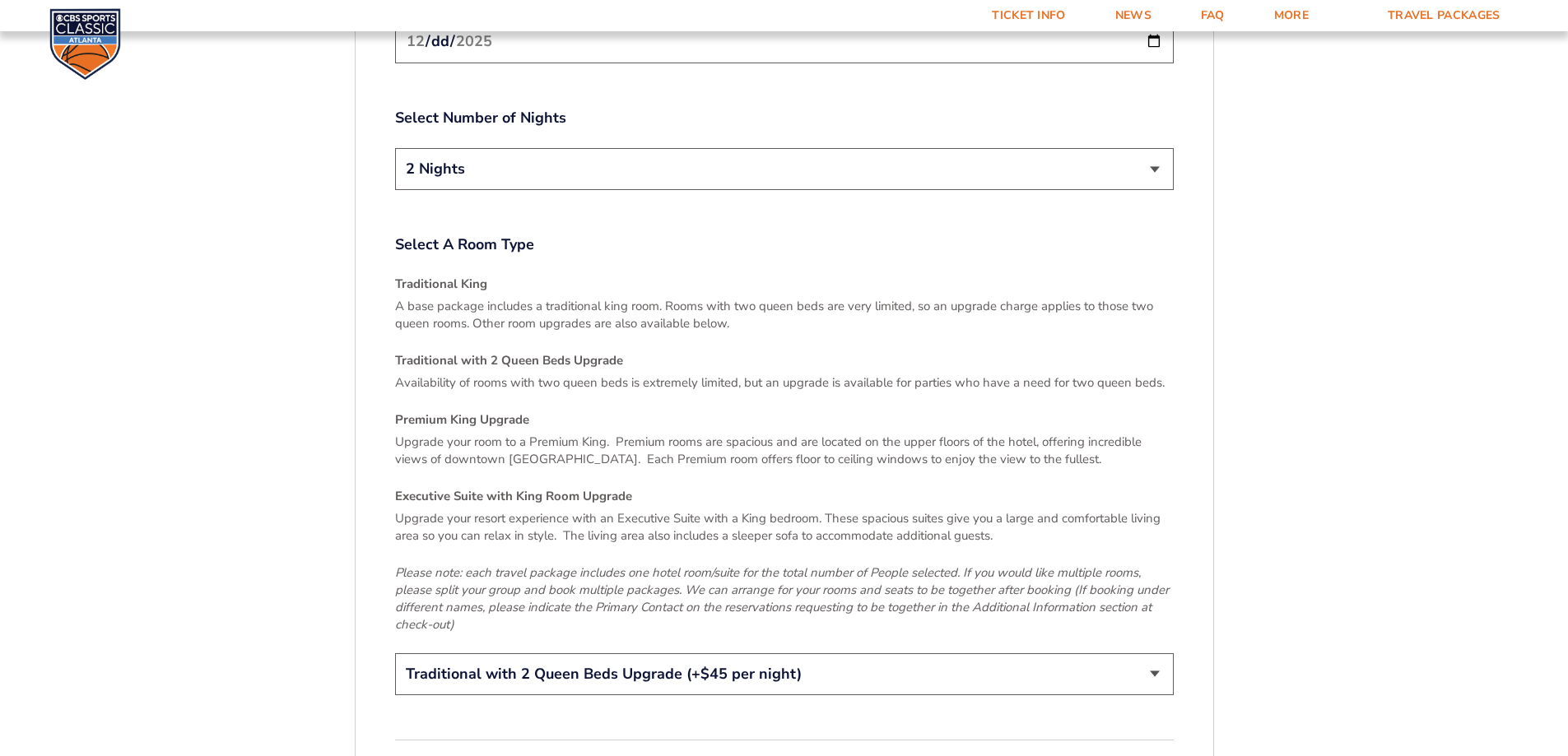
scroll to position [2415, 0]
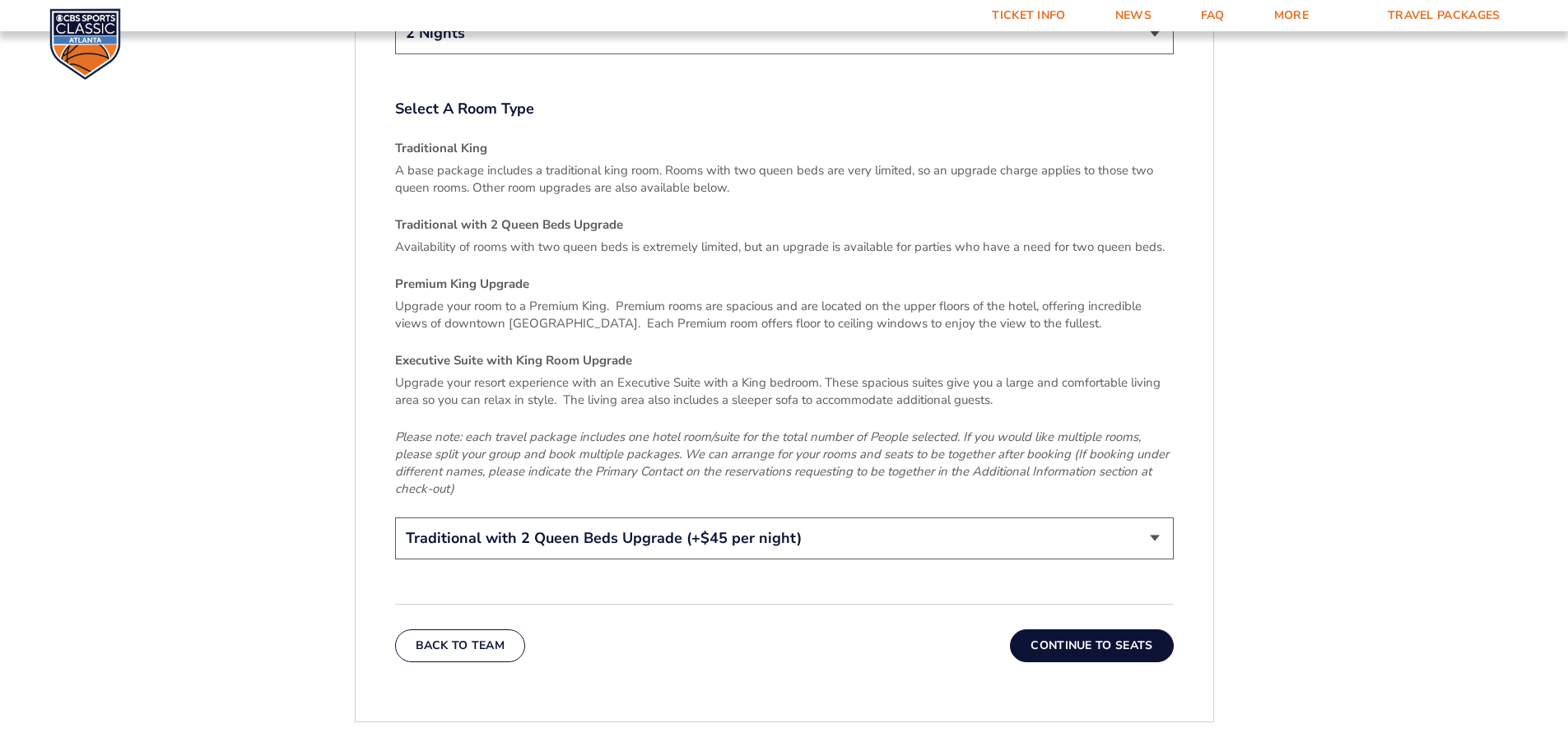
click at [1107, 630] on button "Continue To Seats" at bounding box center [1091, 646] width 163 height 33
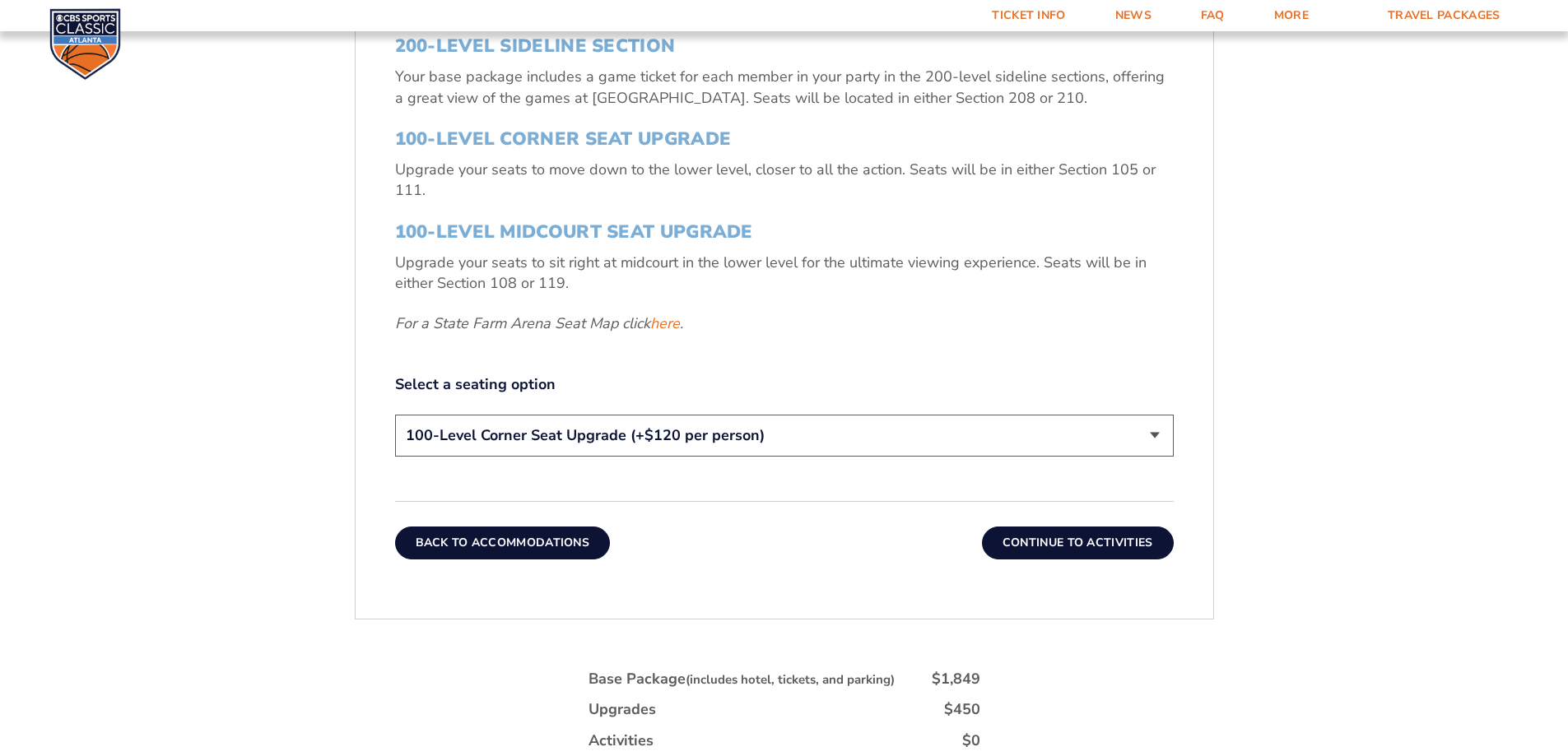
scroll to position [687, 0]
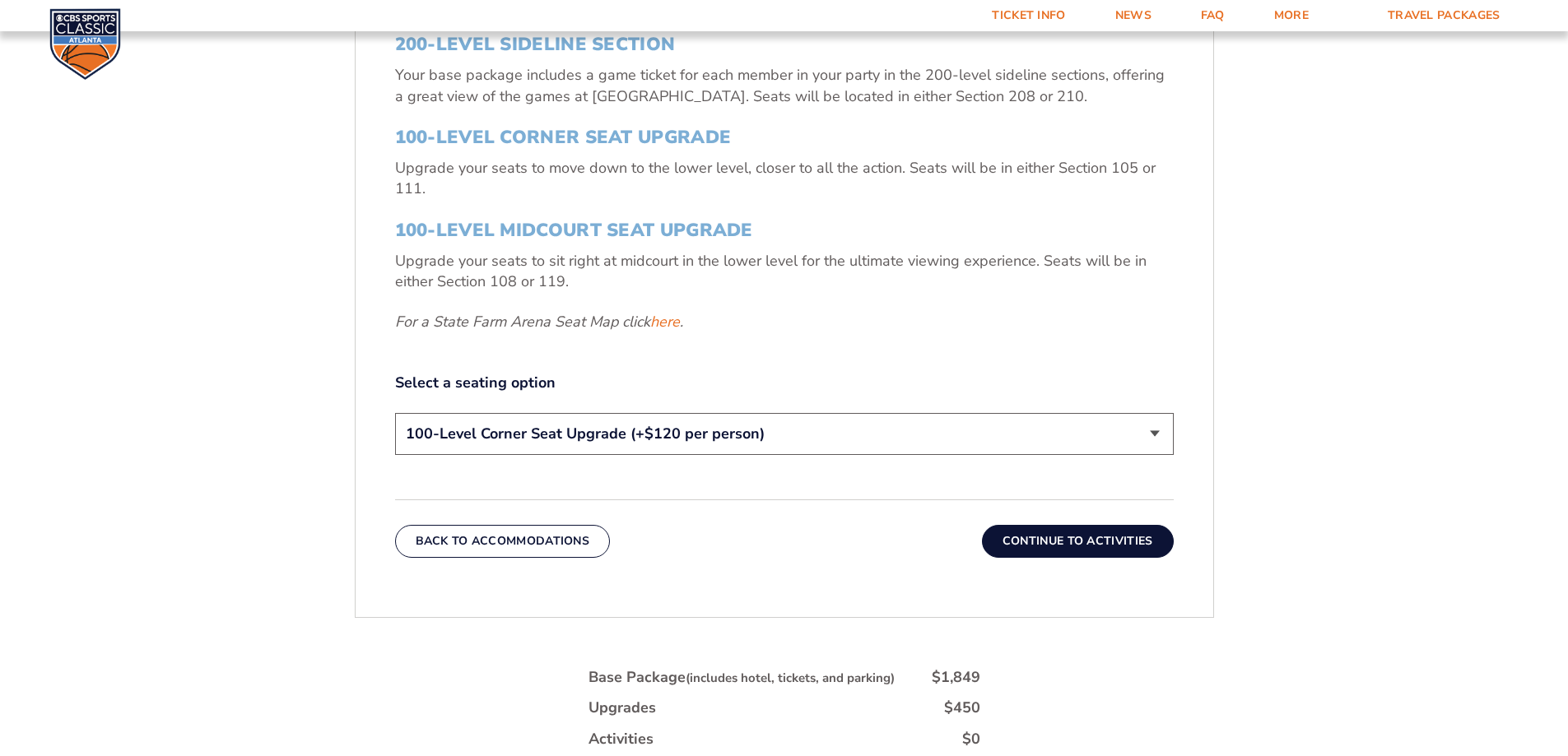
click at [676, 429] on select "200-Level Sideline Section 100-Level Corner Seat Upgrade (+$120 per person) 100…" at bounding box center [784, 434] width 779 height 42
click at [395, 413] on select "200-Level Sideline Section 100-Level Corner Seat Upgrade (+$120 per person) 100…" at bounding box center [784, 434] width 779 height 42
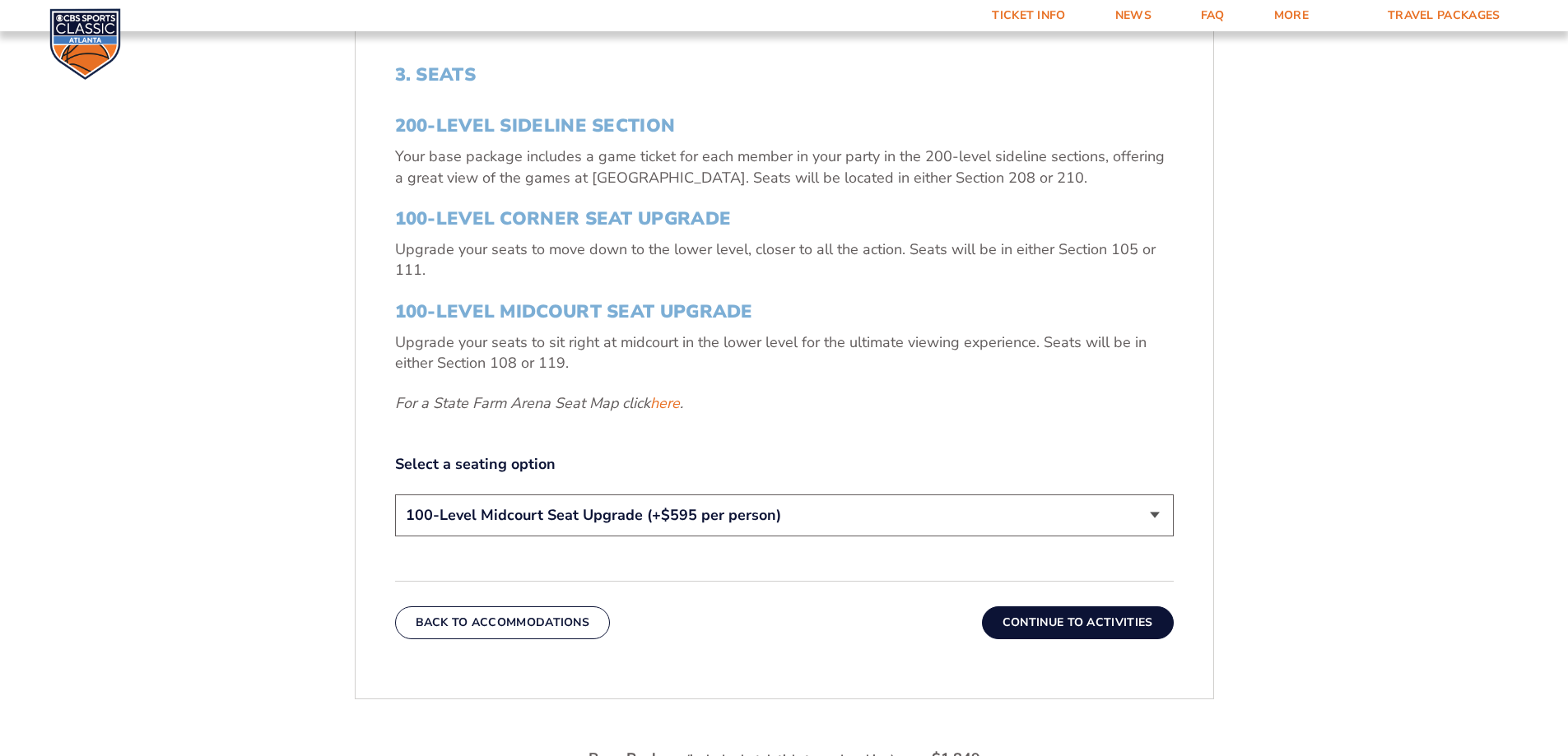
scroll to position [605, 0]
click at [837, 514] on select "200-Level Sideline Section 100-Level Corner Seat Upgrade (+$120 per person) 100…" at bounding box center [784, 516] width 779 height 42
select select "100-Level Corner Seat Upgrade"
click at [395, 495] on select "200-Level Sideline Section 100-Level Corner Seat Upgrade (+$120 per person) 100…" at bounding box center [784, 516] width 779 height 42
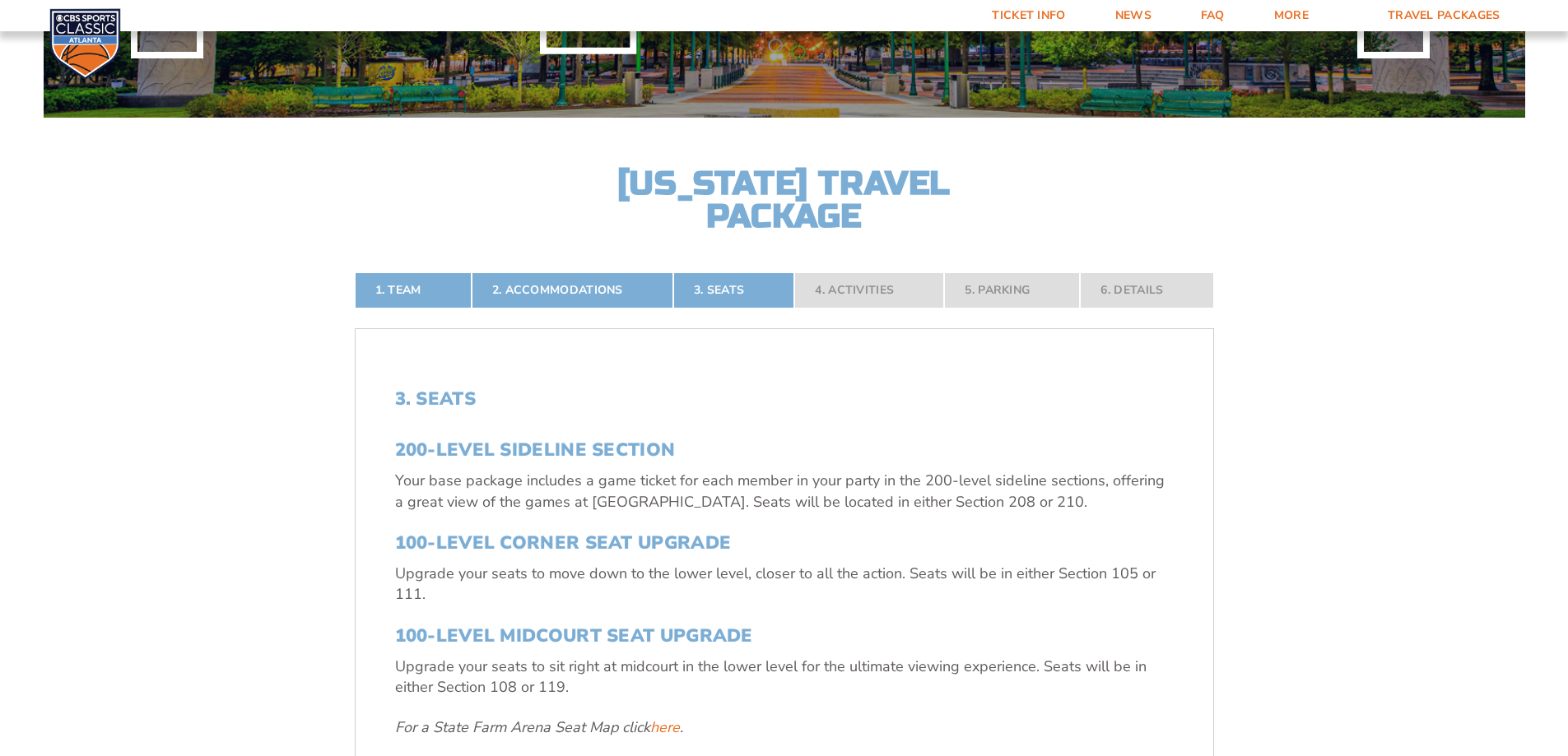
scroll to position [276, 0]
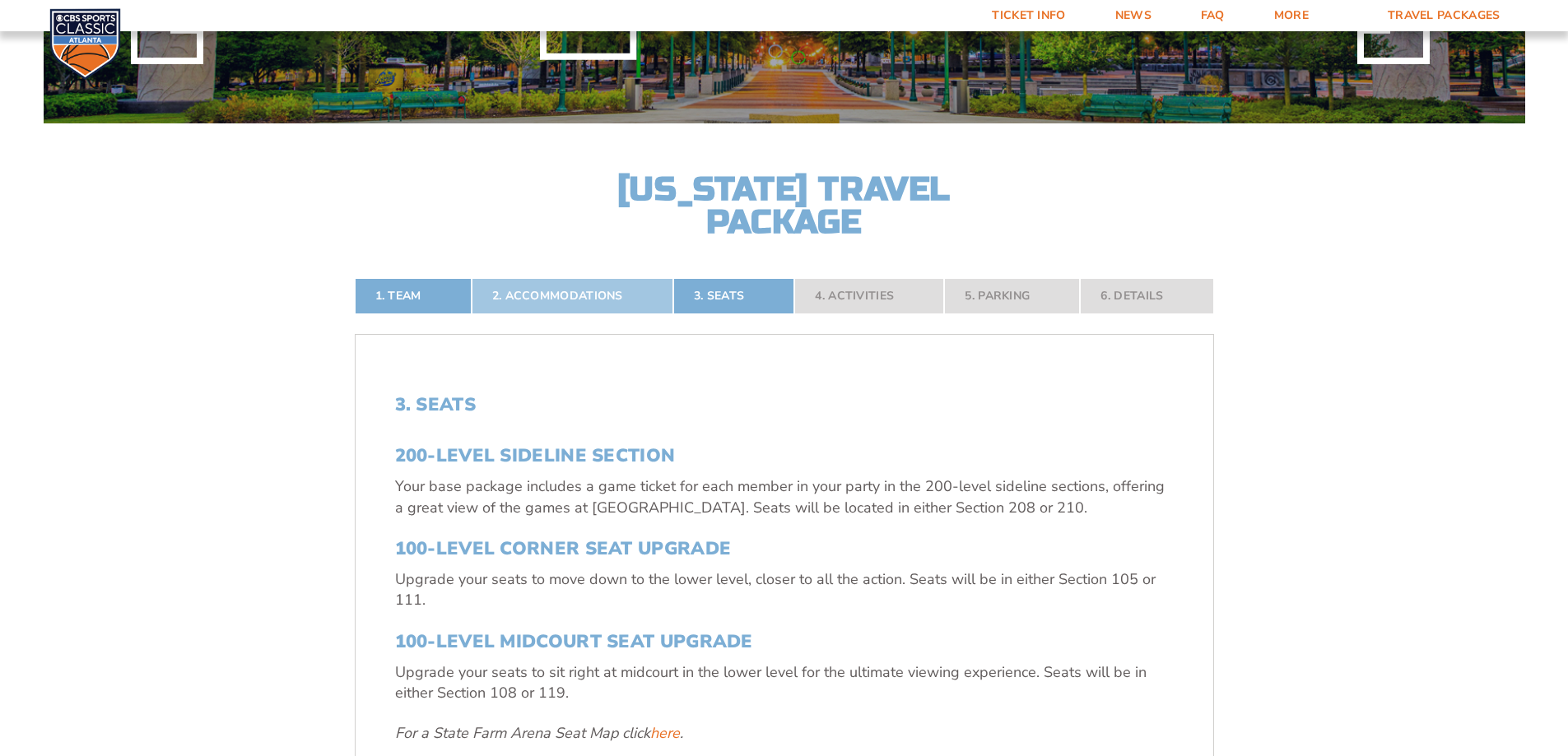
click at [570, 292] on link "2. Accommodations" at bounding box center [573, 297] width 202 height 36
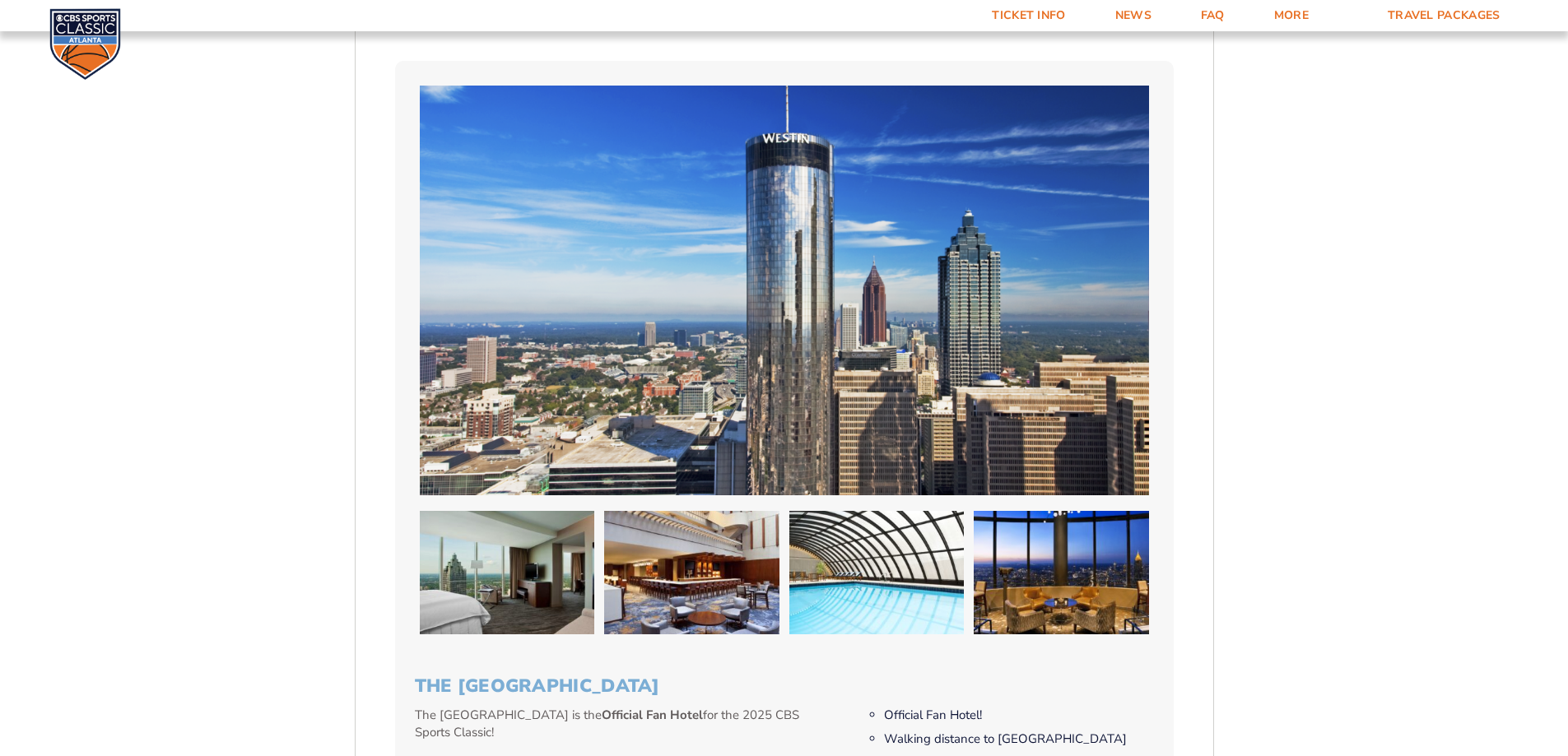
scroll to position [1428, 0]
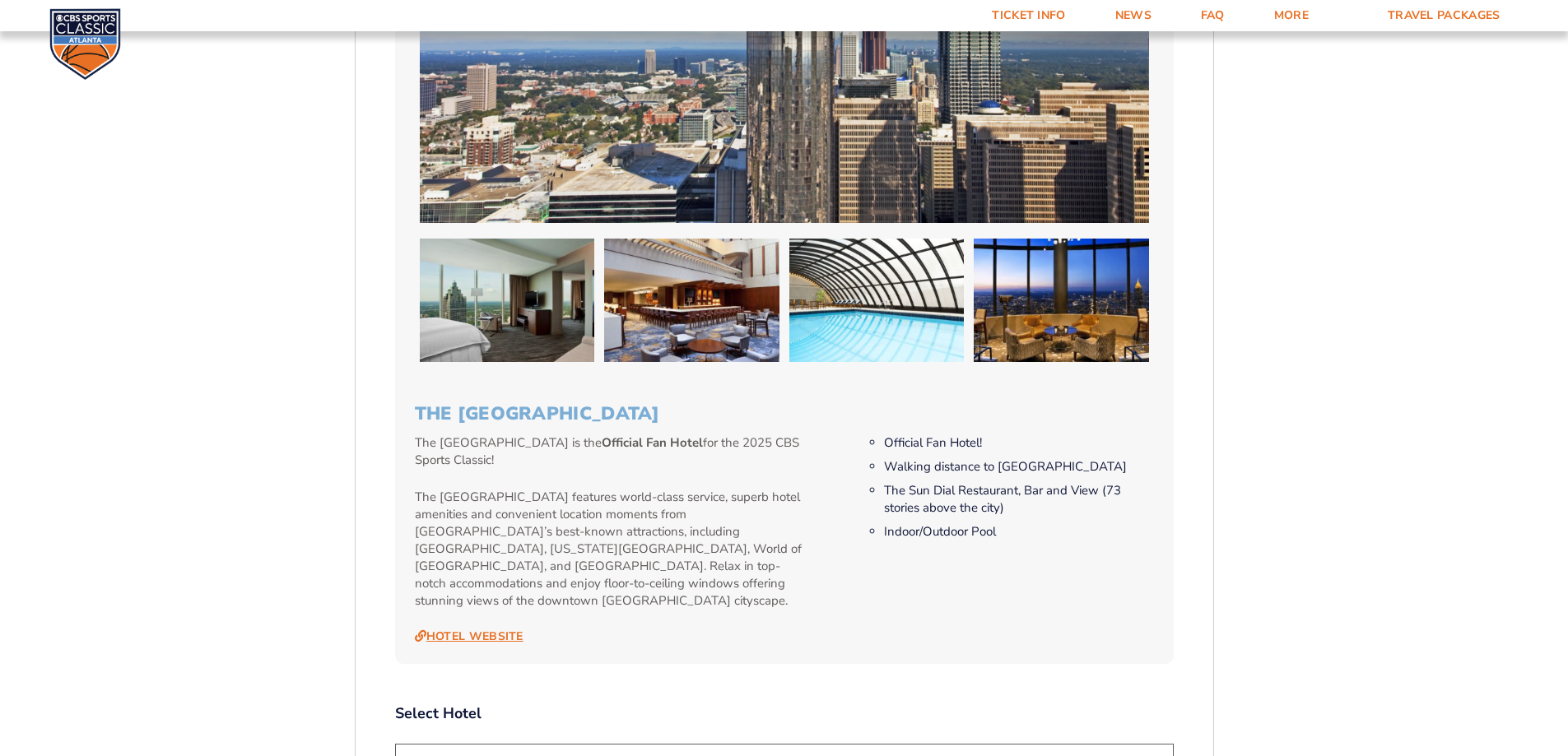
click at [489, 630] on link "Hotel Website" at bounding box center [469, 637] width 108 height 15
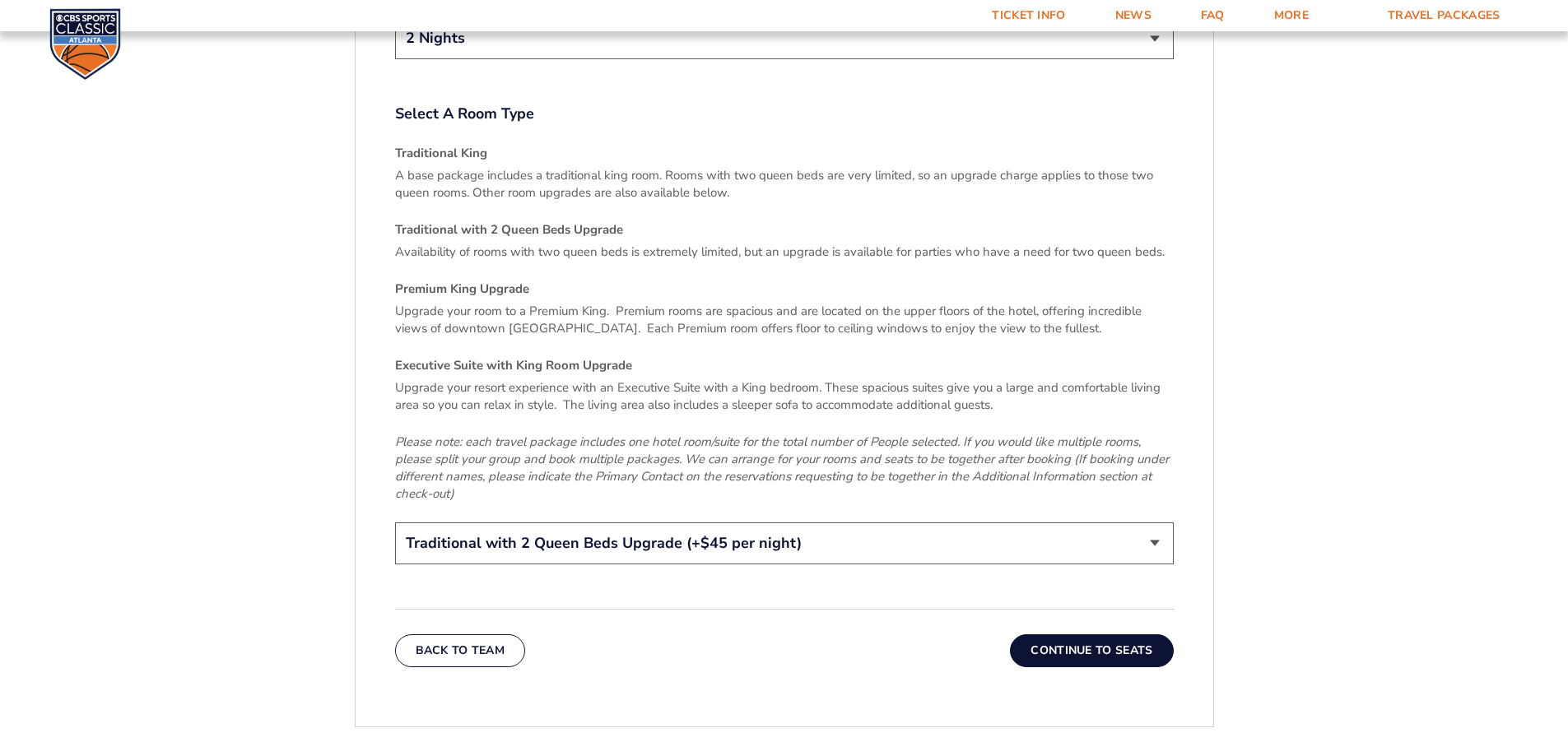
scroll to position [2497, 0]
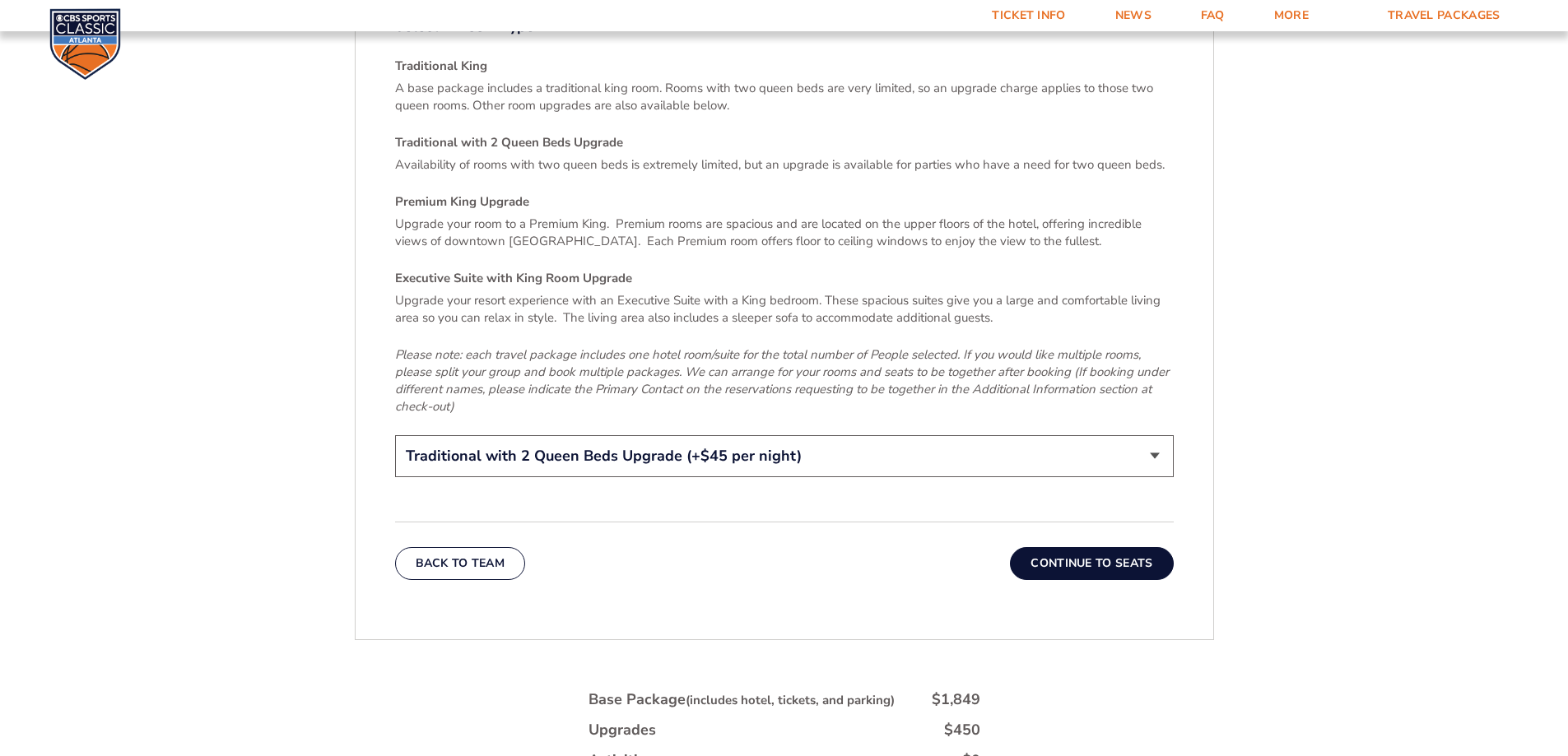
click at [685, 348] on em "Please note: each travel package includes one hotel room/suite for the total nu…" at bounding box center [782, 380] width 774 height 69
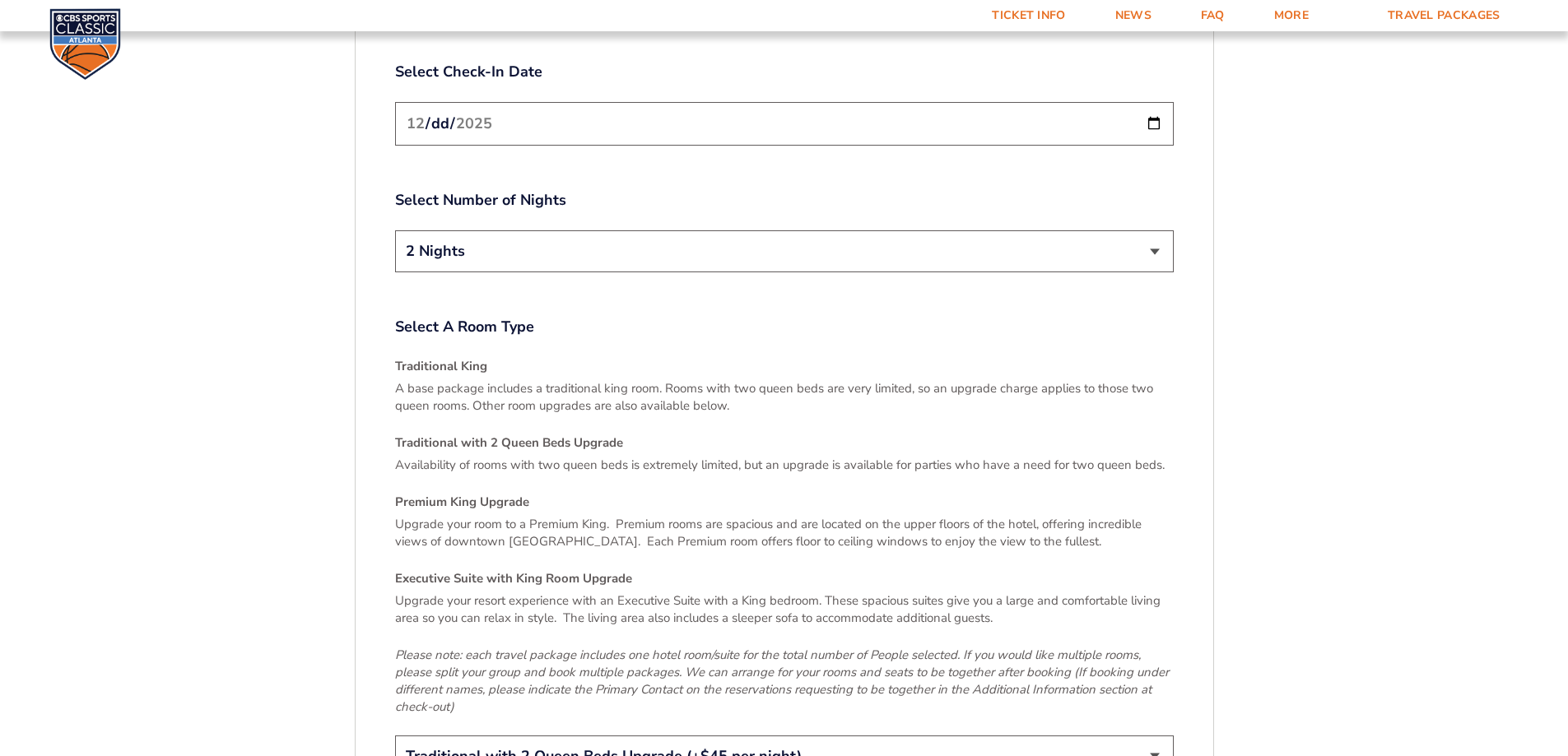
scroll to position [2168, 0]
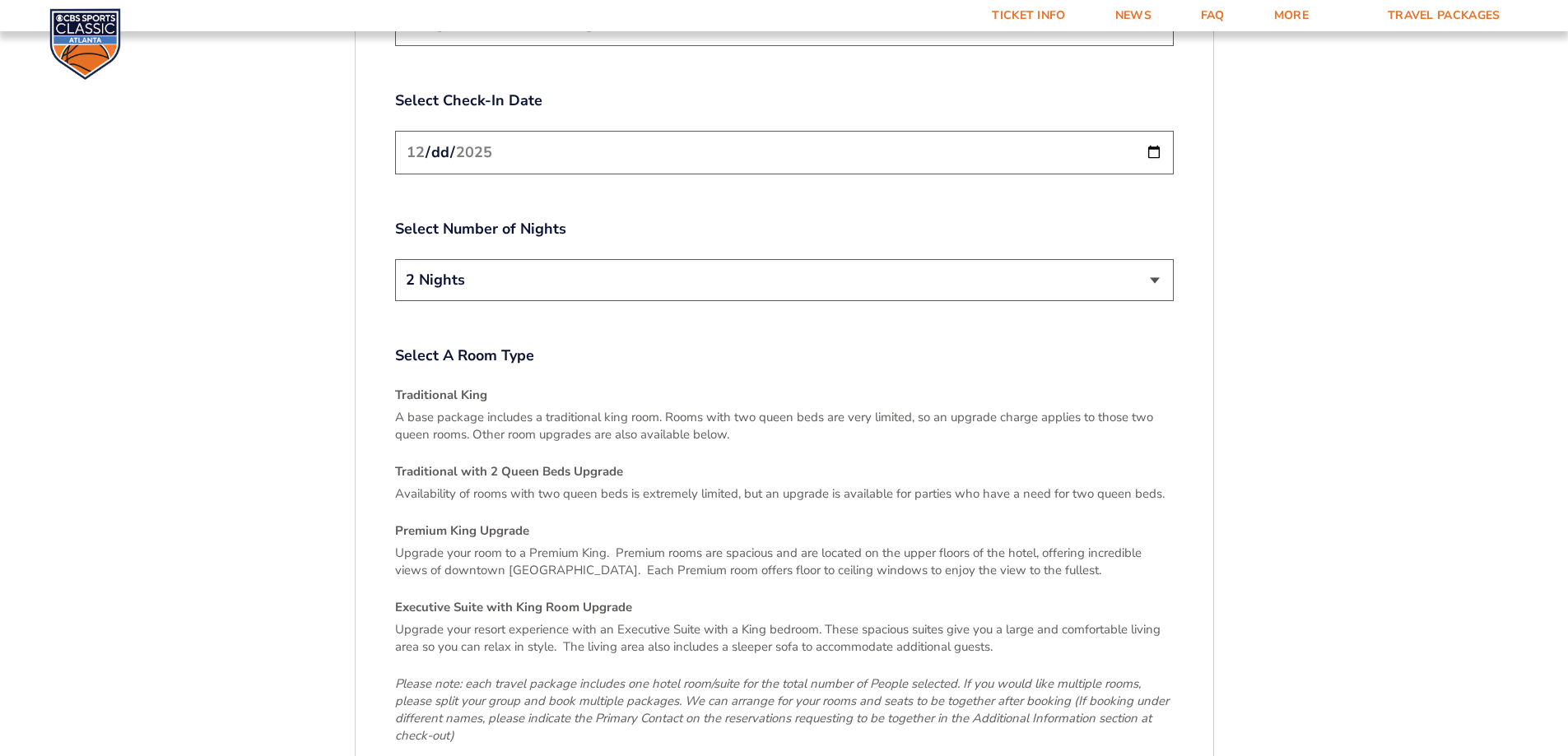
click at [511, 259] on select "2 Nights 3 Nights" at bounding box center [784, 280] width 779 height 42
click at [562, 131] on input "[DATE]" at bounding box center [784, 152] width 779 height 44
click at [1146, 131] on input "[DATE]" at bounding box center [784, 152] width 779 height 44
type input "2025-12-20"
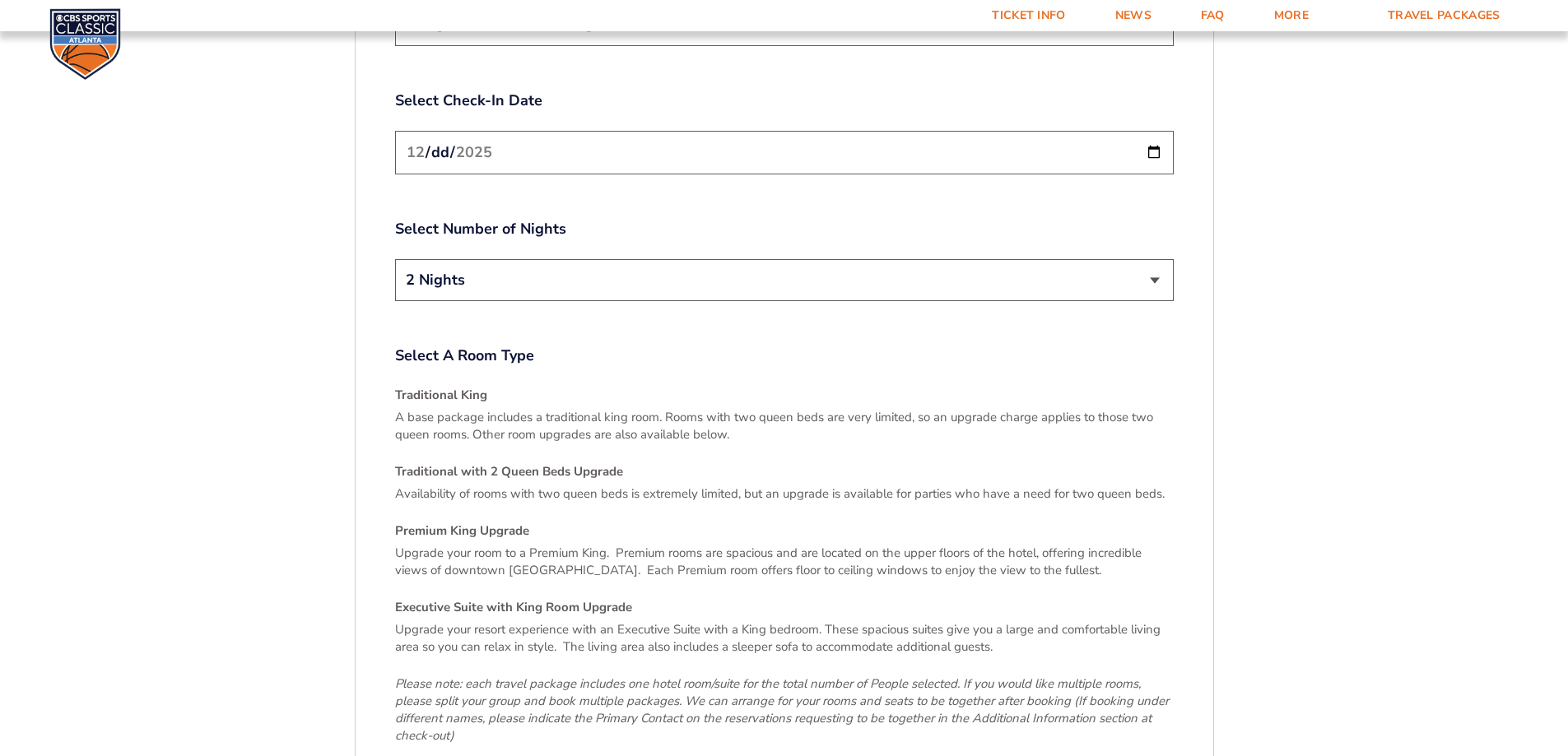
click at [492, 259] on select "2 Nights 3 Nights" at bounding box center [784, 280] width 779 height 42
click at [395, 259] on select "2 Nights 3 Nights" at bounding box center [784, 280] width 779 height 42
click at [474, 259] on select "2 Nights 3 Nights" at bounding box center [784, 280] width 779 height 42
click at [395, 259] on select "2 Nights 3 Nights" at bounding box center [784, 280] width 779 height 42
click at [482, 259] on select "2 Nights 3 Nights" at bounding box center [784, 280] width 779 height 42
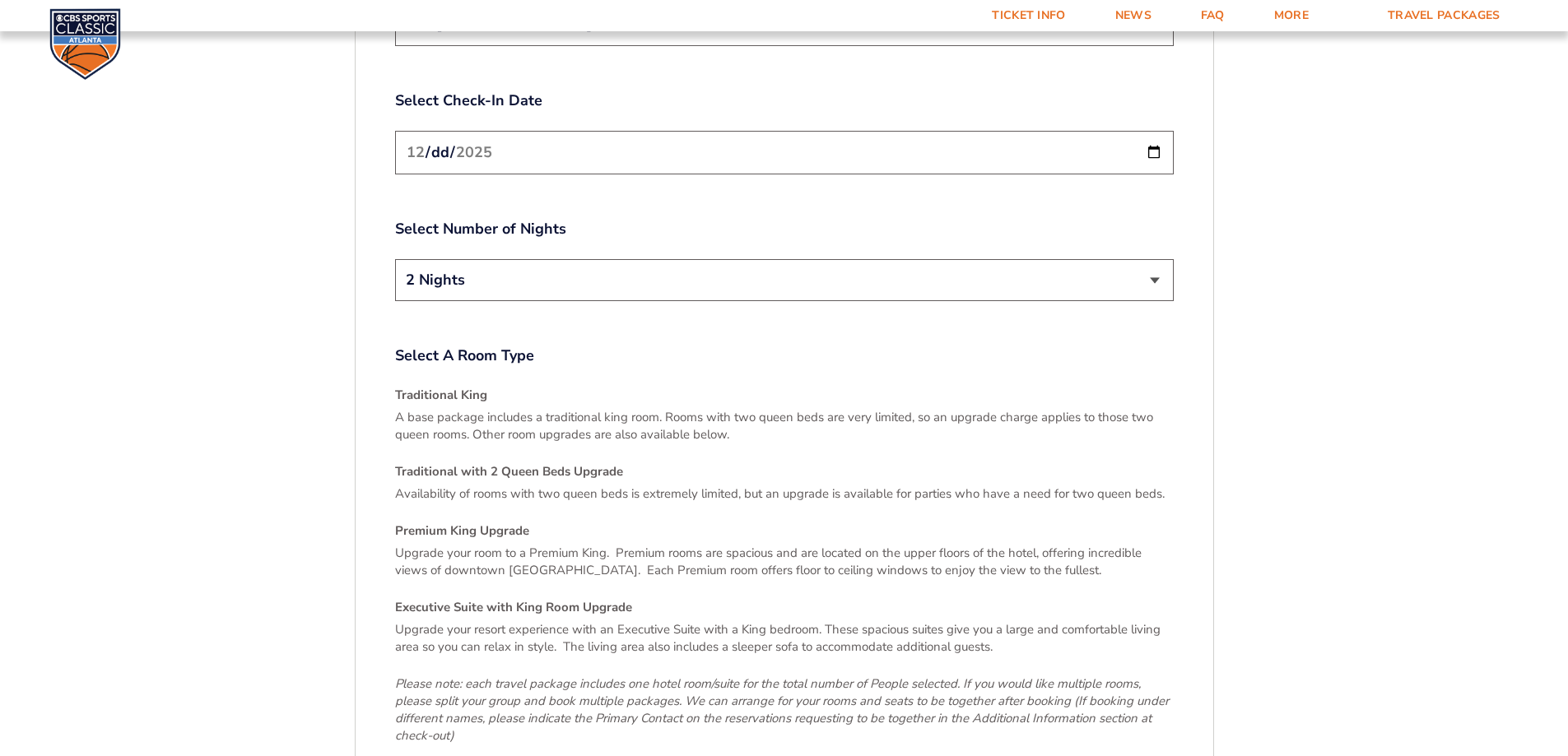
click at [395, 259] on select "2 Nights 3 Nights" at bounding box center [784, 280] width 779 height 42
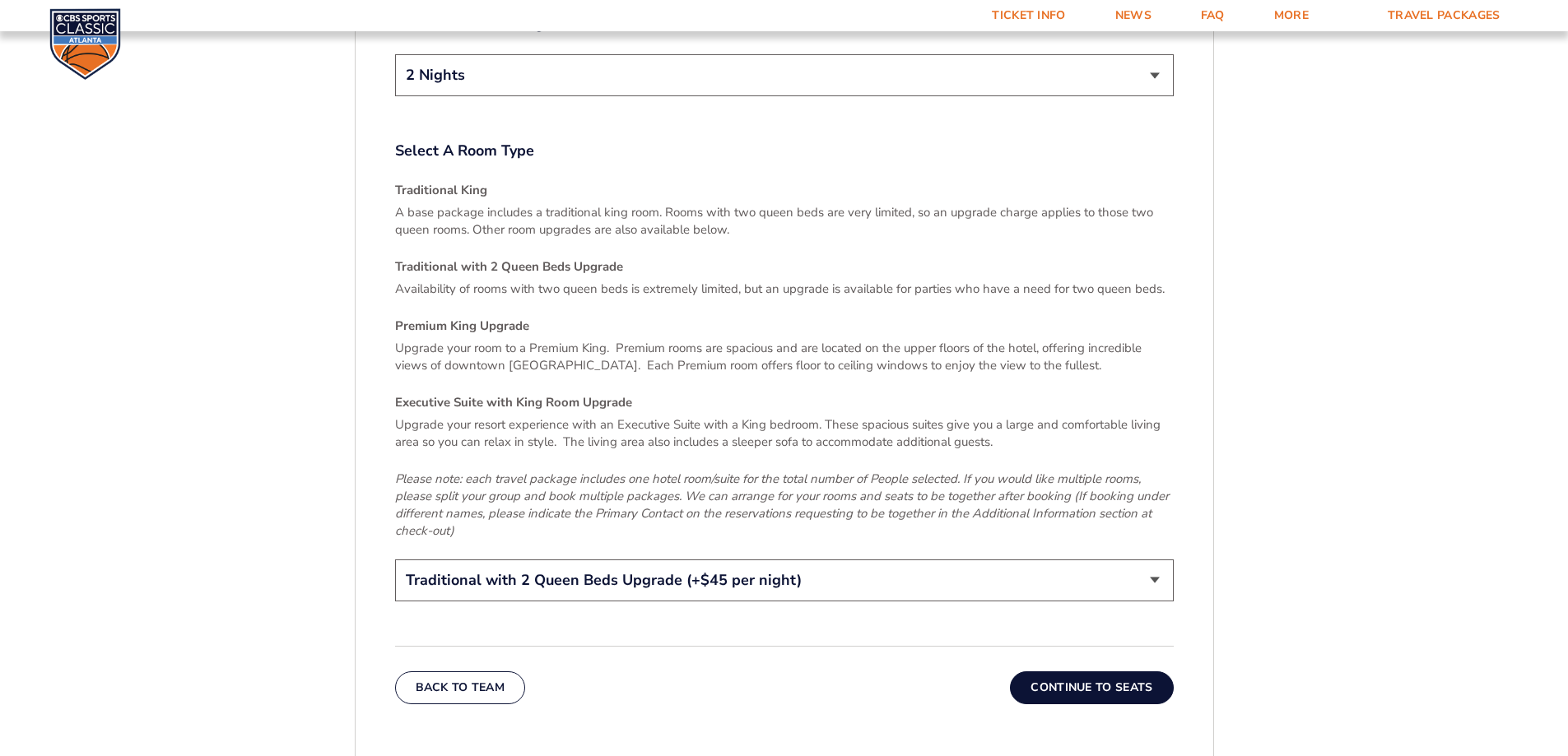
scroll to position [2497, 0]
